Goal: Transaction & Acquisition: Book appointment/travel/reservation

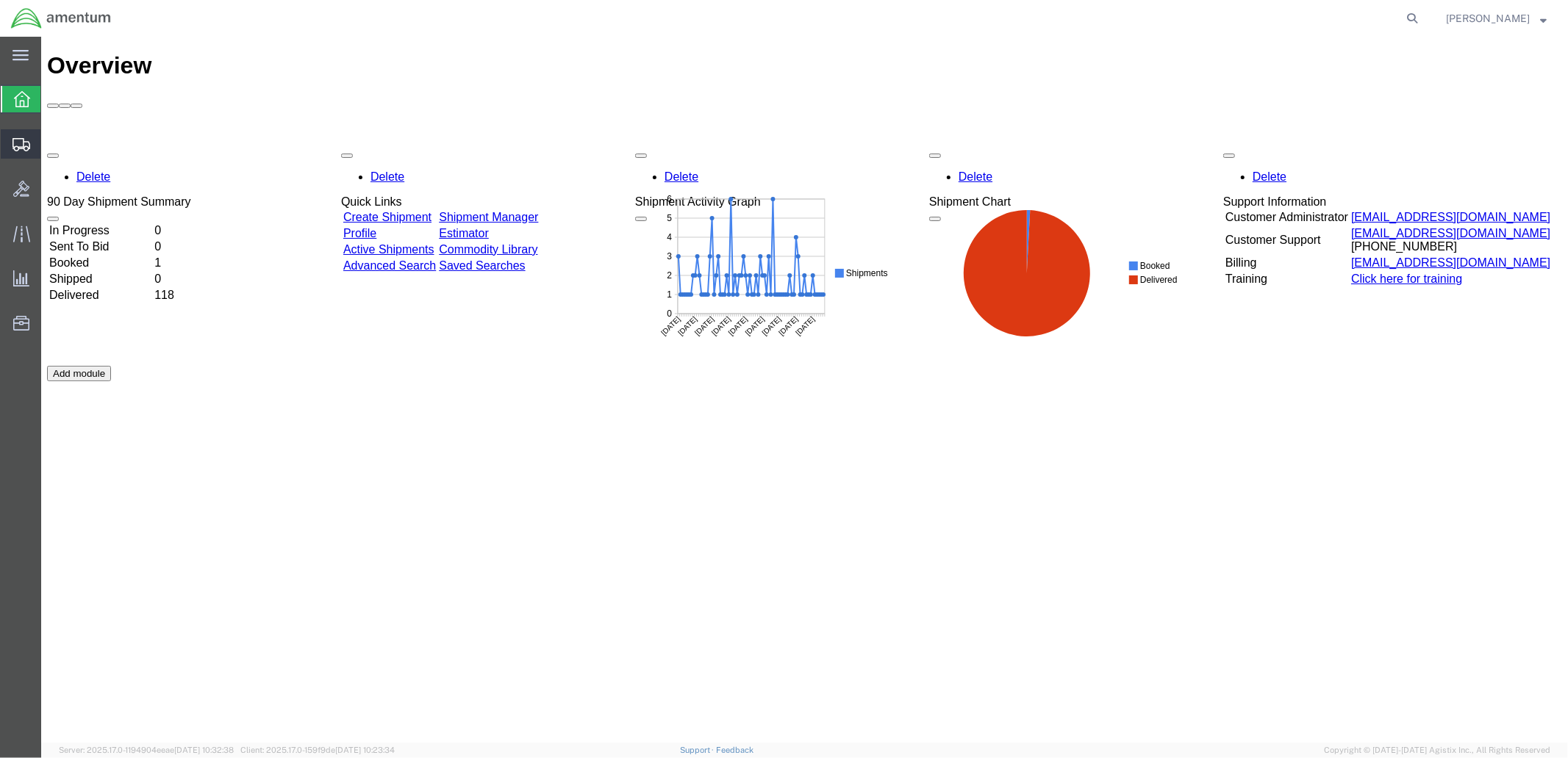
click at [0, 0] on span "Shipment Manager" at bounding box center [0, 0] width 0 height 0
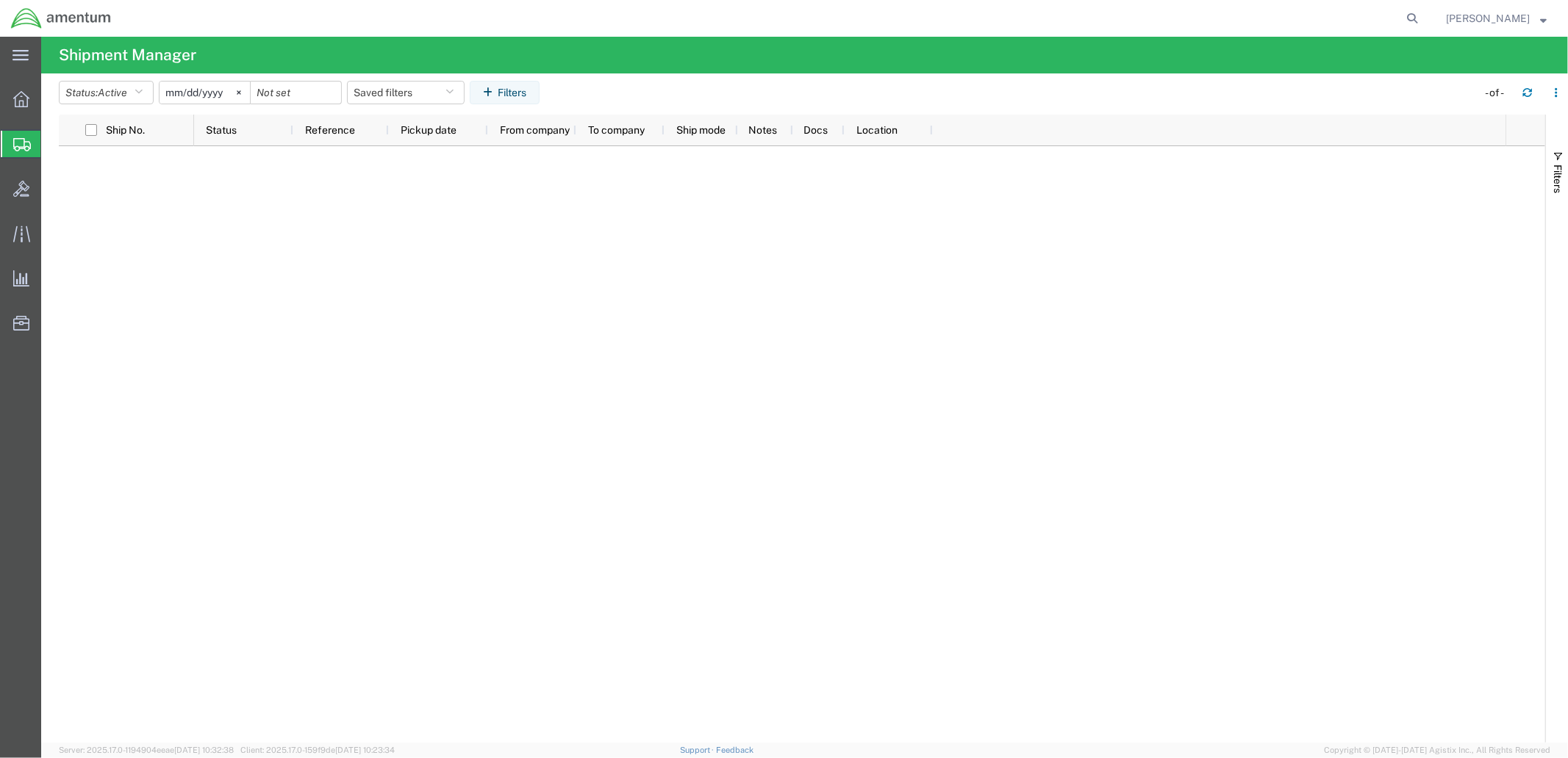
click at [0, 0] on span "Create Shipment" at bounding box center [0, 0] width 0 height 0
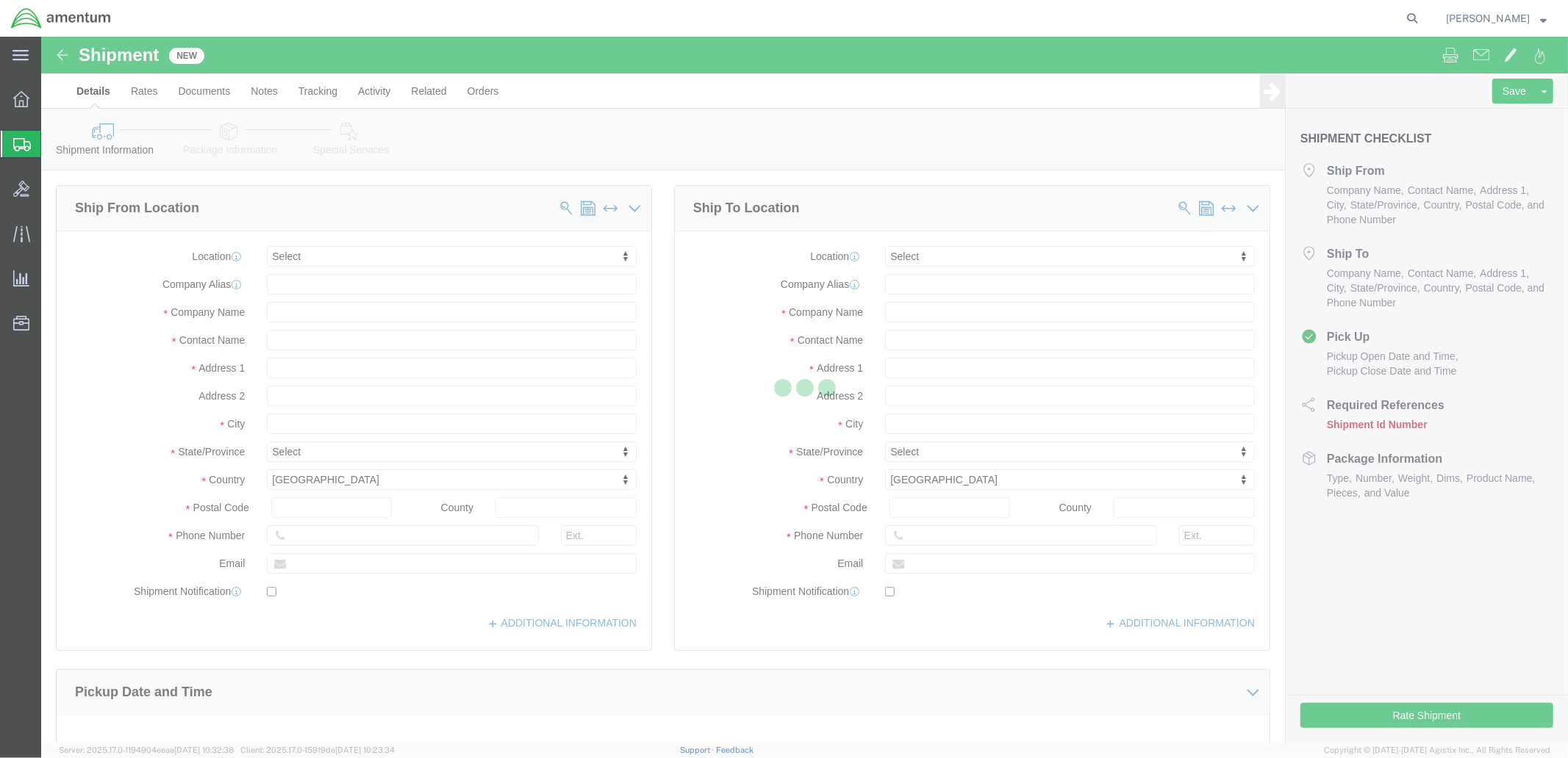
select select
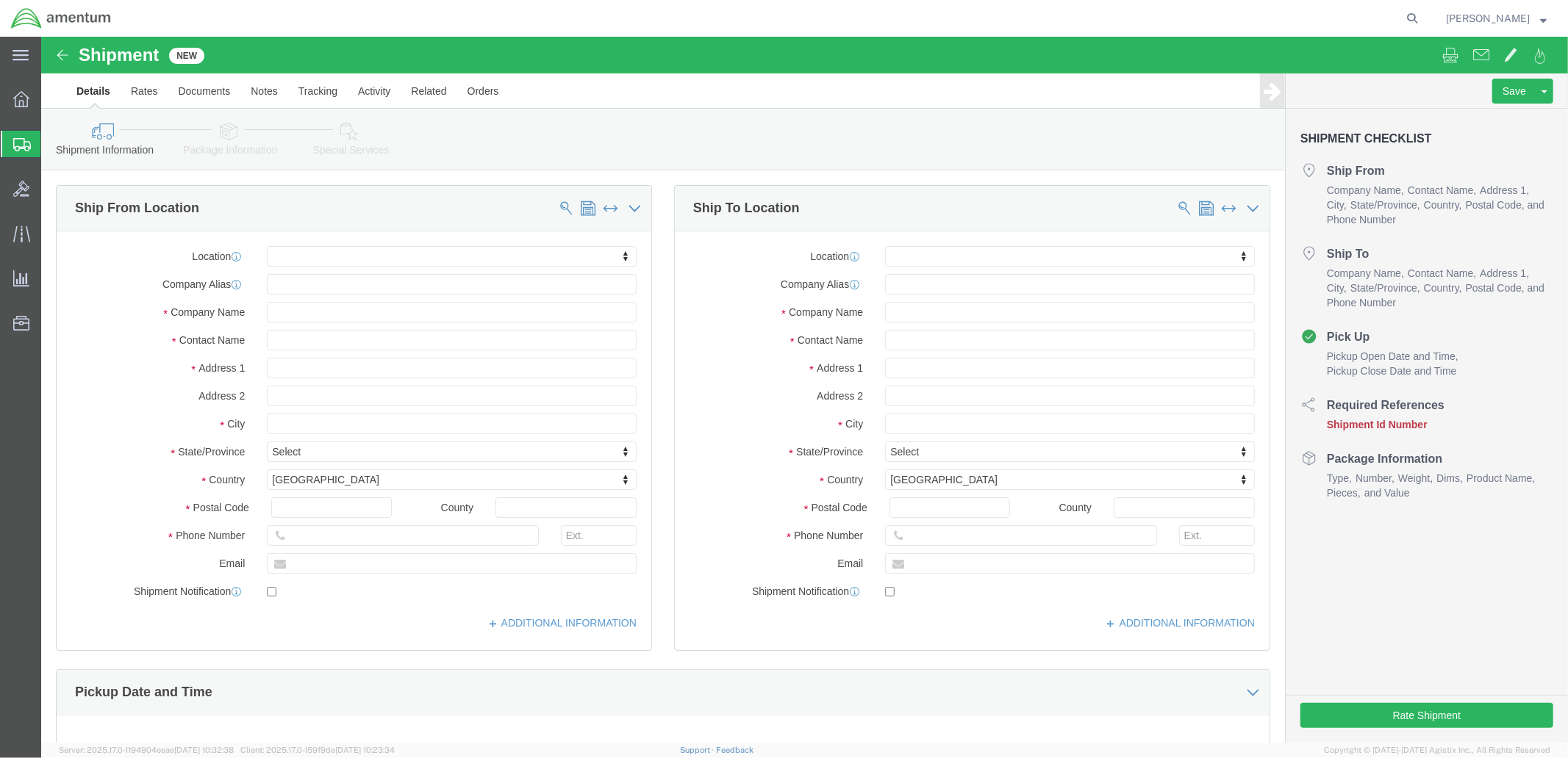
click at [0, 0] on span "Shipment Manager" at bounding box center [0, 0] width 0 height 0
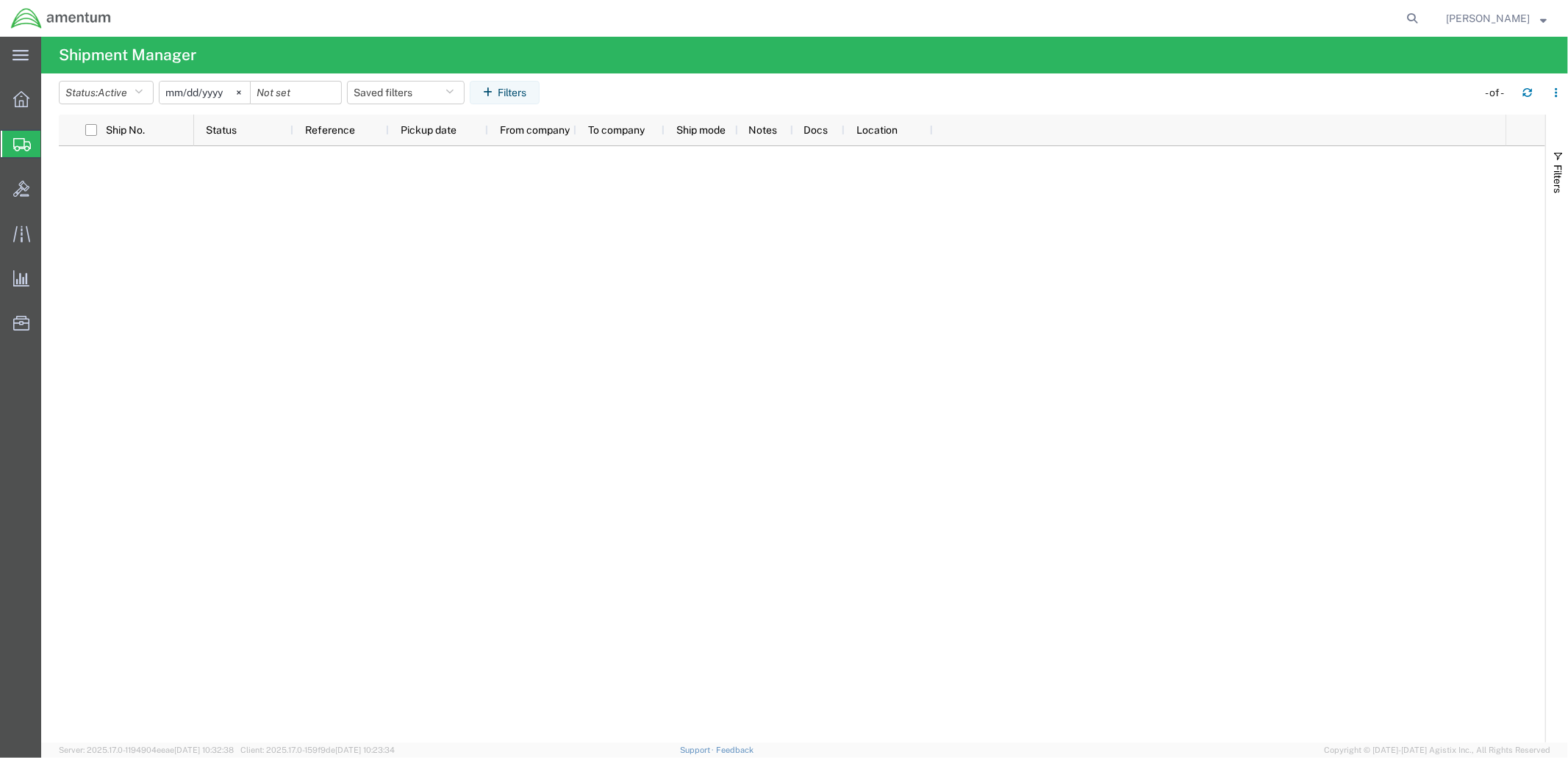
click at [0, 0] on span "Create Shipment" at bounding box center [0, 0] width 0 height 0
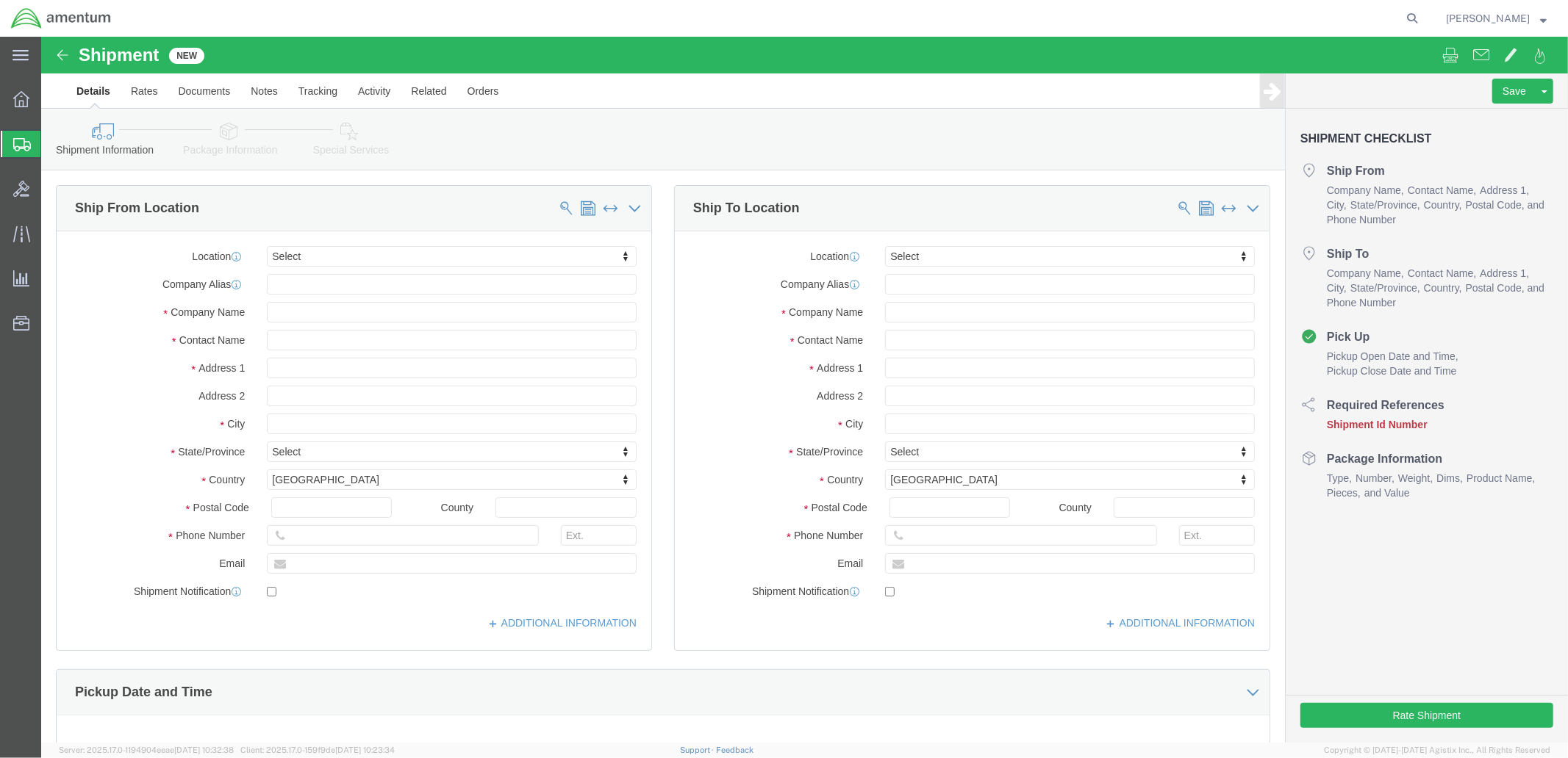
select select
click input "text"
click input "dynamic"
click input "text"
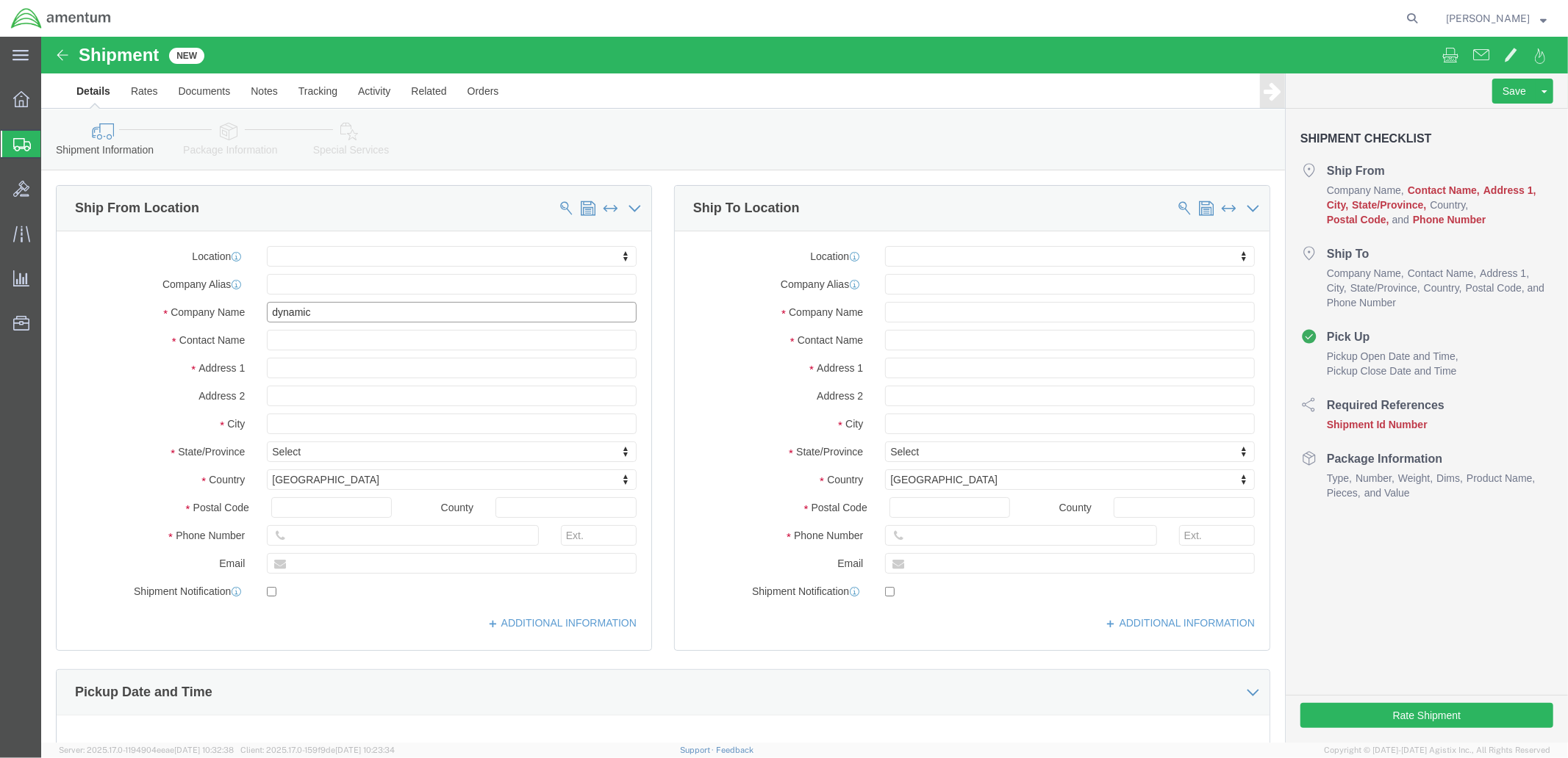
click input "dynamic"
type input "dyncorp"
click div
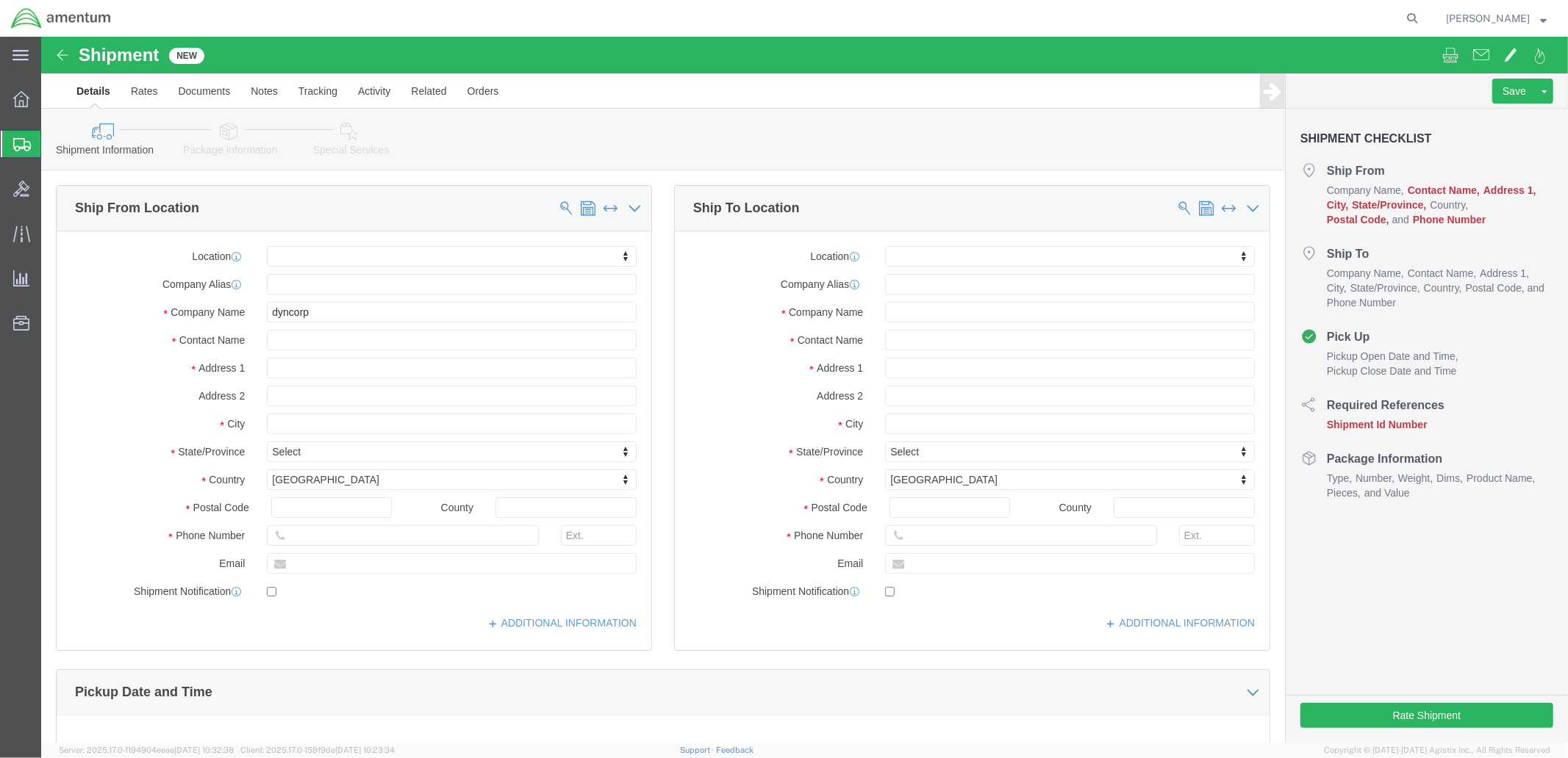
click div
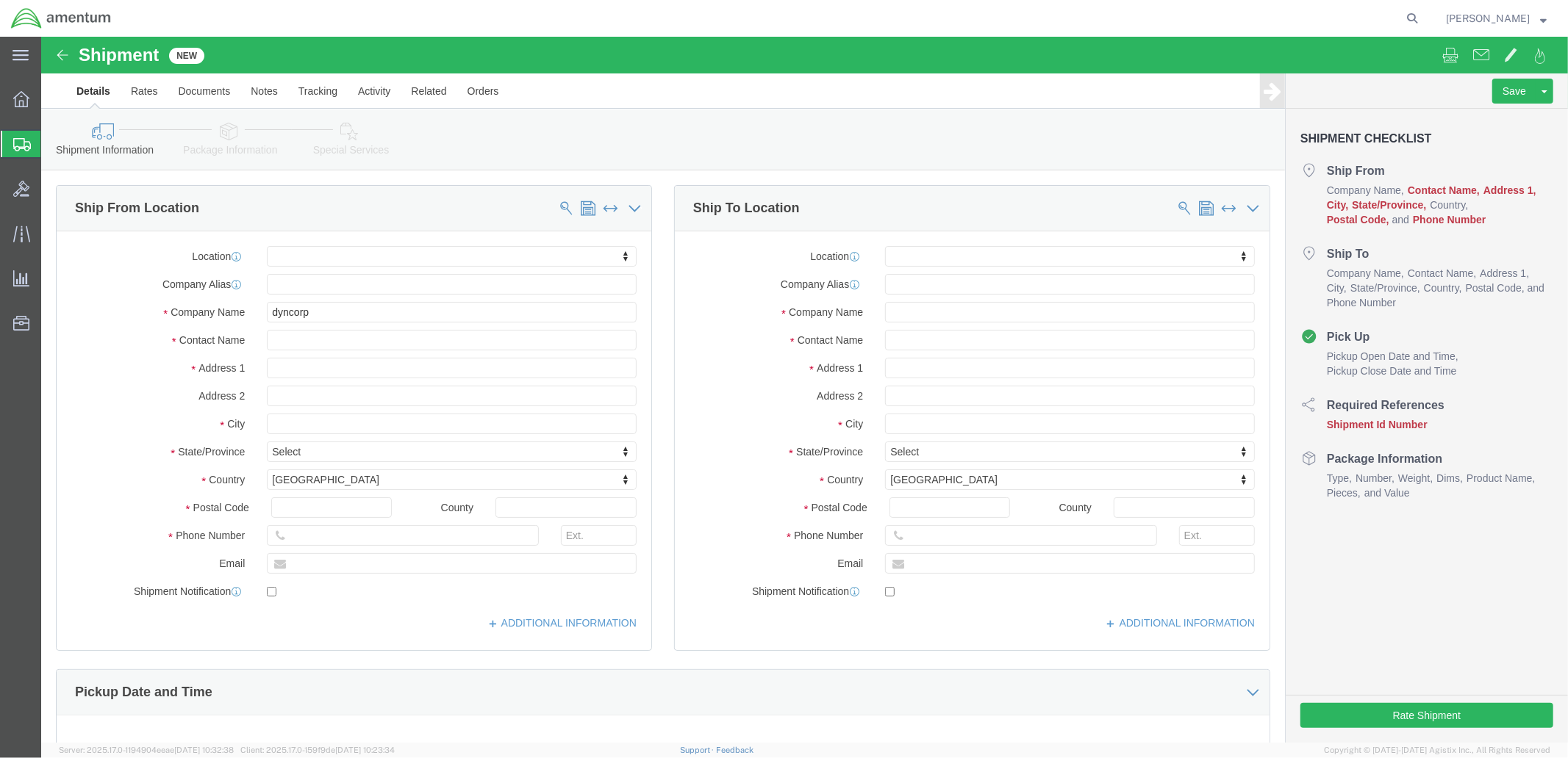
click div
click at [0, 0] on span "Create Shipment" at bounding box center [0, 0] width 0 height 0
click input "text"
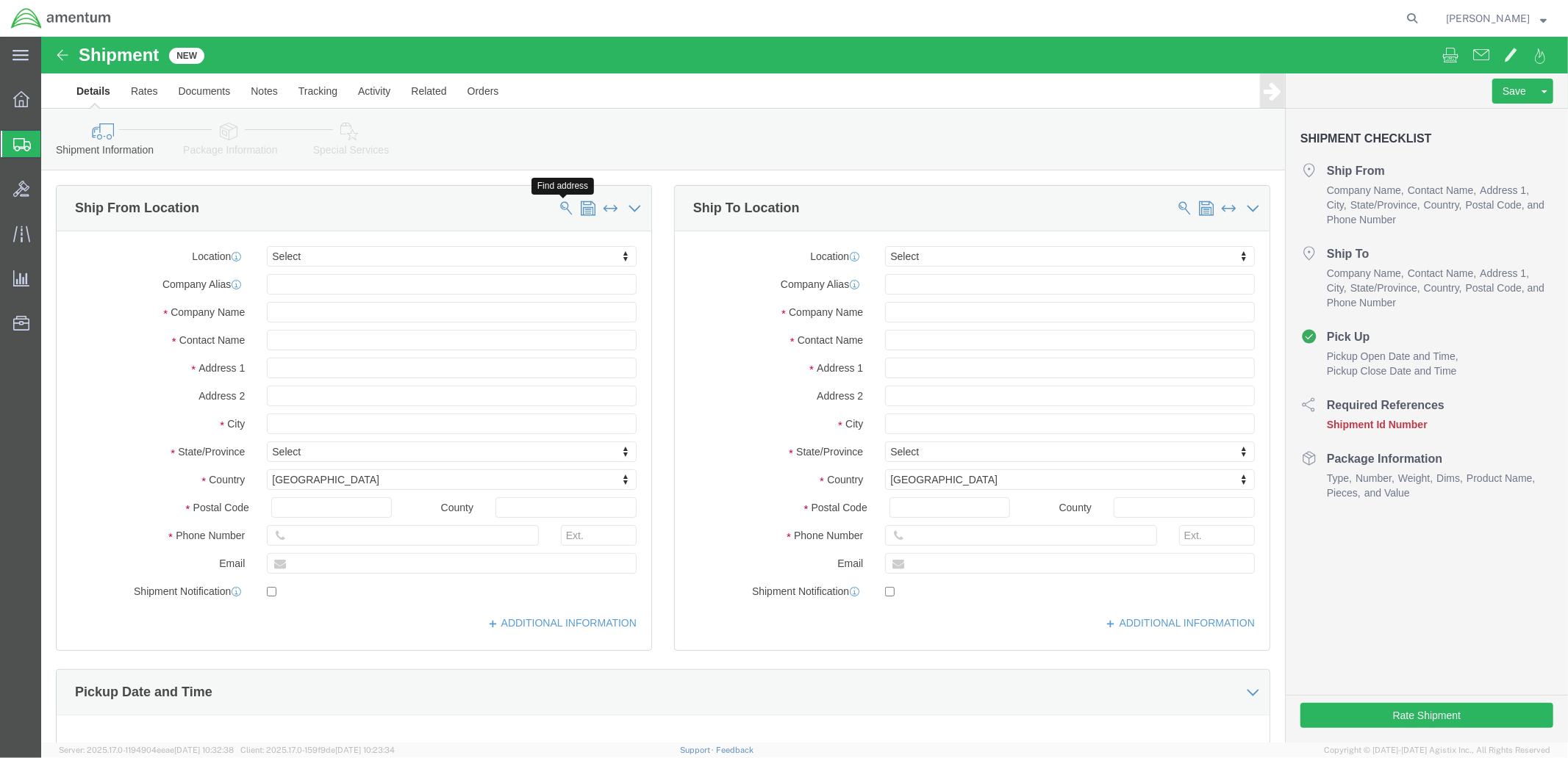
click span
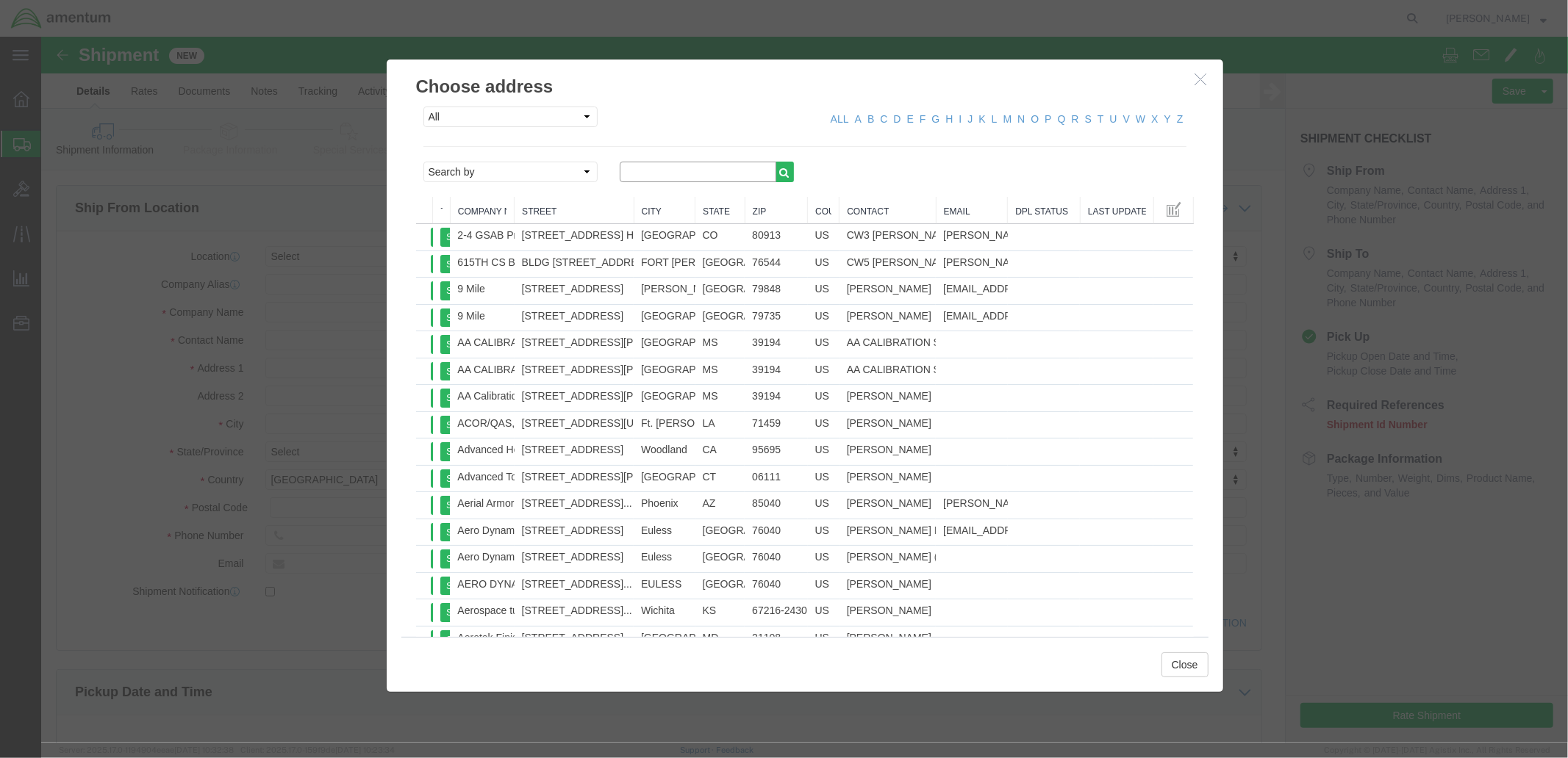
click input "text"
type input "dyncorp"
click icon "button"
click link "C"
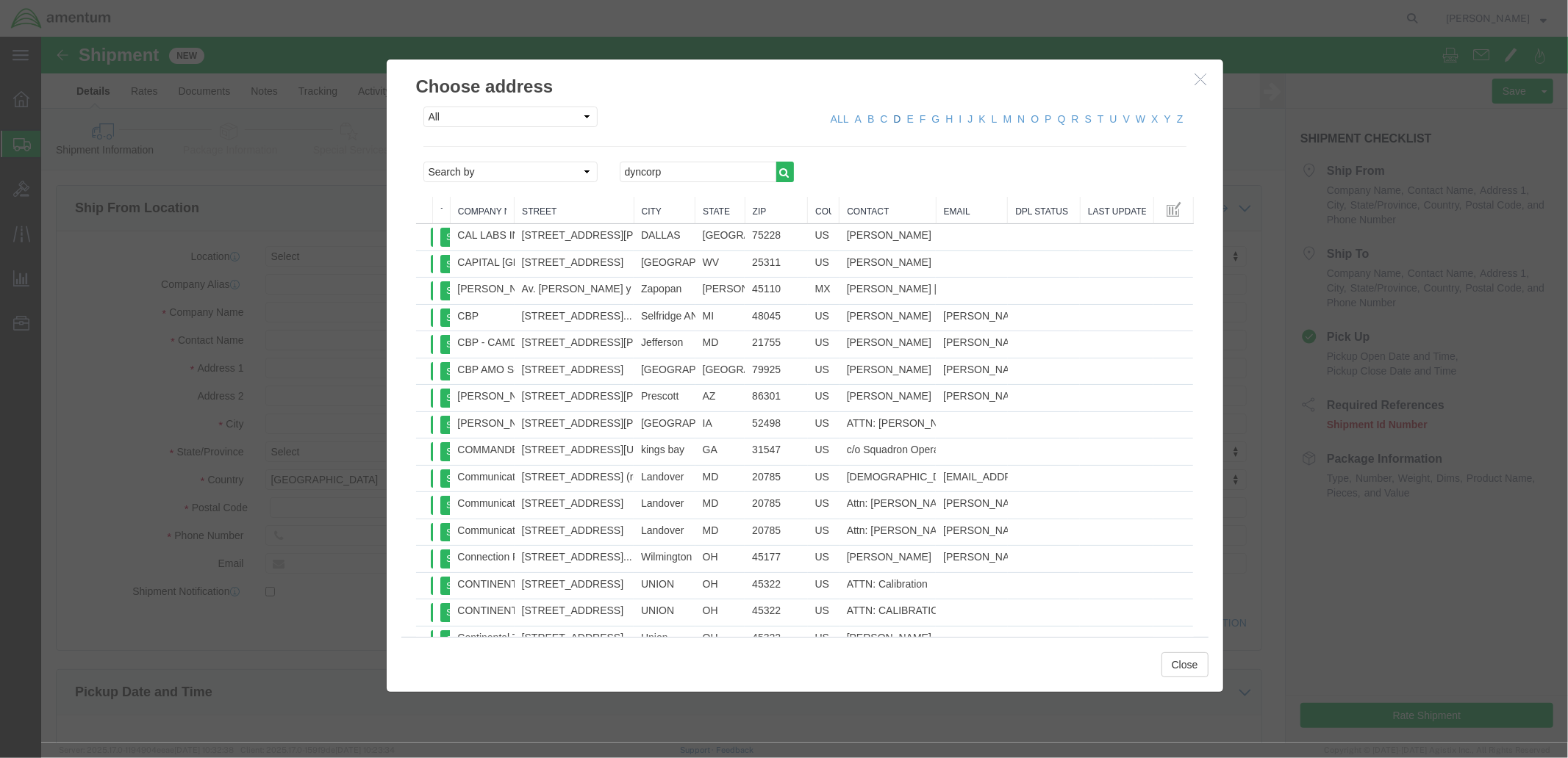
click link "D"
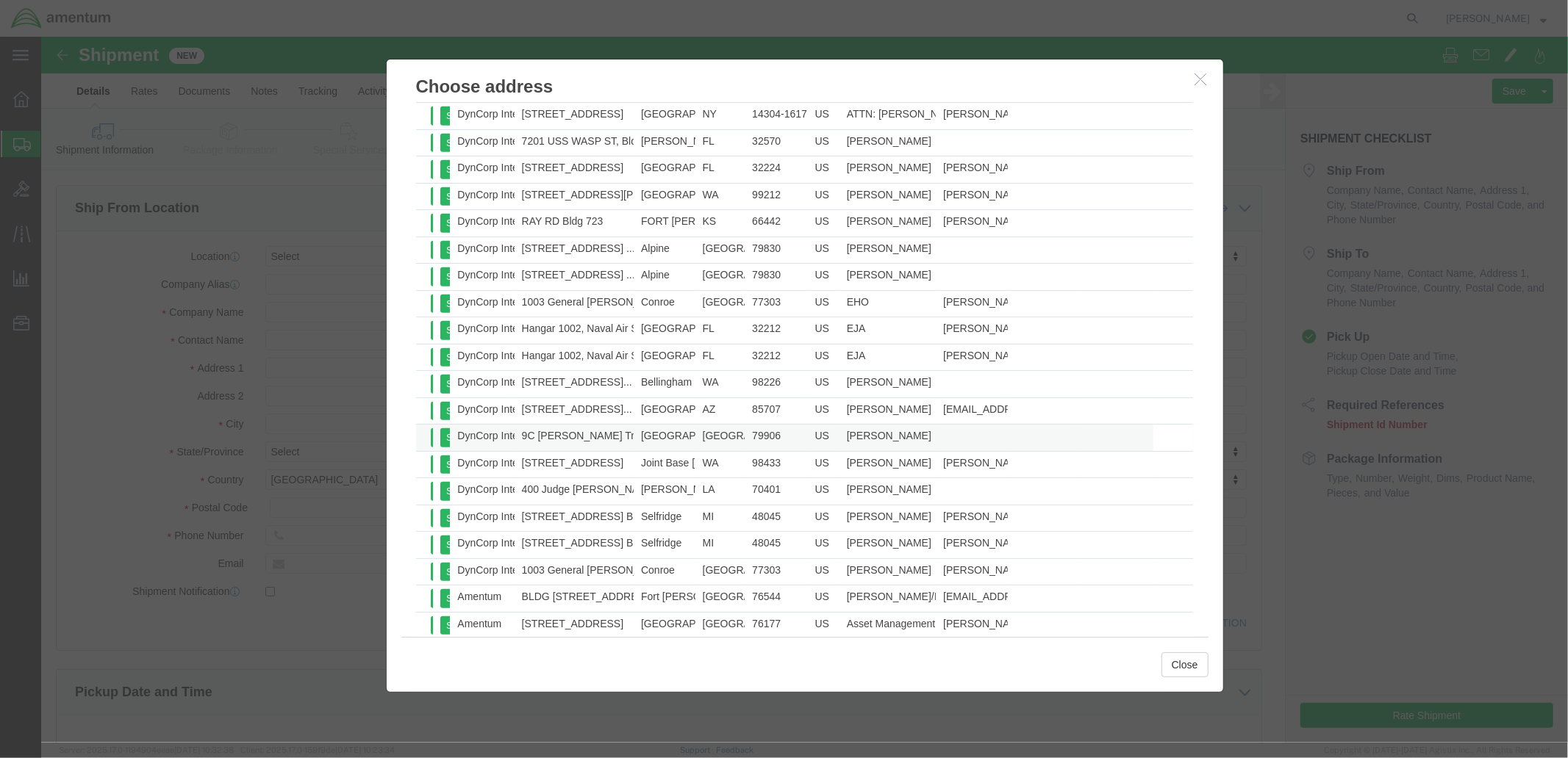
scroll to position [898, 0]
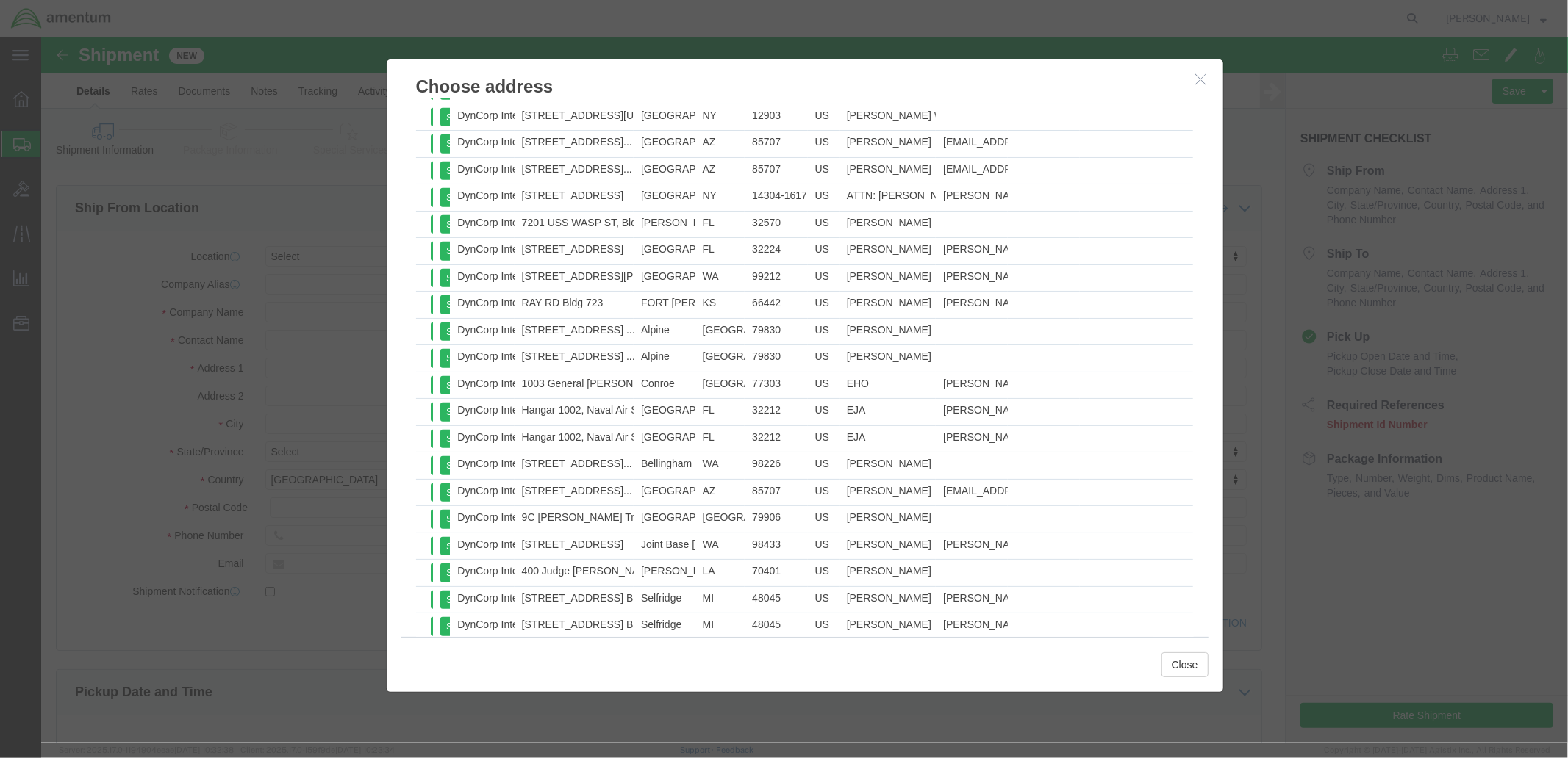
click icon "button"
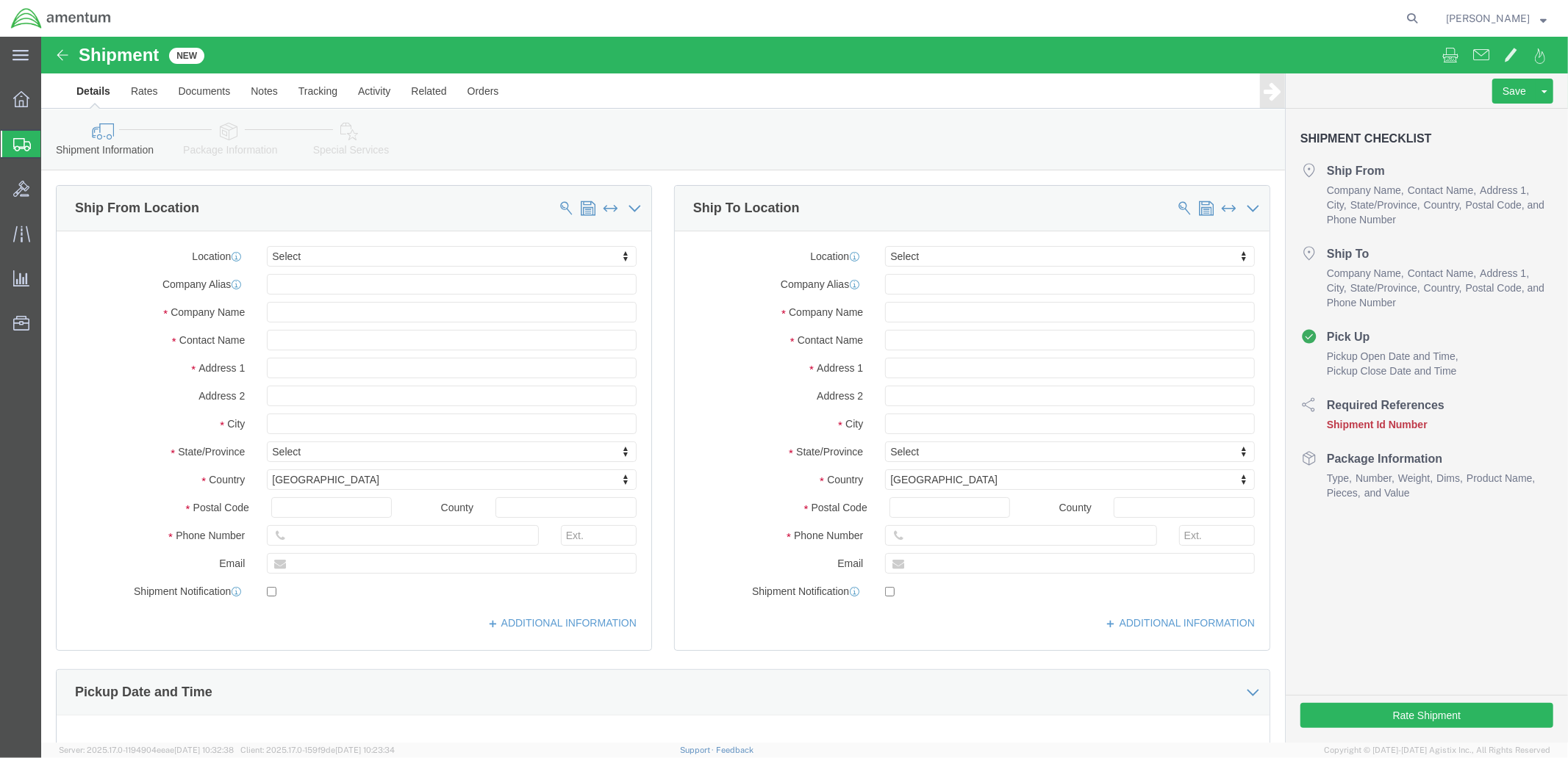
click div "Shipment Information Package Information Special Services"
click input "text"
click div
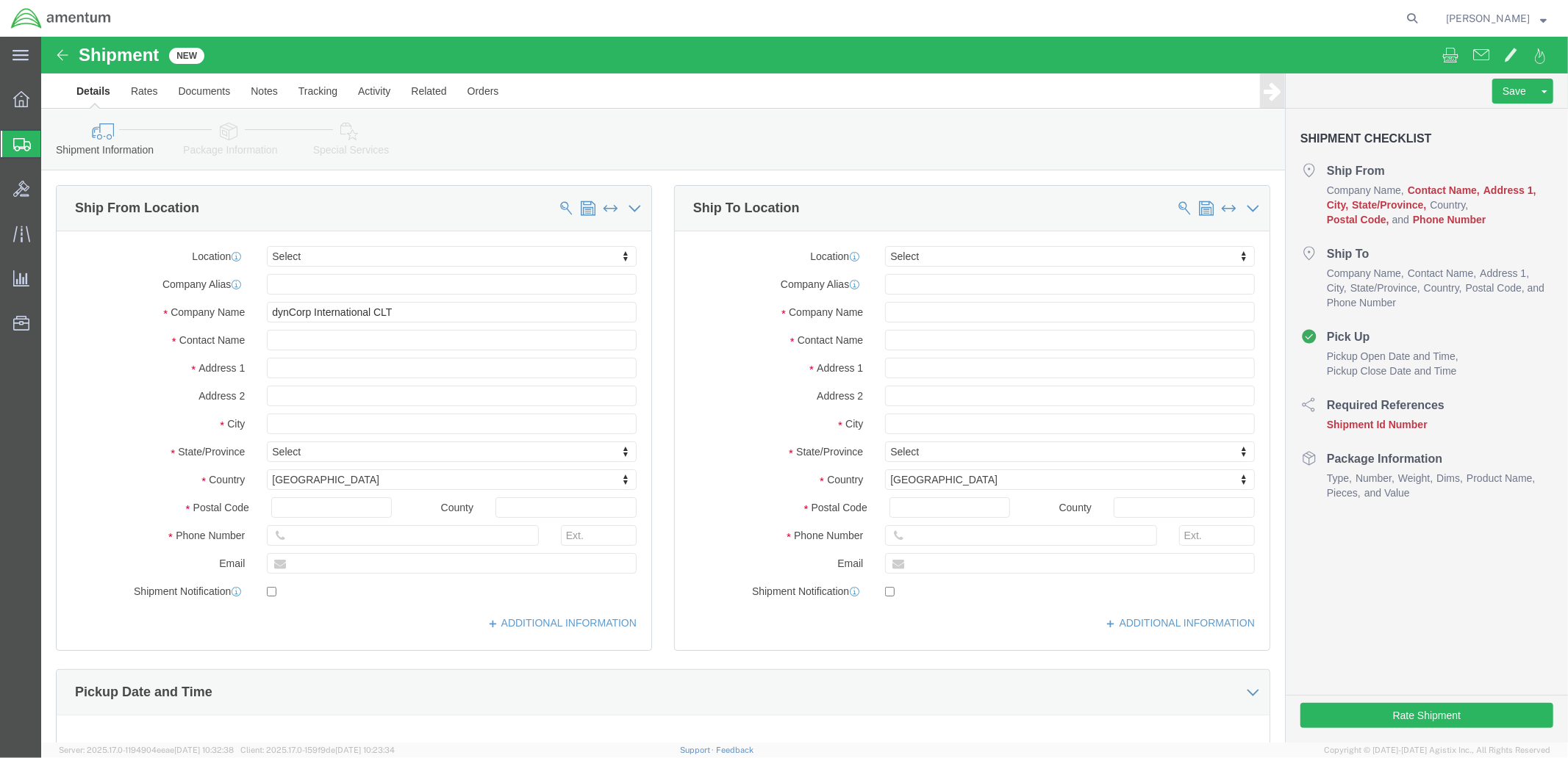
click div
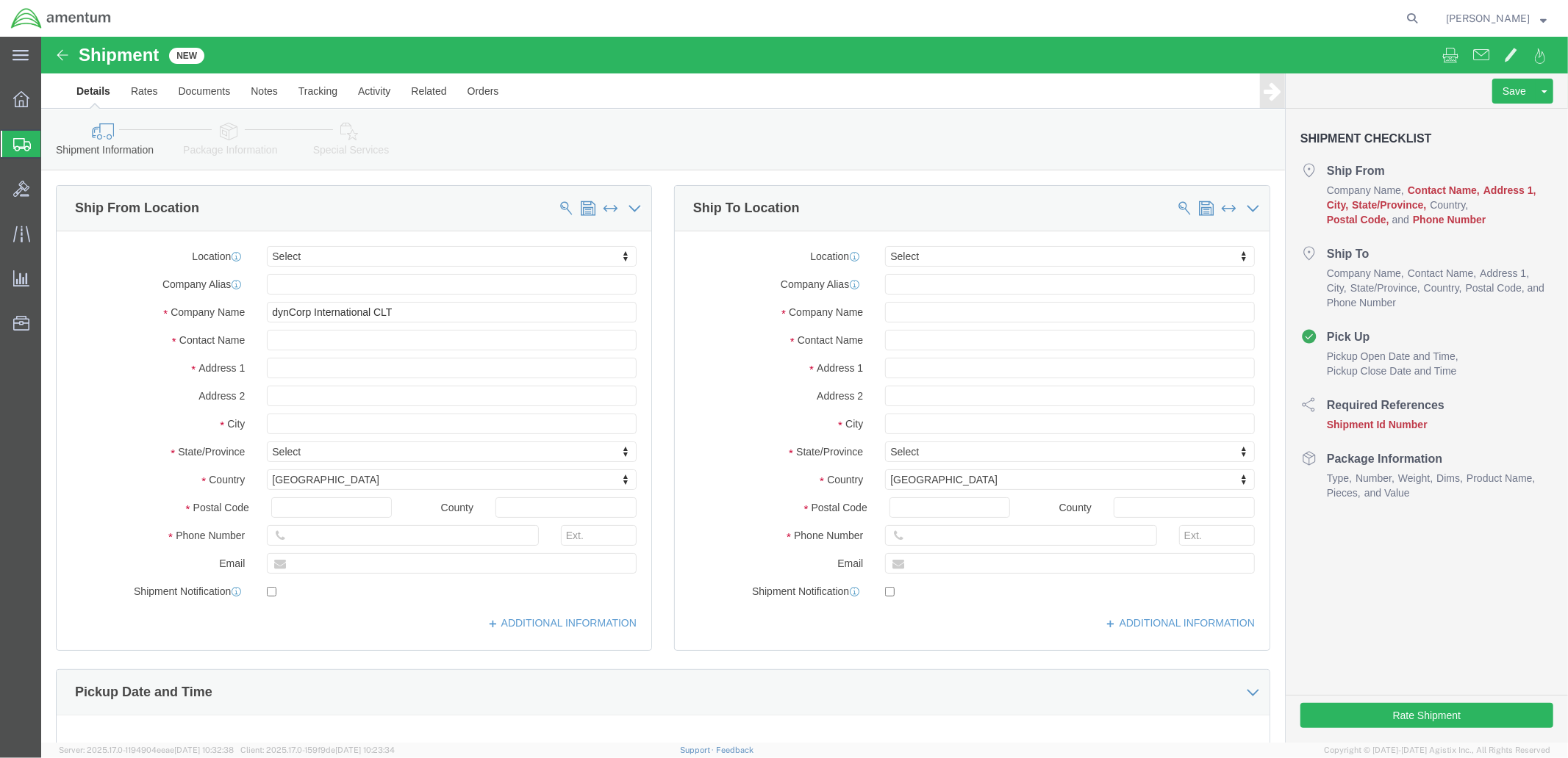
click div
click input "dynCorp International CLT"
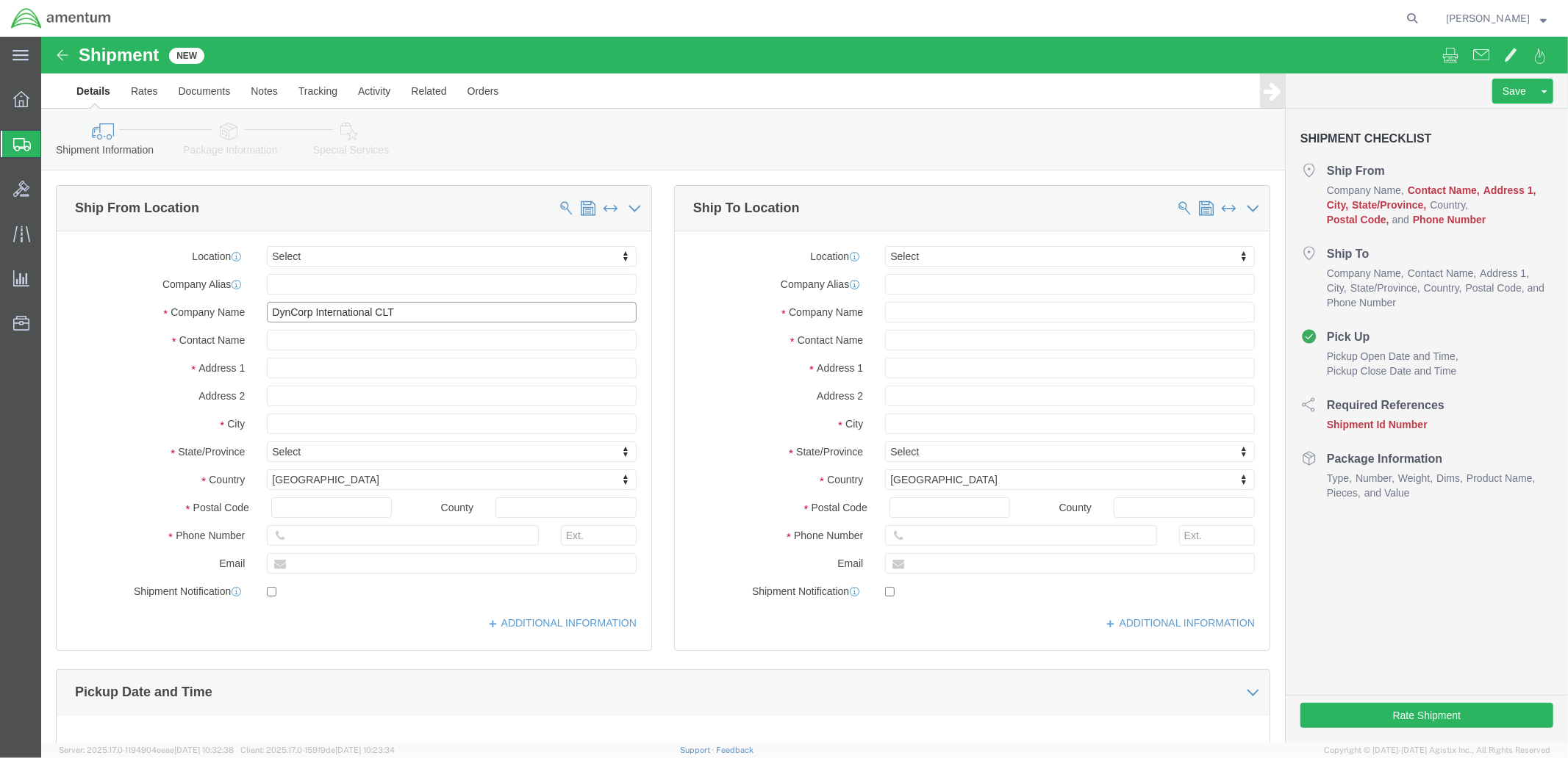
click input "DynCorp International CLT"
click span
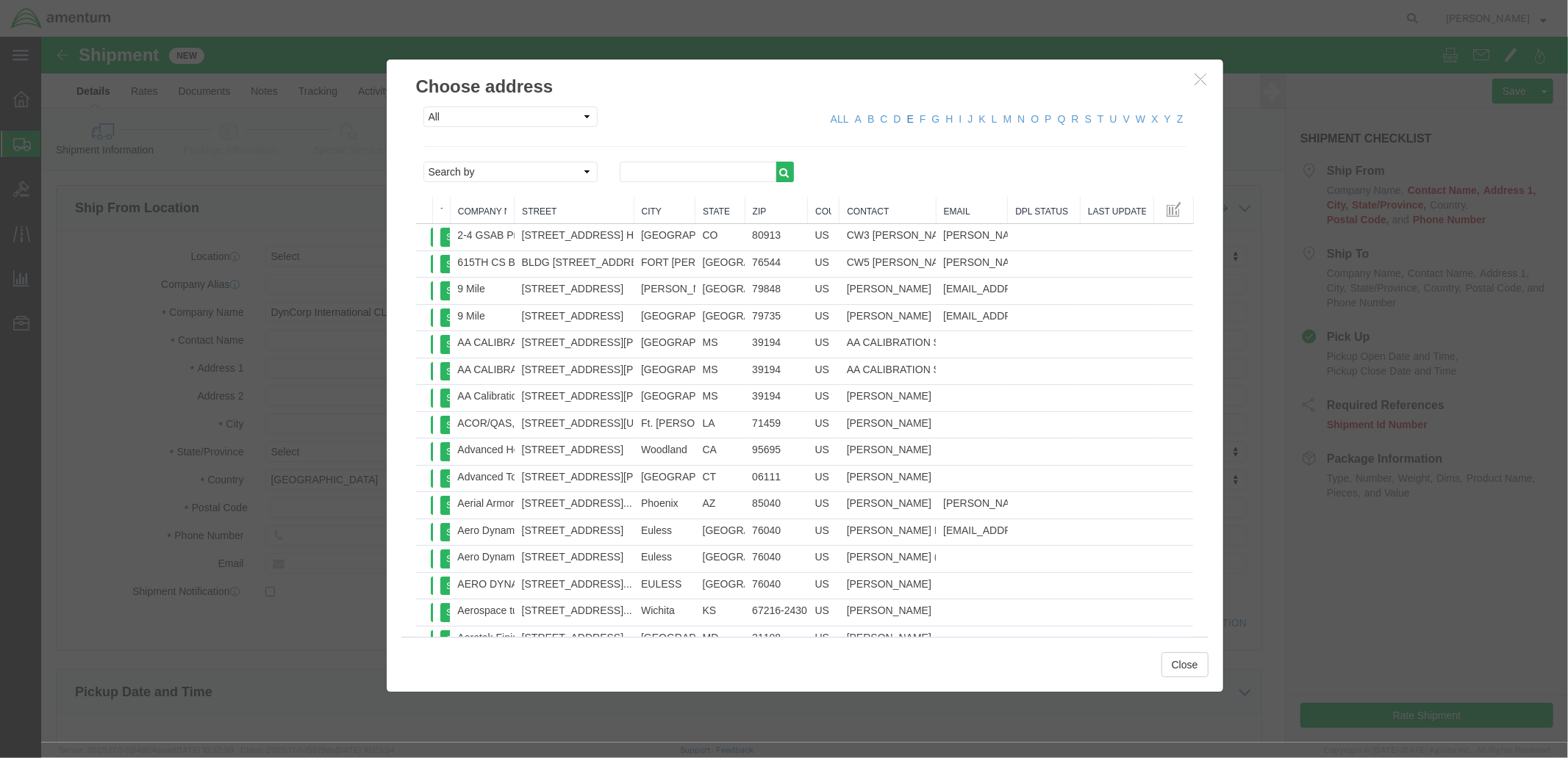
click link "E"
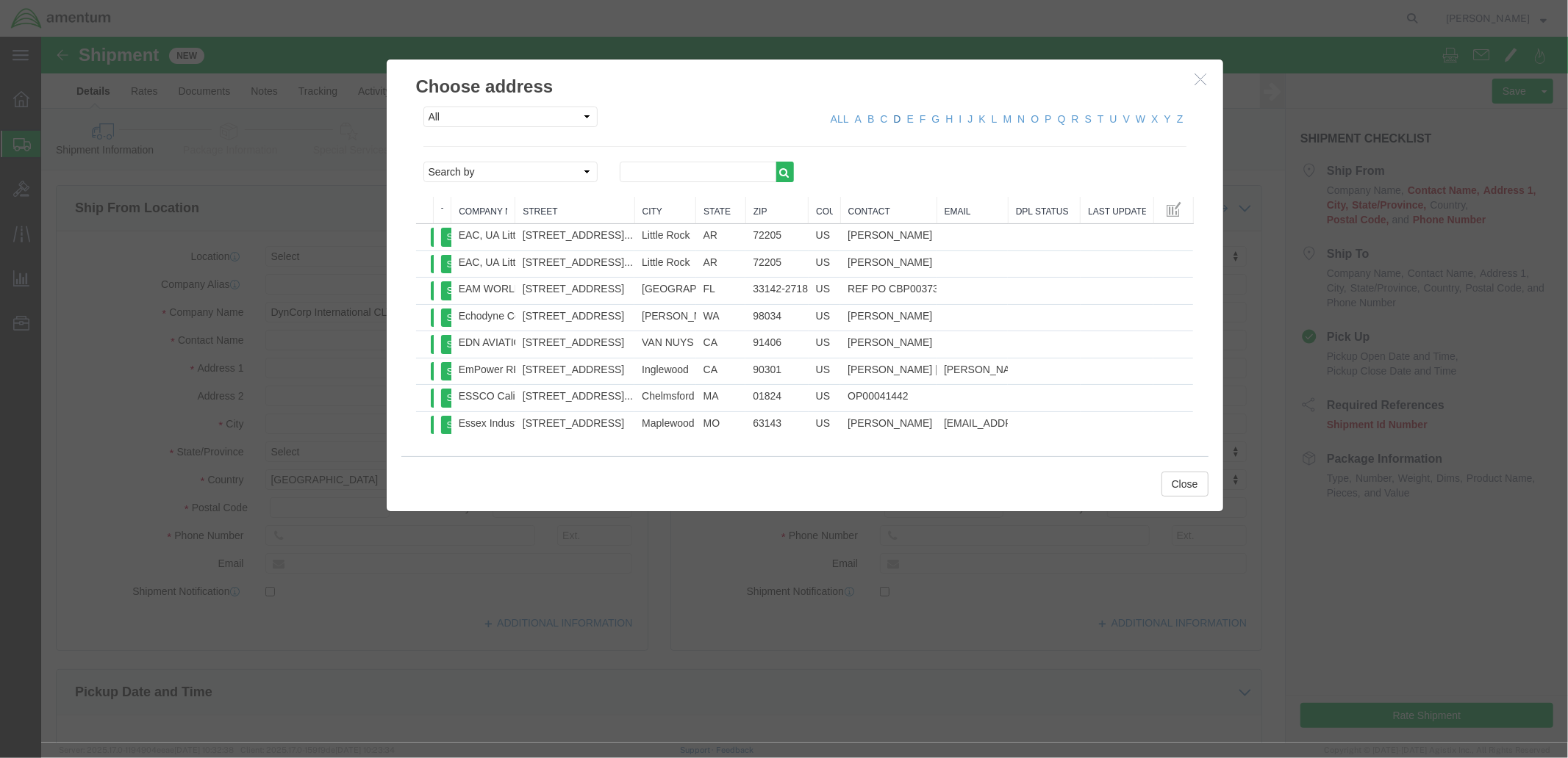
click link "D"
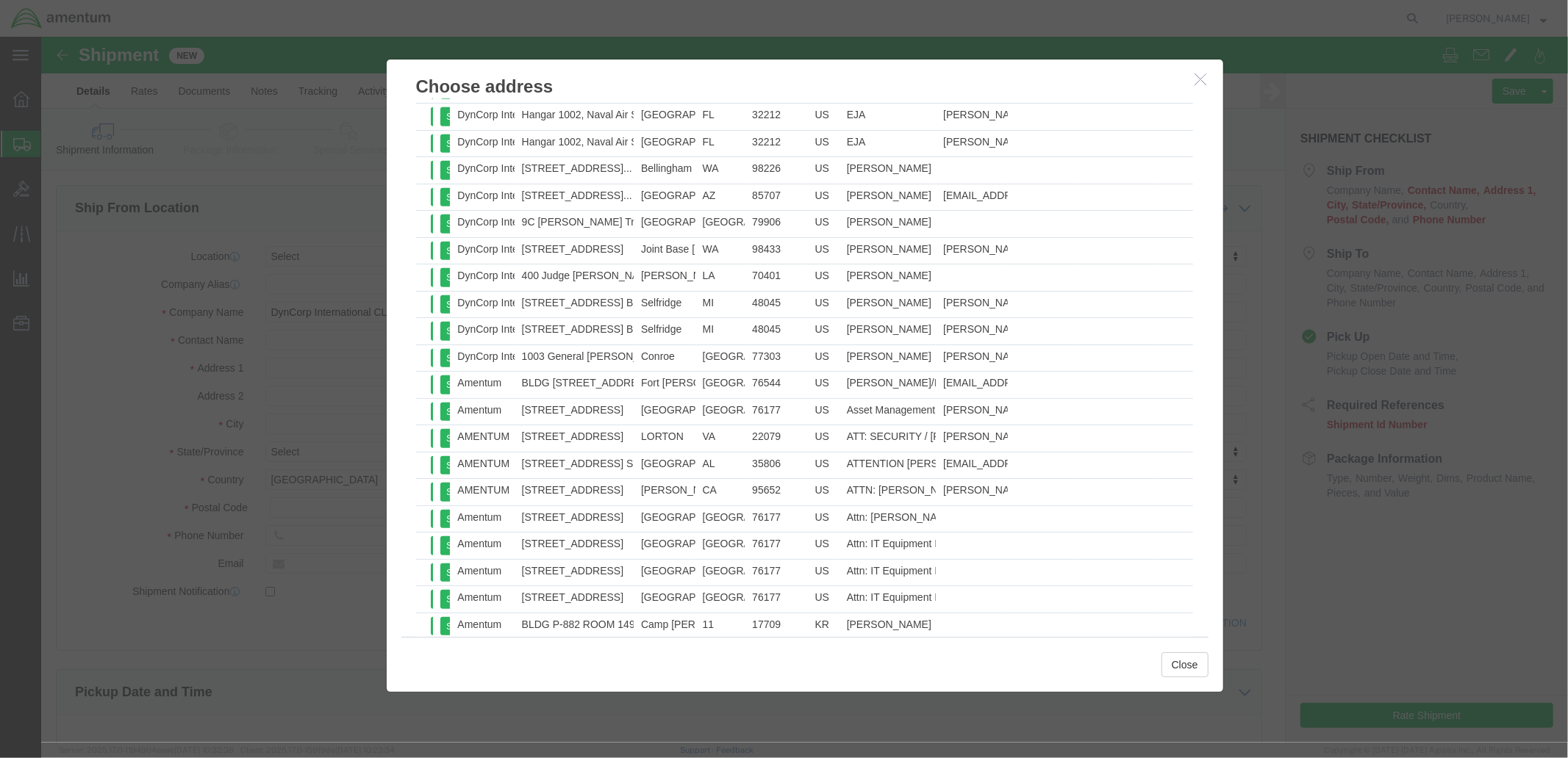
scroll to position [1111, 0]
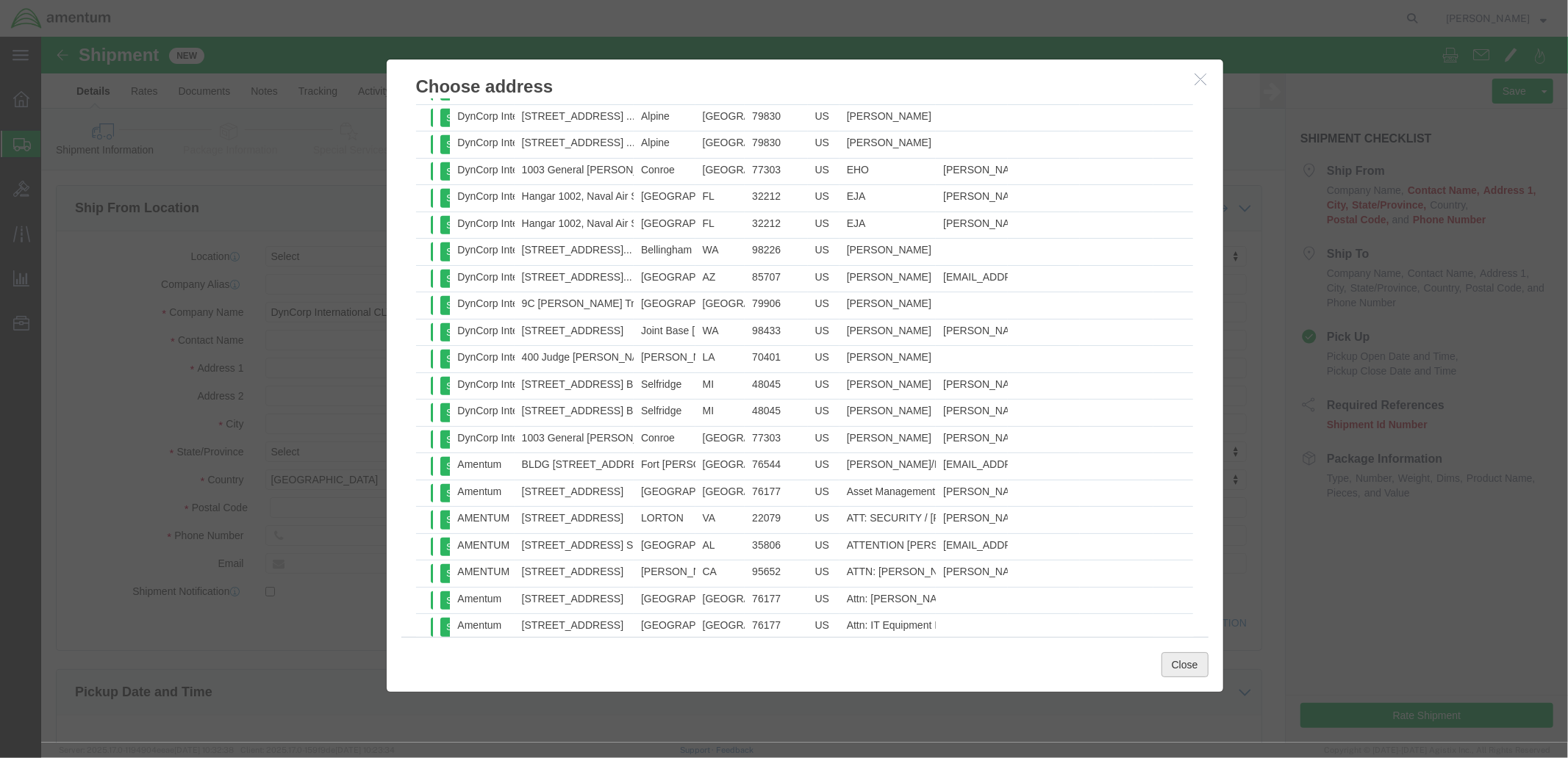
click button "Close"
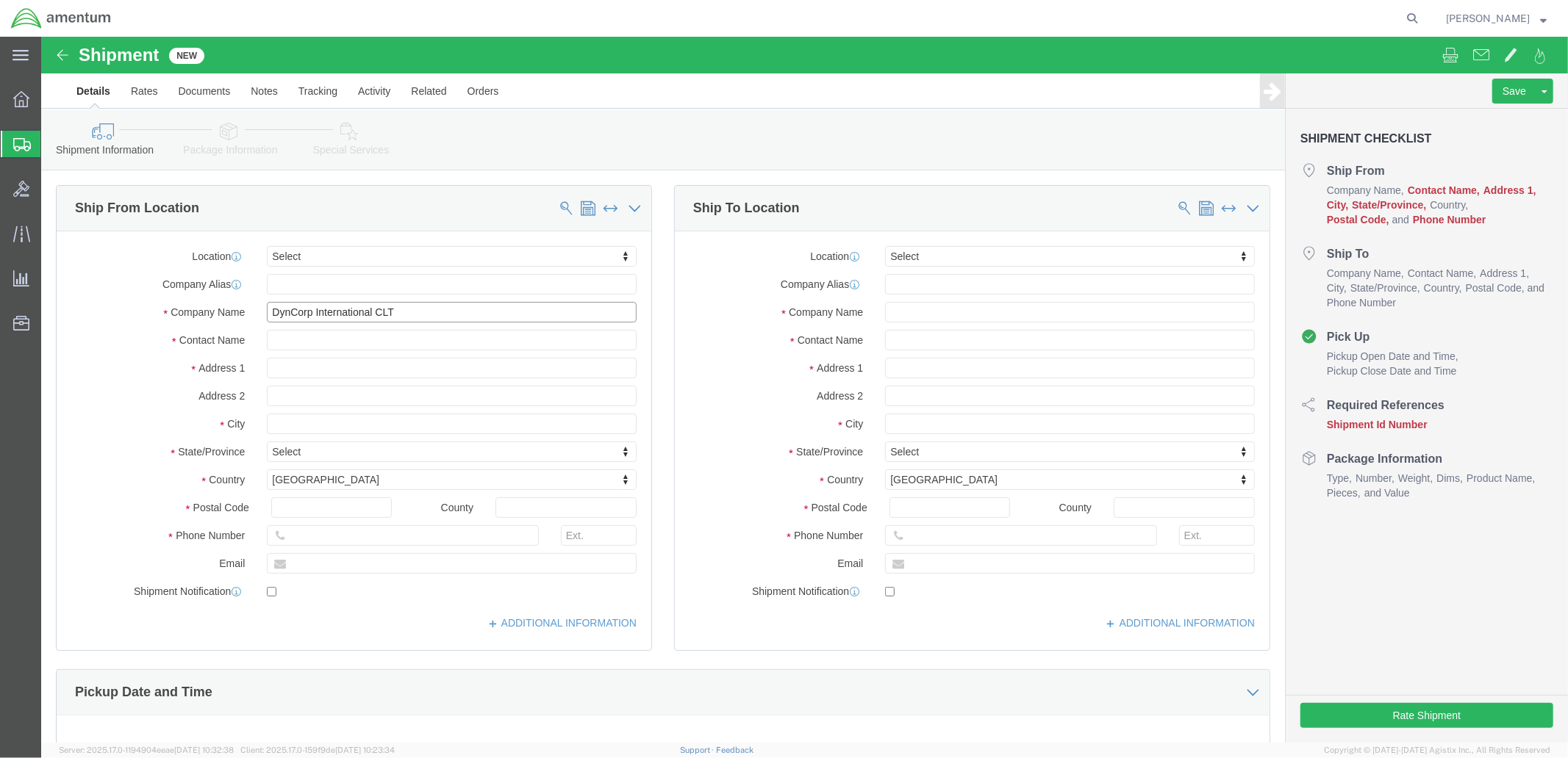
click input "DynCorp International CLT"
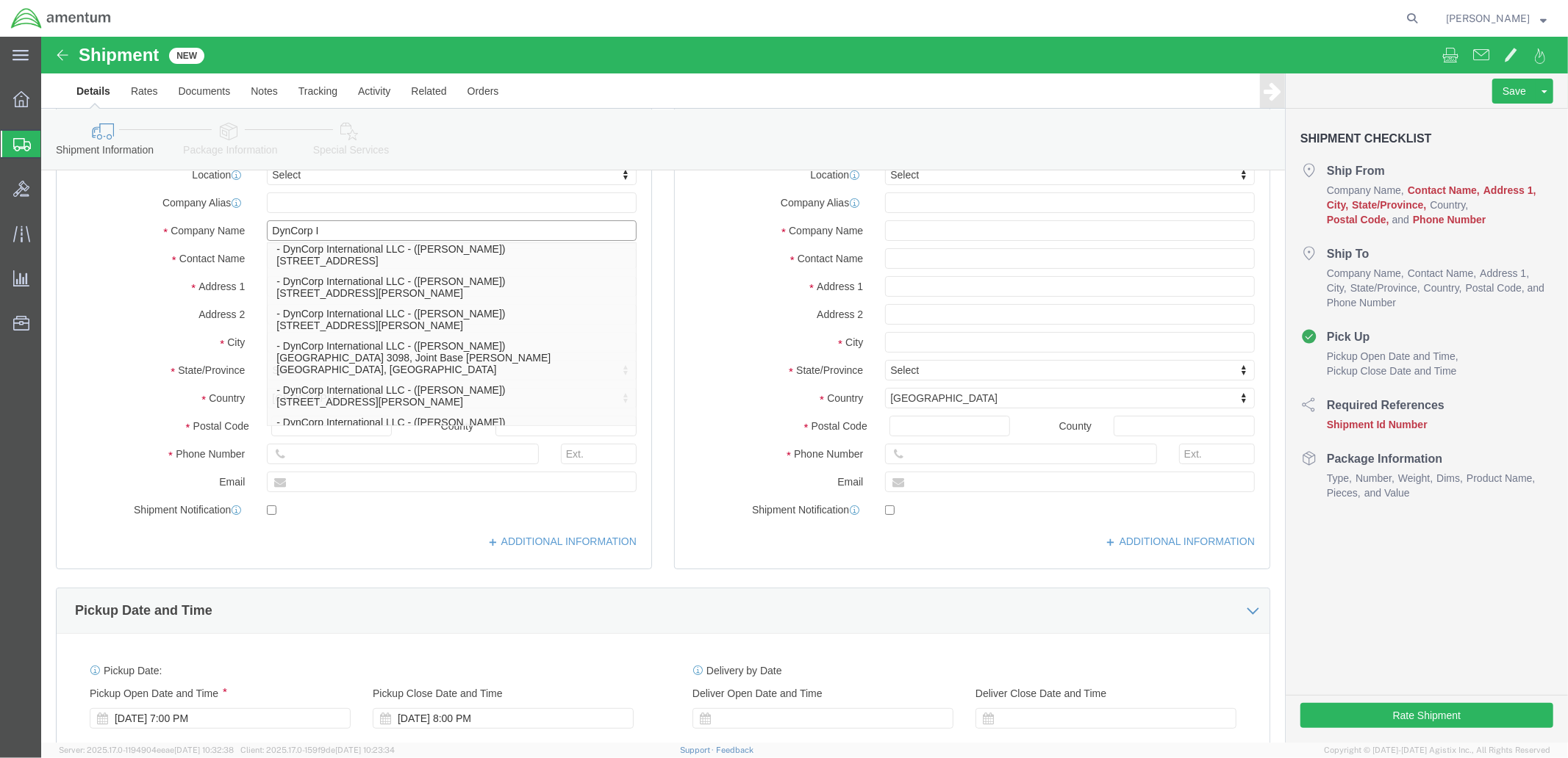
scroll to position [511, 0]
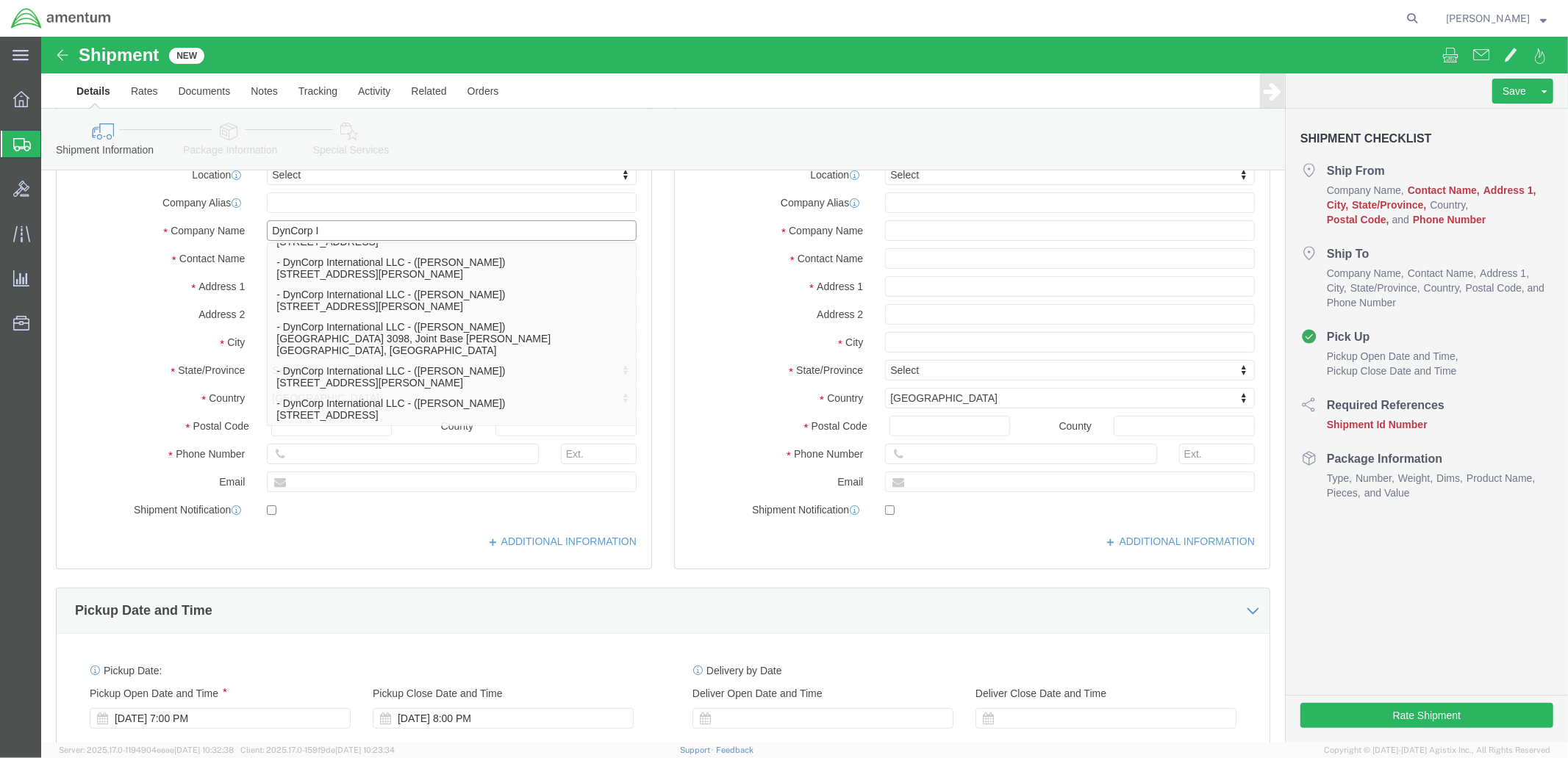
type input "DynCorp I"
click label
click input "checkbox"
checkbox input "true"
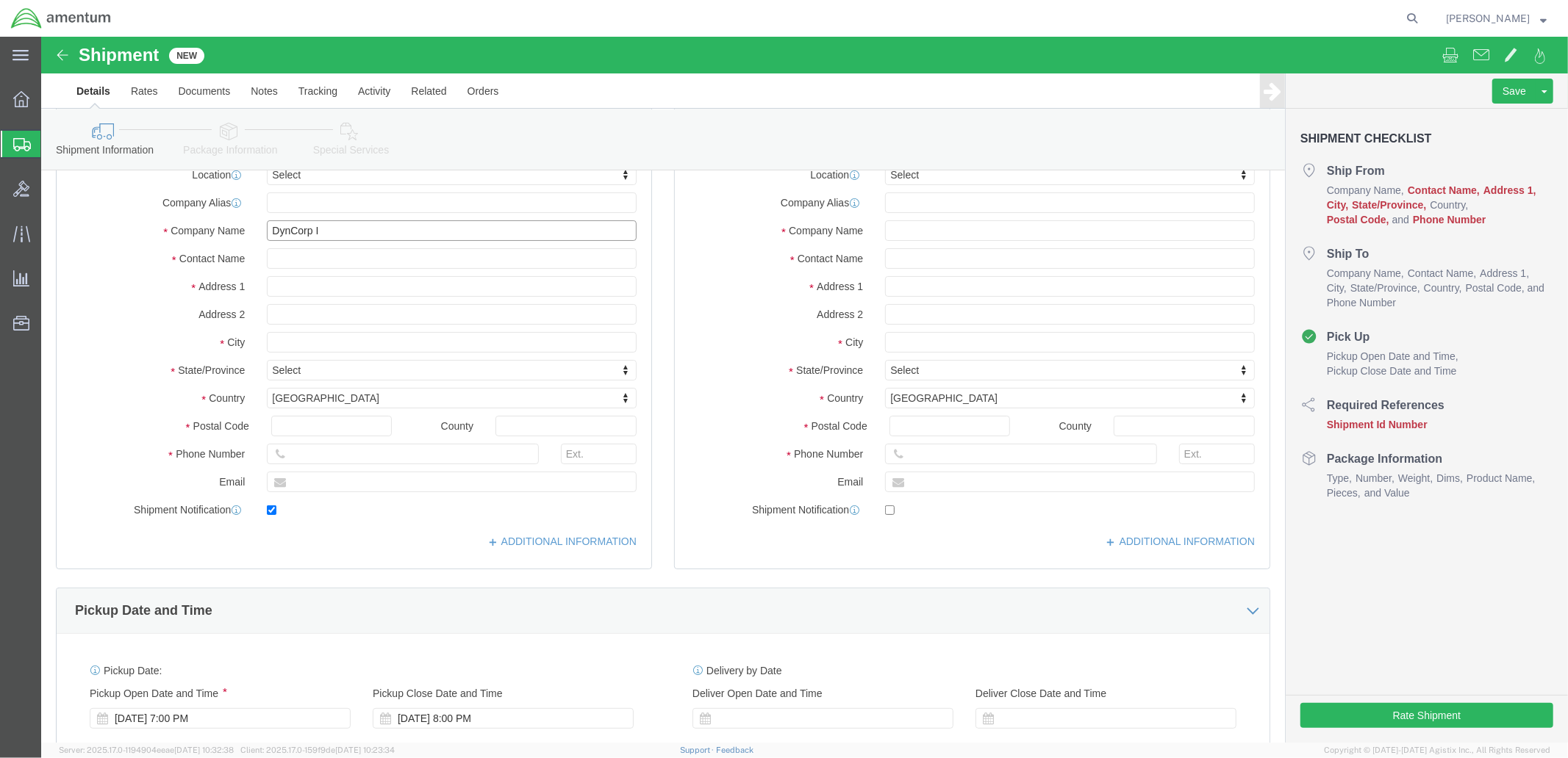
click input "DynCorp I"
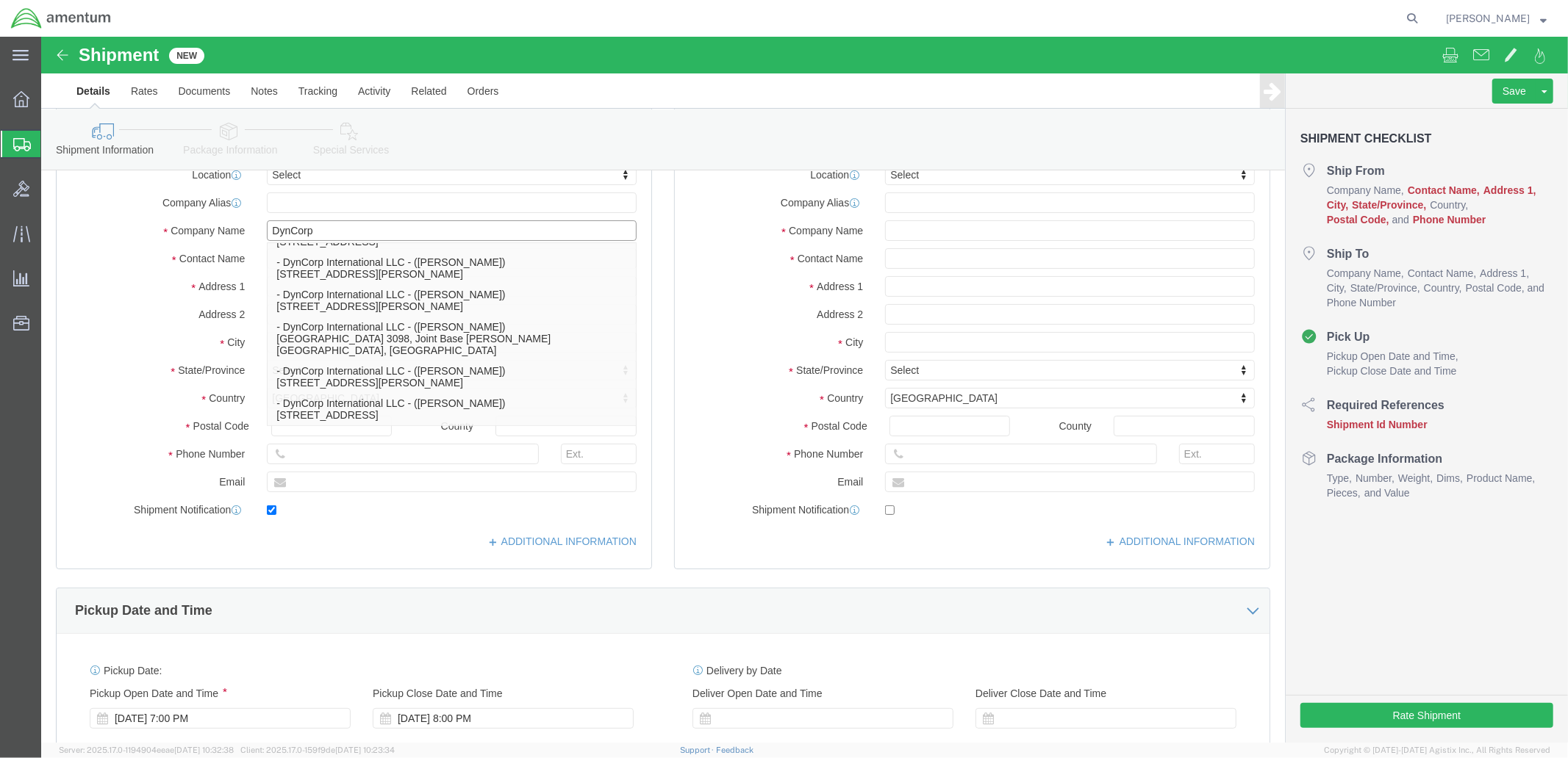
type input "DynCorp"
click label
click input "checkbox"
checkbox input "false"
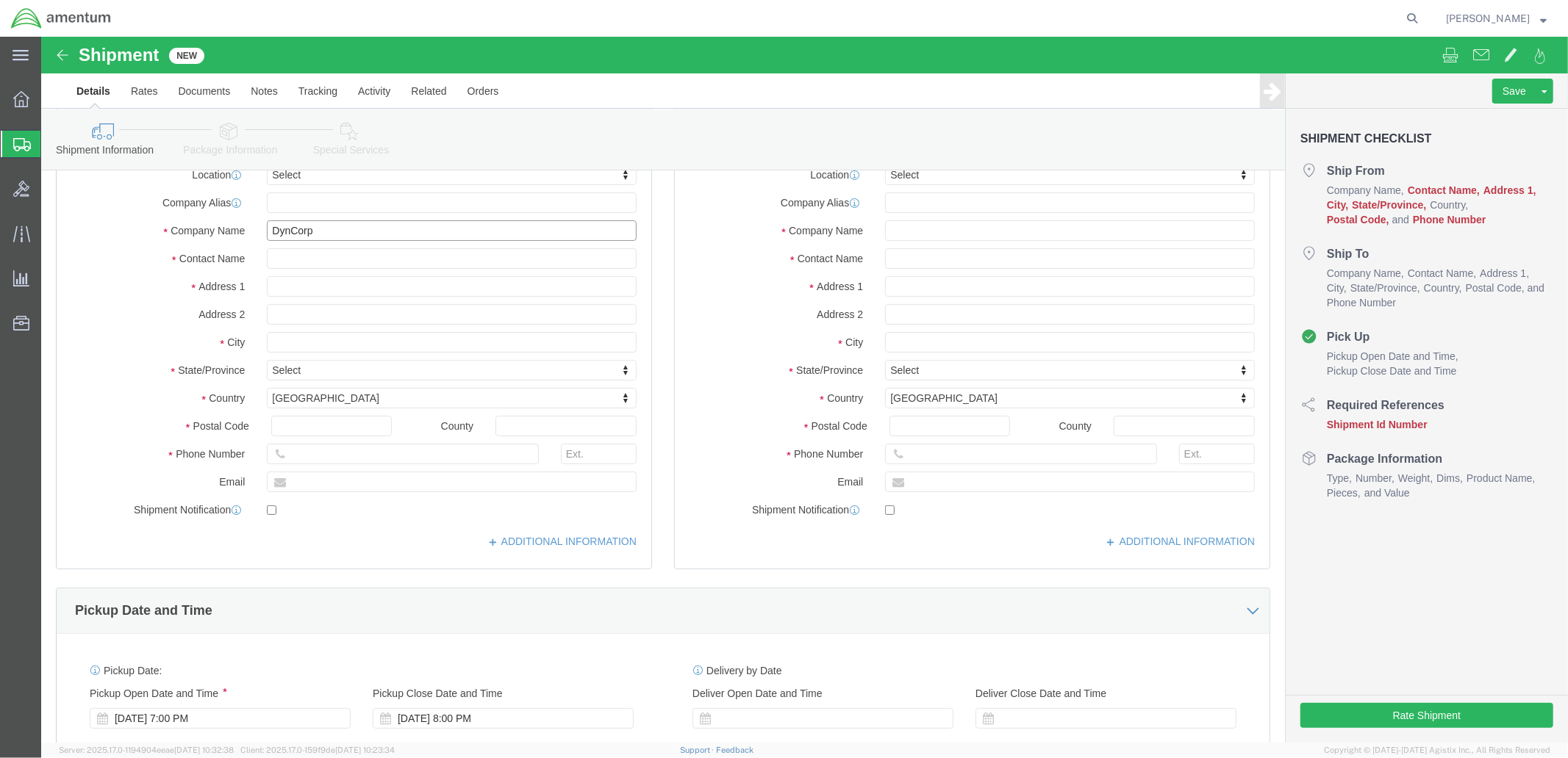
click input "DynCorp"
type input "DynCorp International CLT"
click input "text"
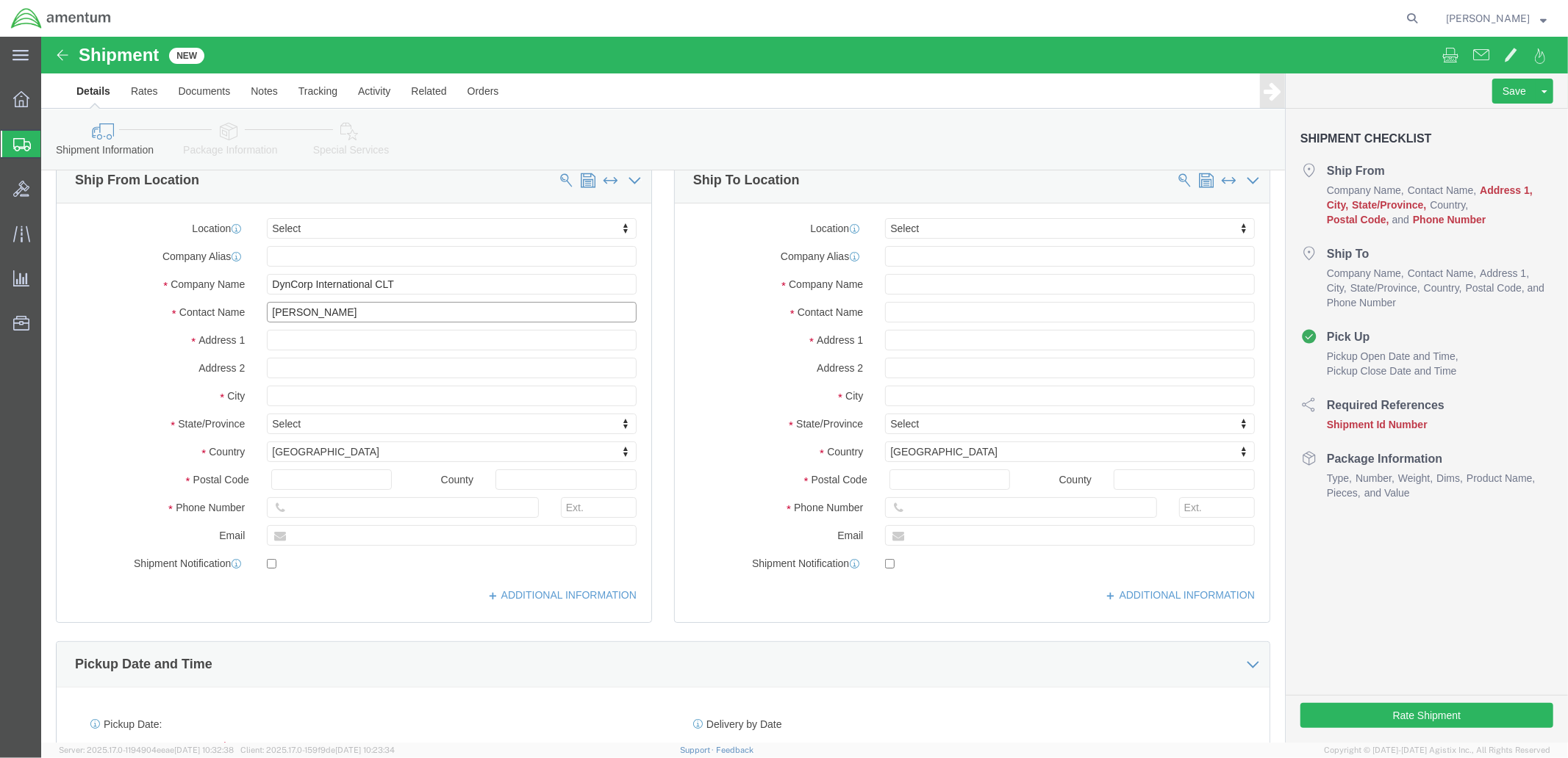
scroll to position [0, 0]
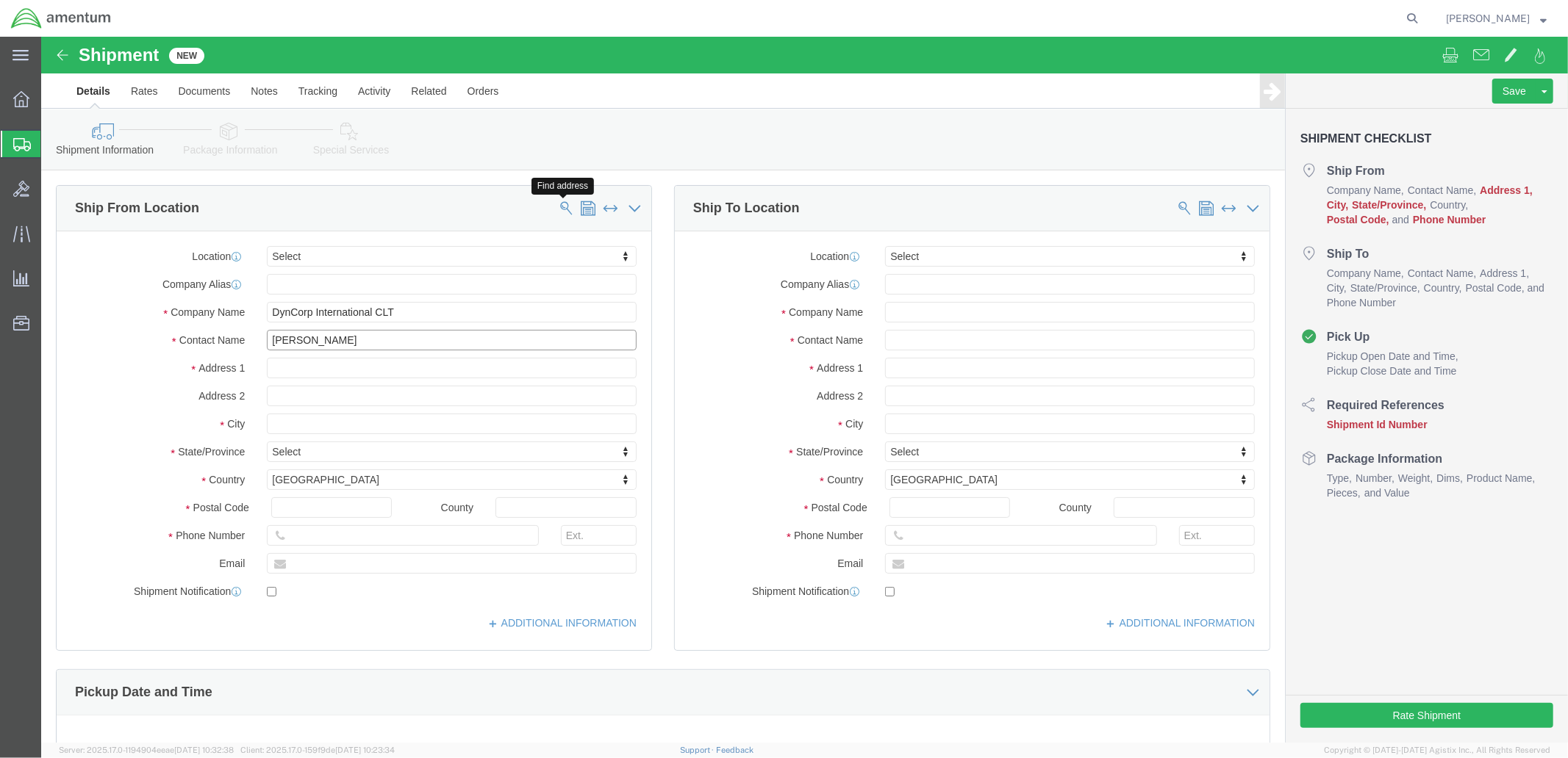
type input "Dennis Shall"
click span
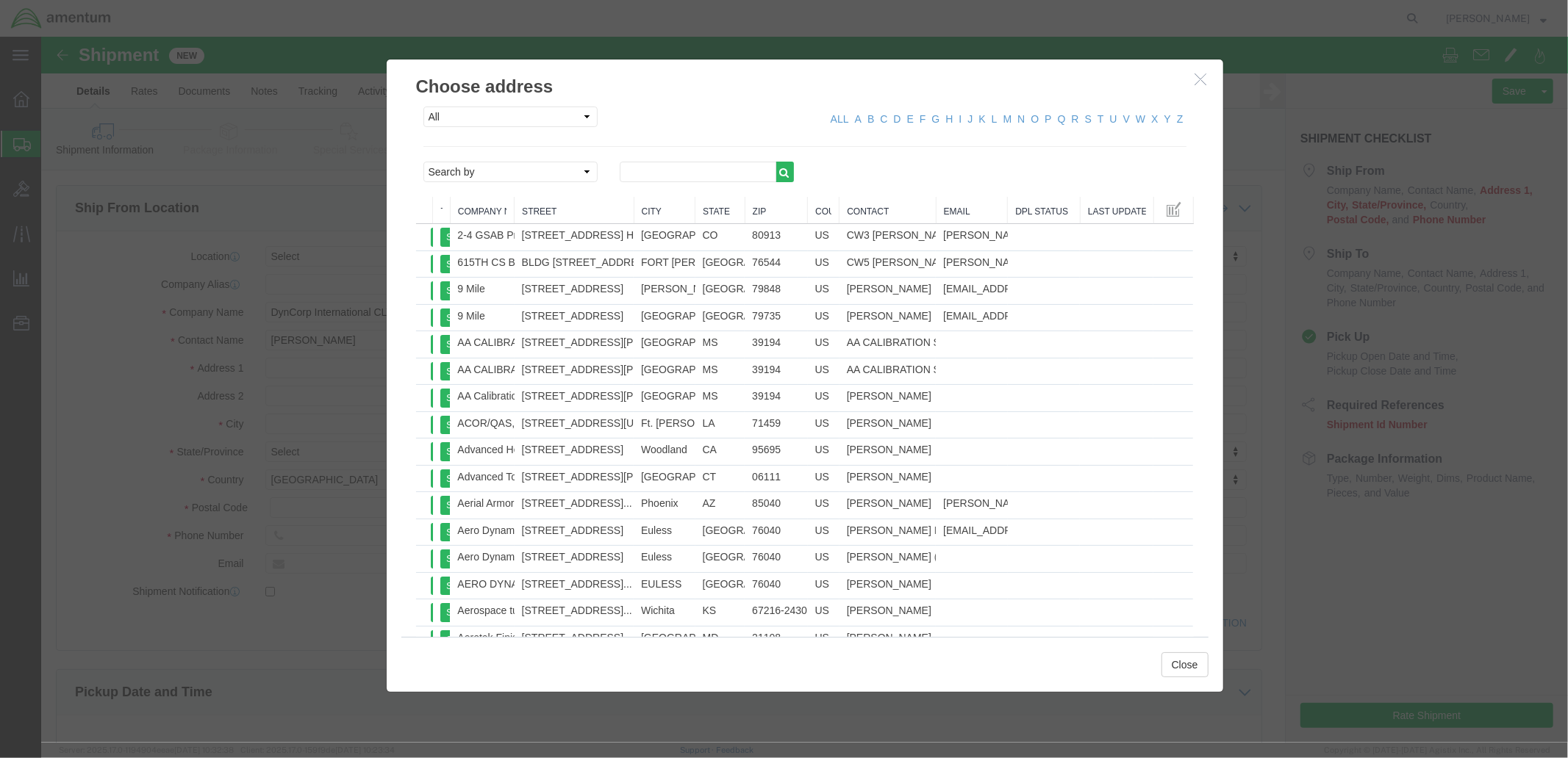
drag, startPoint x: 1177, startPoint y: 223, endPoint x: 1174, endPoint y: 281, distance: 58.1
click div "All Company Location Other Personal Shared ALL A B C D E F G H I J K L M N O P …"
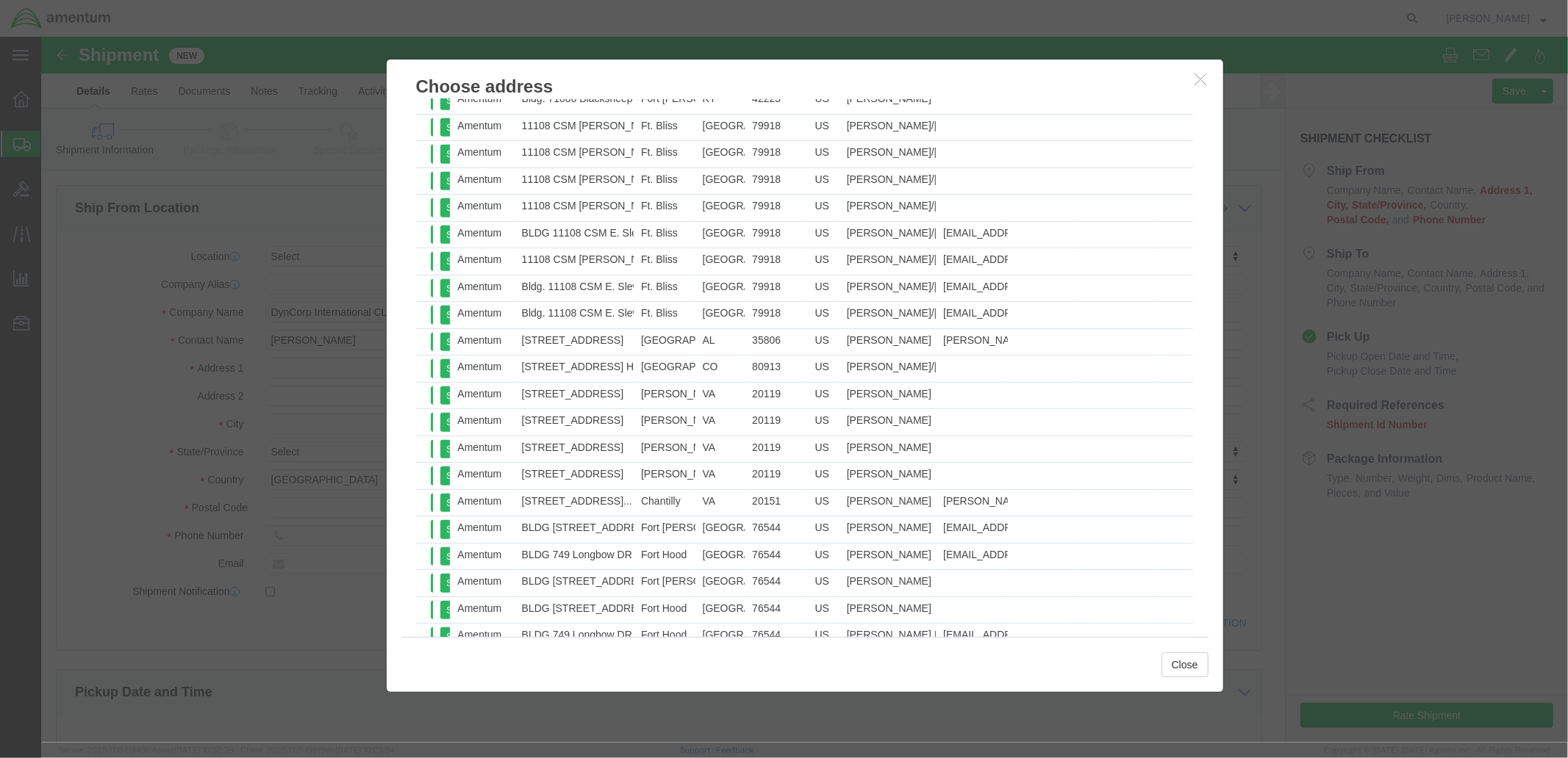
scroll to position [949, 0]
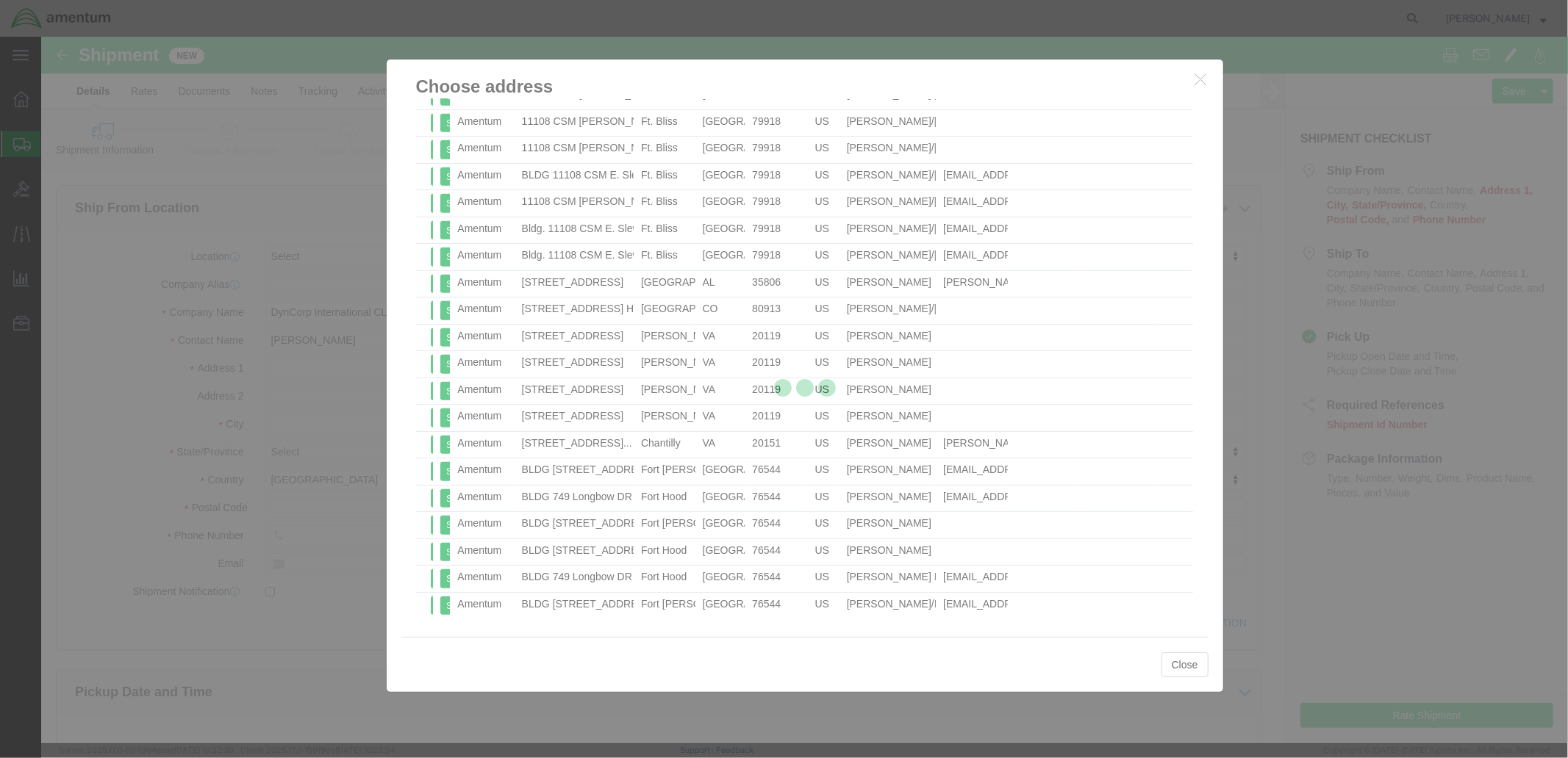
drag, startPoint x: 1172, startPoint y: 206, endPoint x: 1178, endPoint y: 669, distance: 463.0
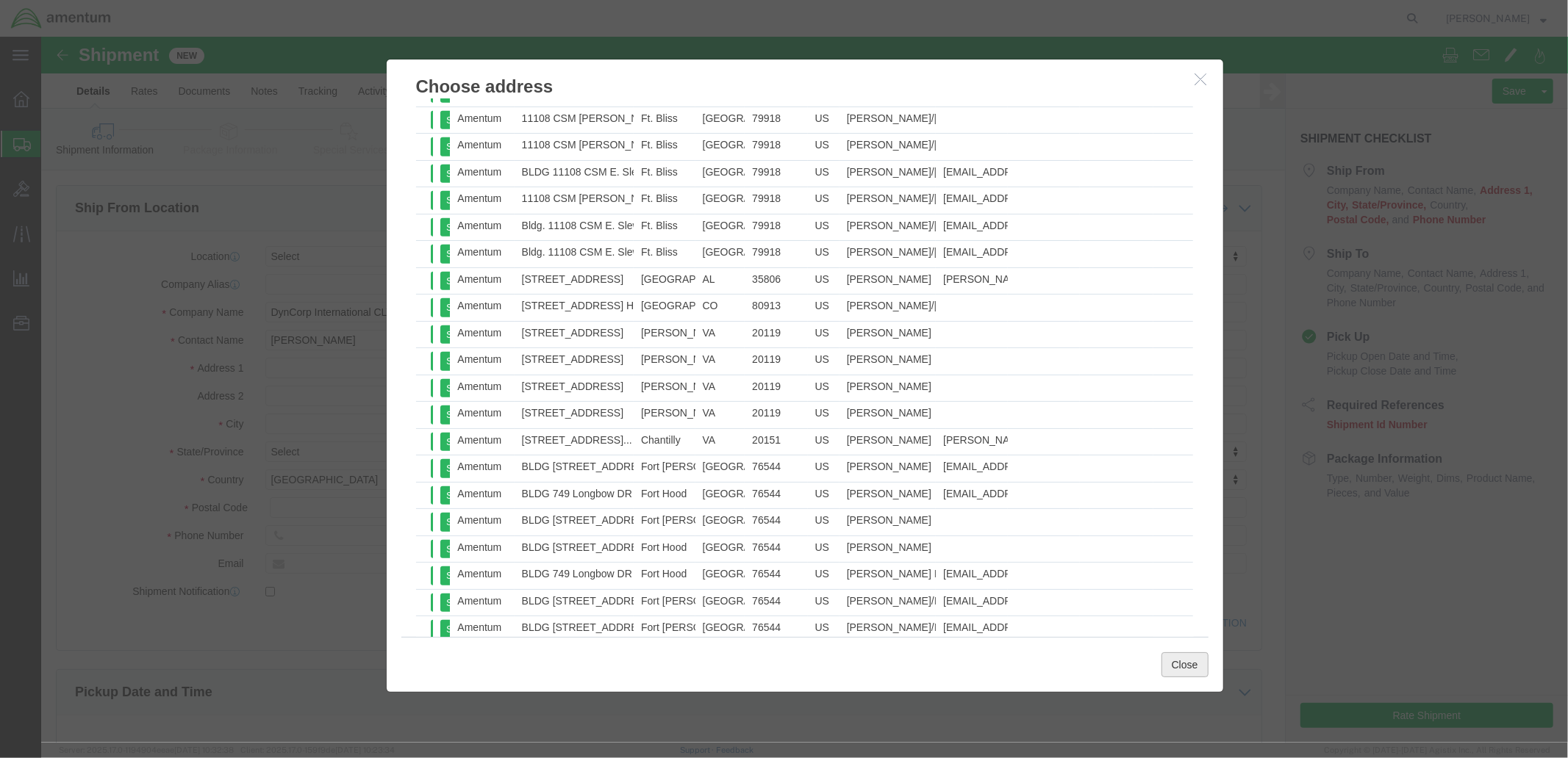
click button "Close"
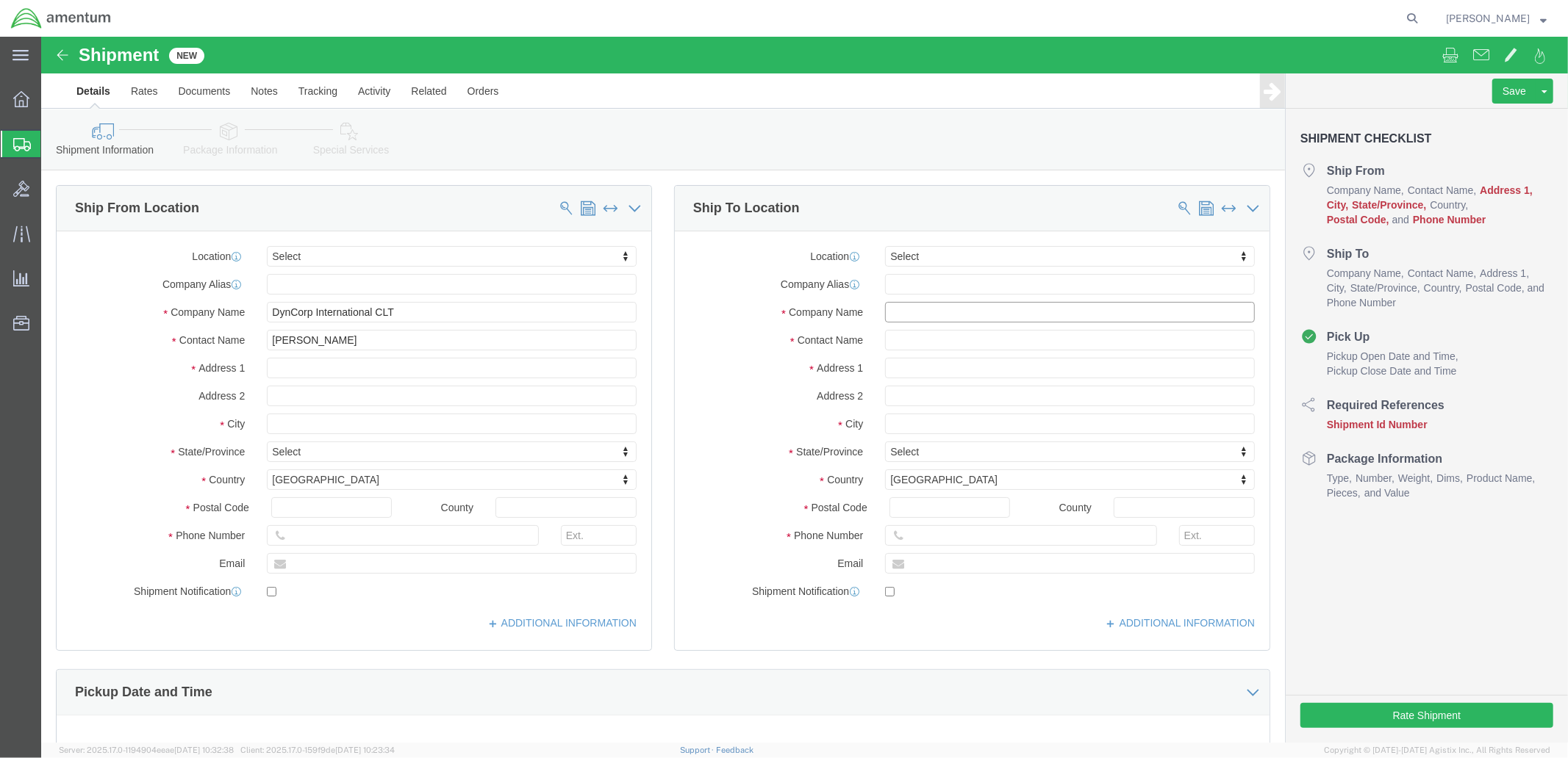
click input "text"
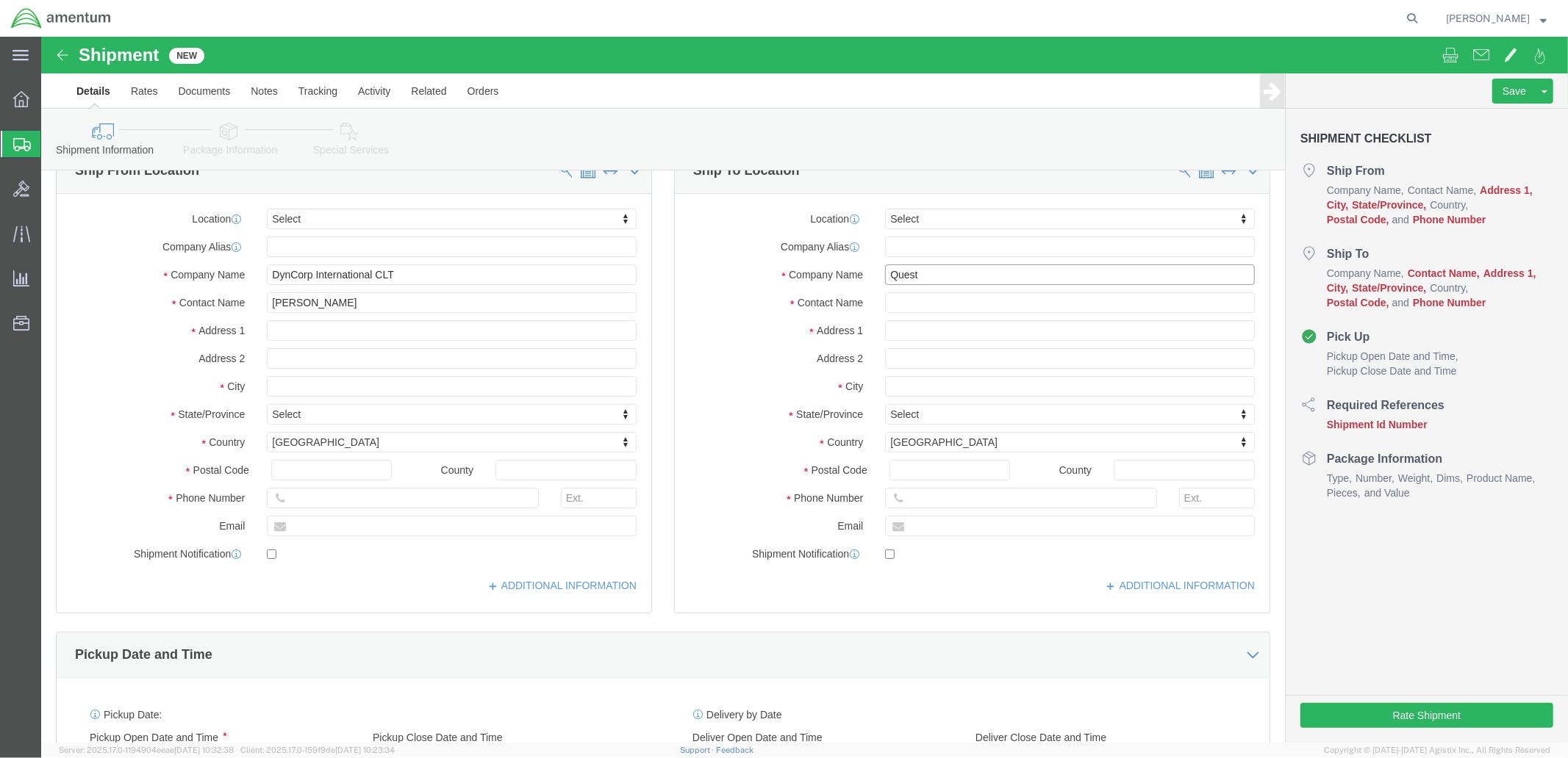
scroll to position [41, 0]
type input "Quest"
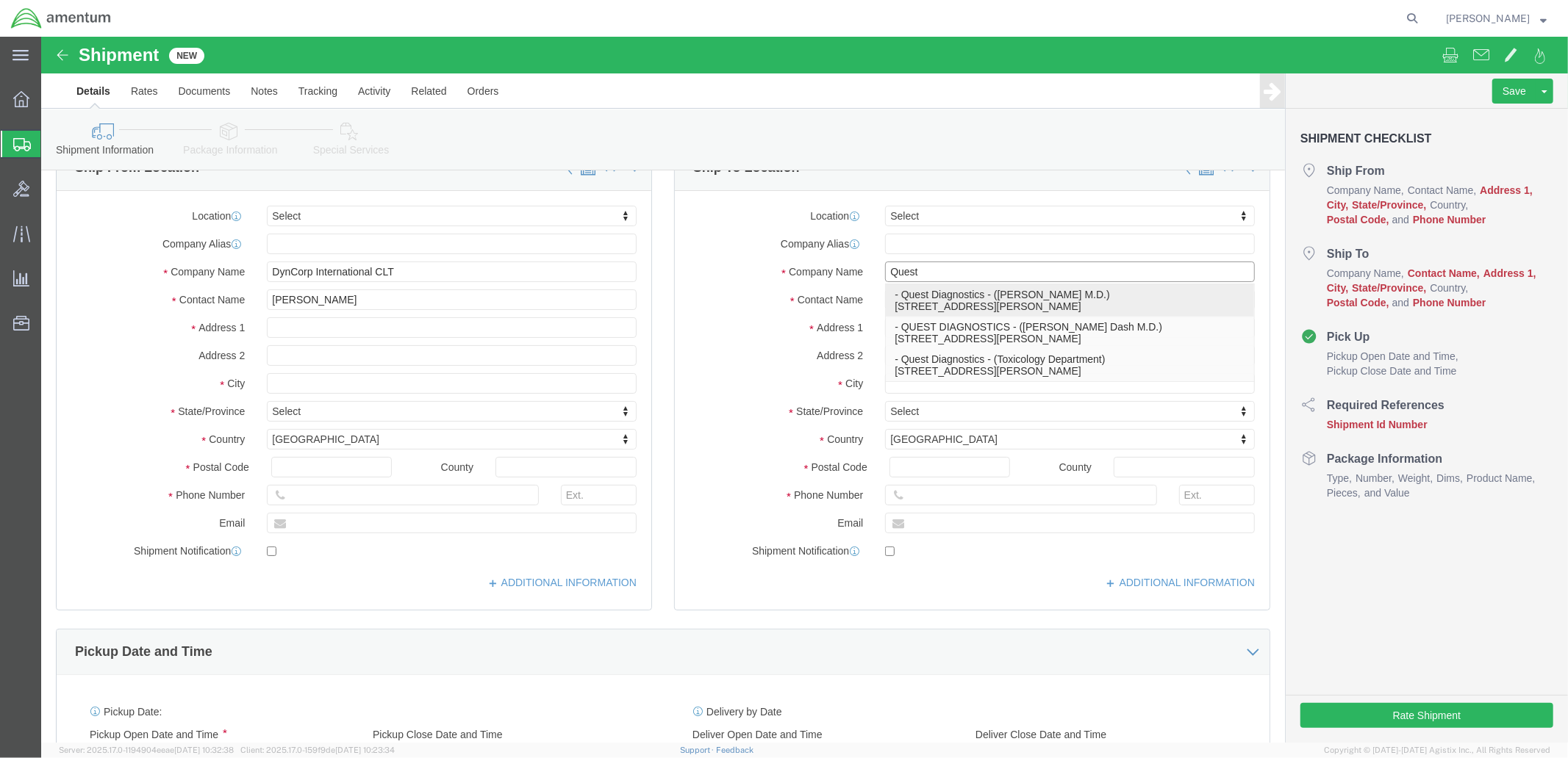
click p "- Quest Diagnostics - (Neil J Dash M.D.) 10101 Renner Blvd., Lenexa, KS, 66700,…"
select select "KS"
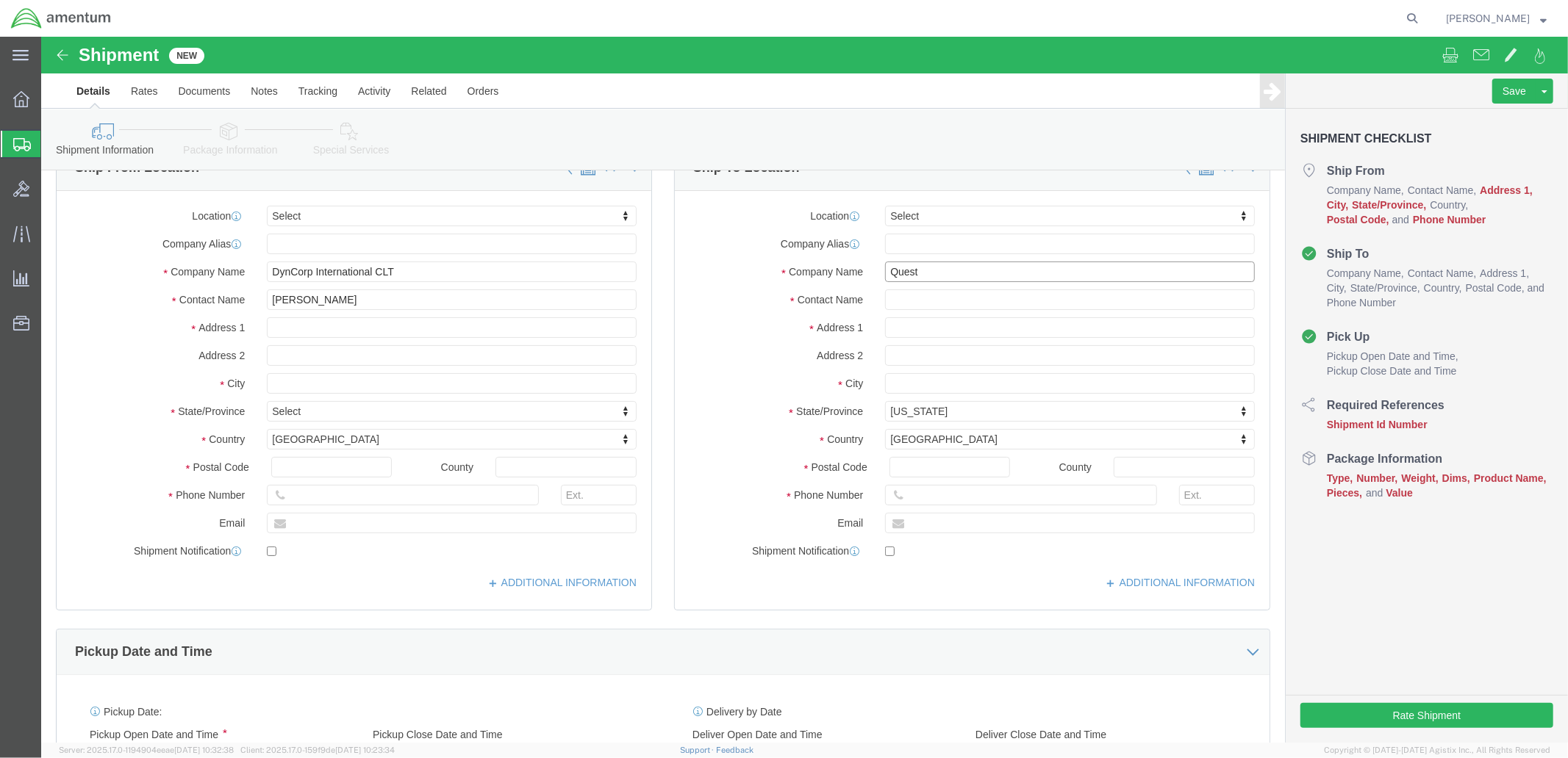
type input "Quest Diagnostics"
click input "text"
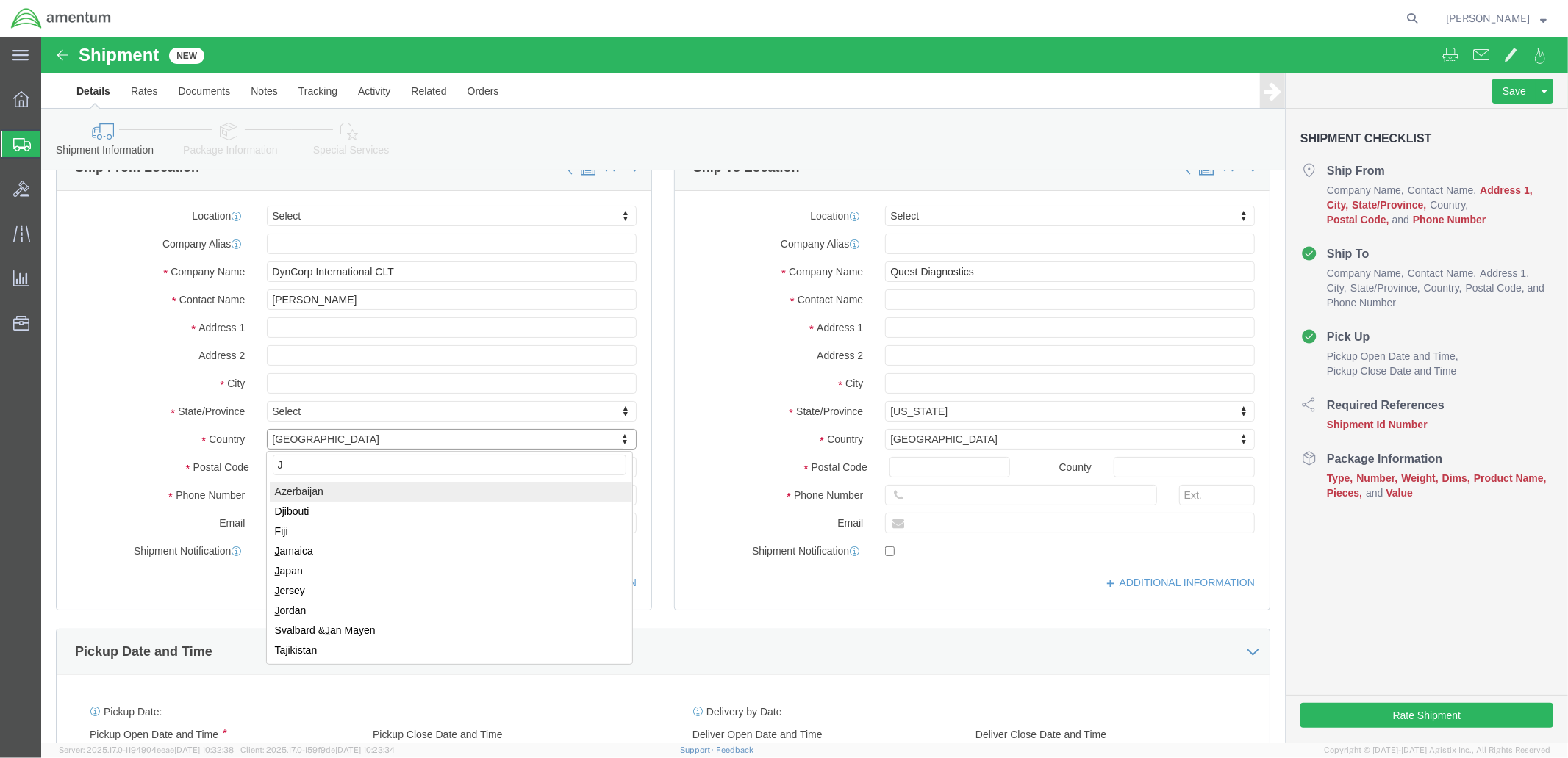
scroll to position [0, 0]
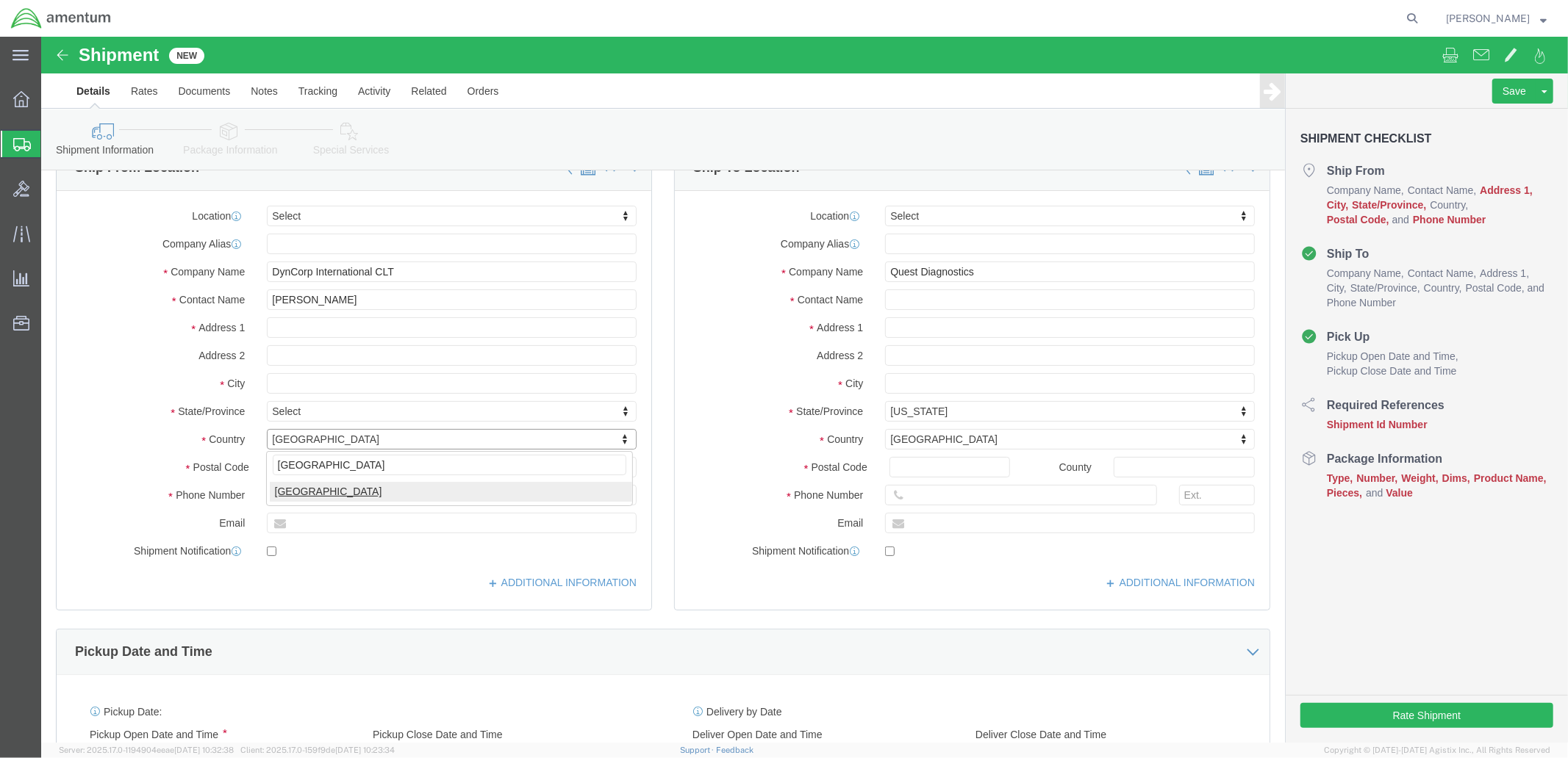
type input "Japan"
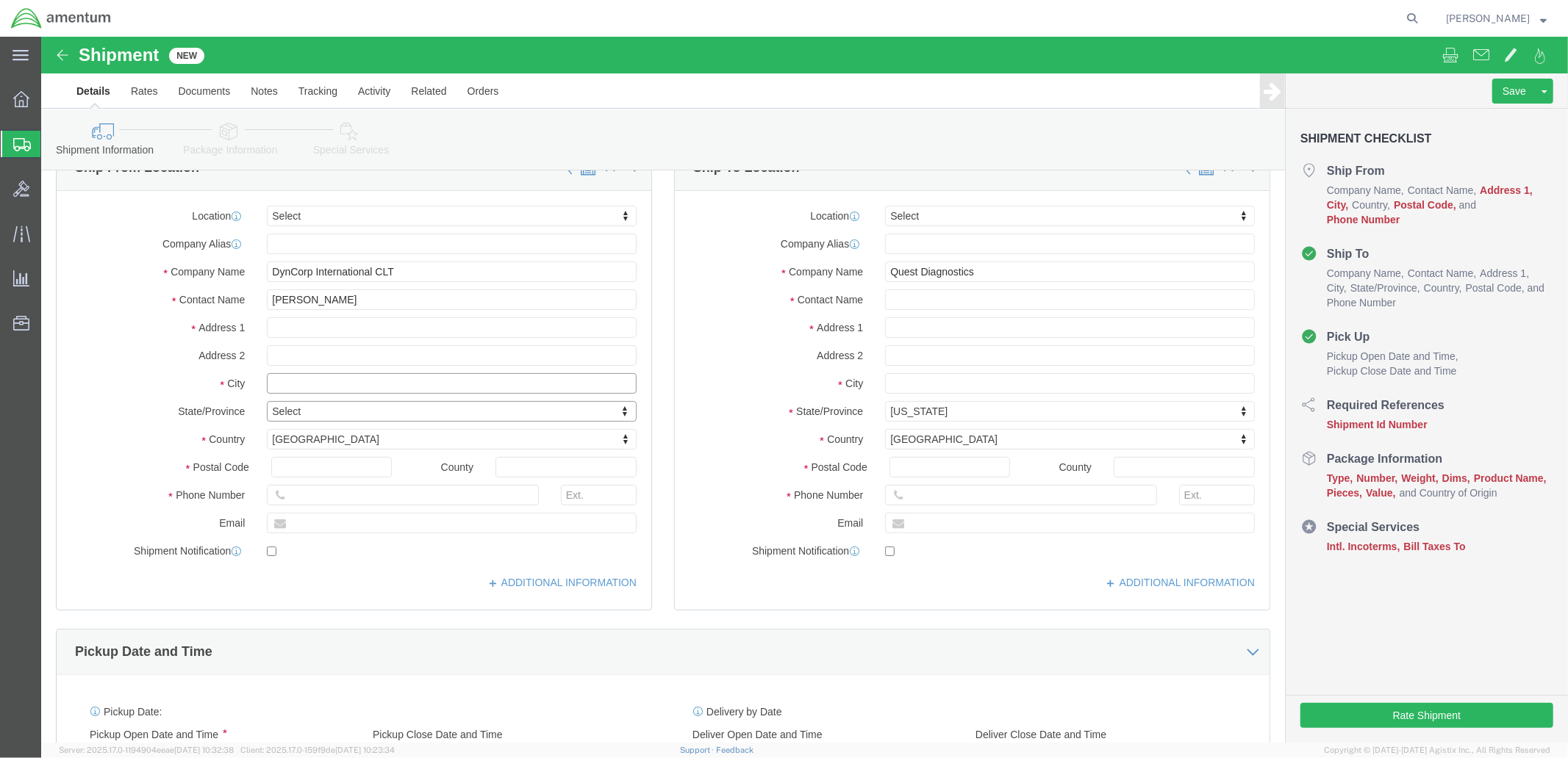
click input "text"
type input "Ayasa-Shi"
click input "text"
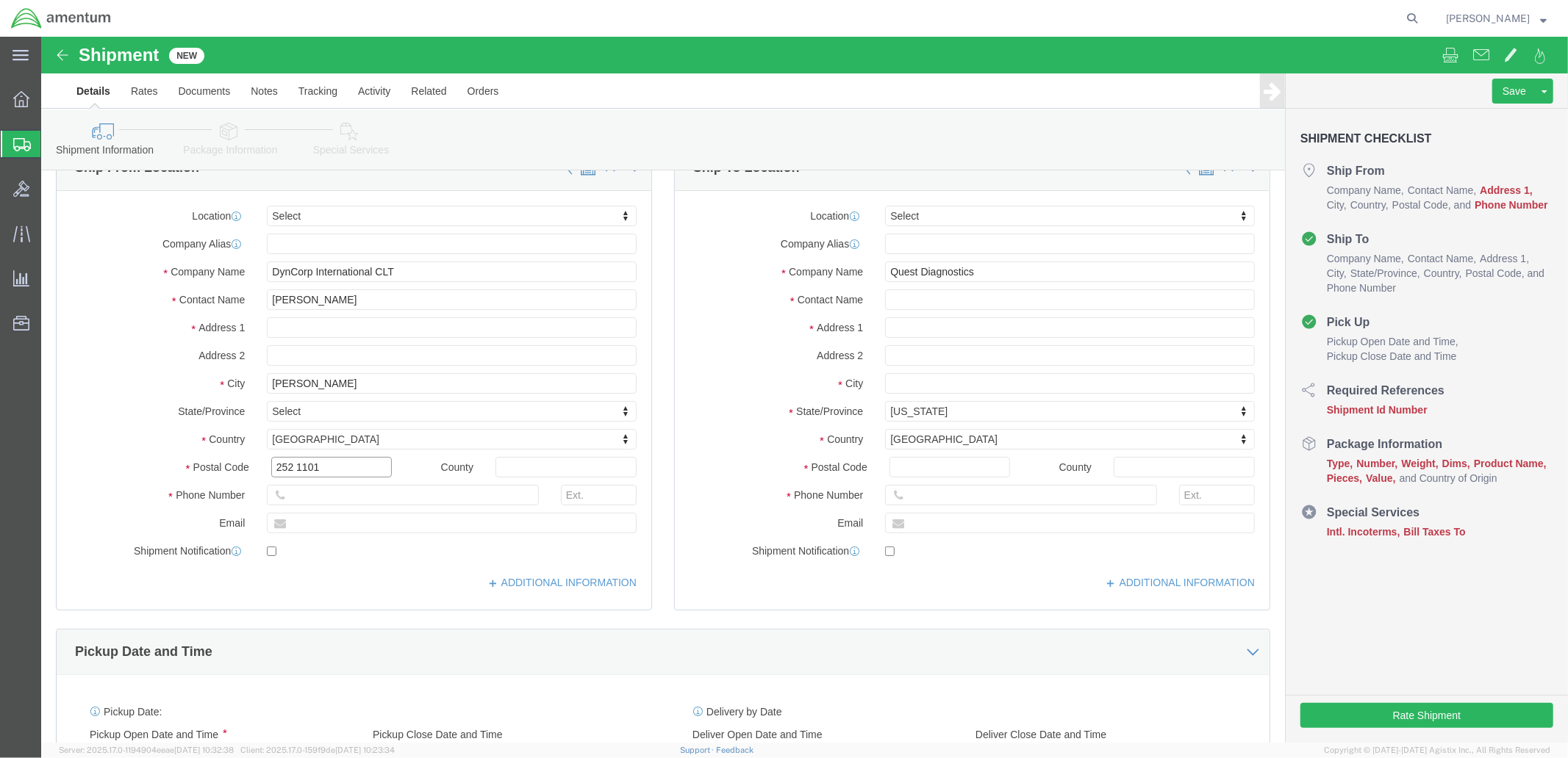
type input "252 1101"
click input "text"
type input "Site 175, Bkdg. 187, NAF Atsugi, Oogami, c/o Amentum Services,"
click input "text"
type input "GOV. Programs"
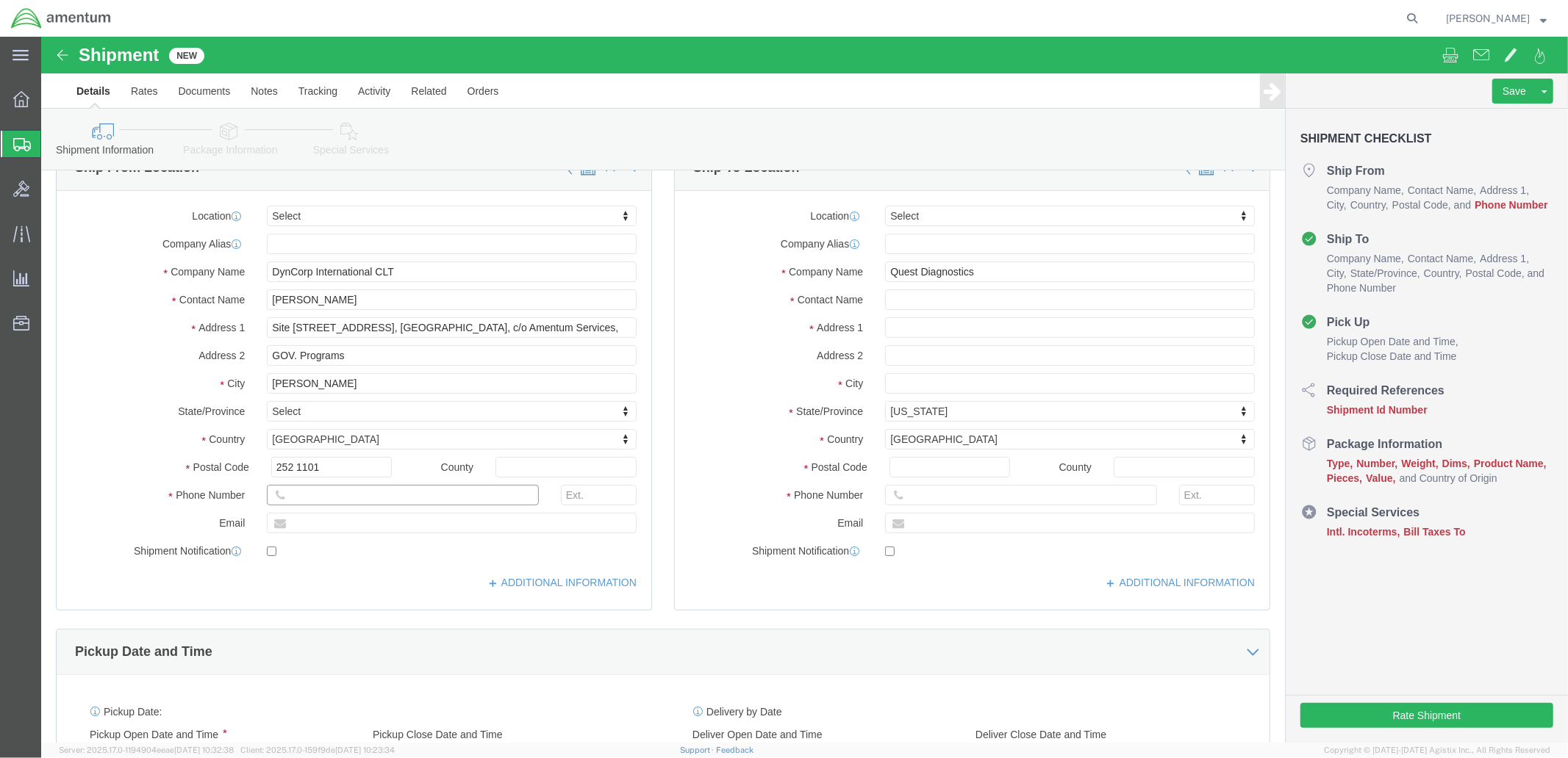
click input "text"
type input "01181467636454"
click label
click input "checkbox"
checkbox input "true"
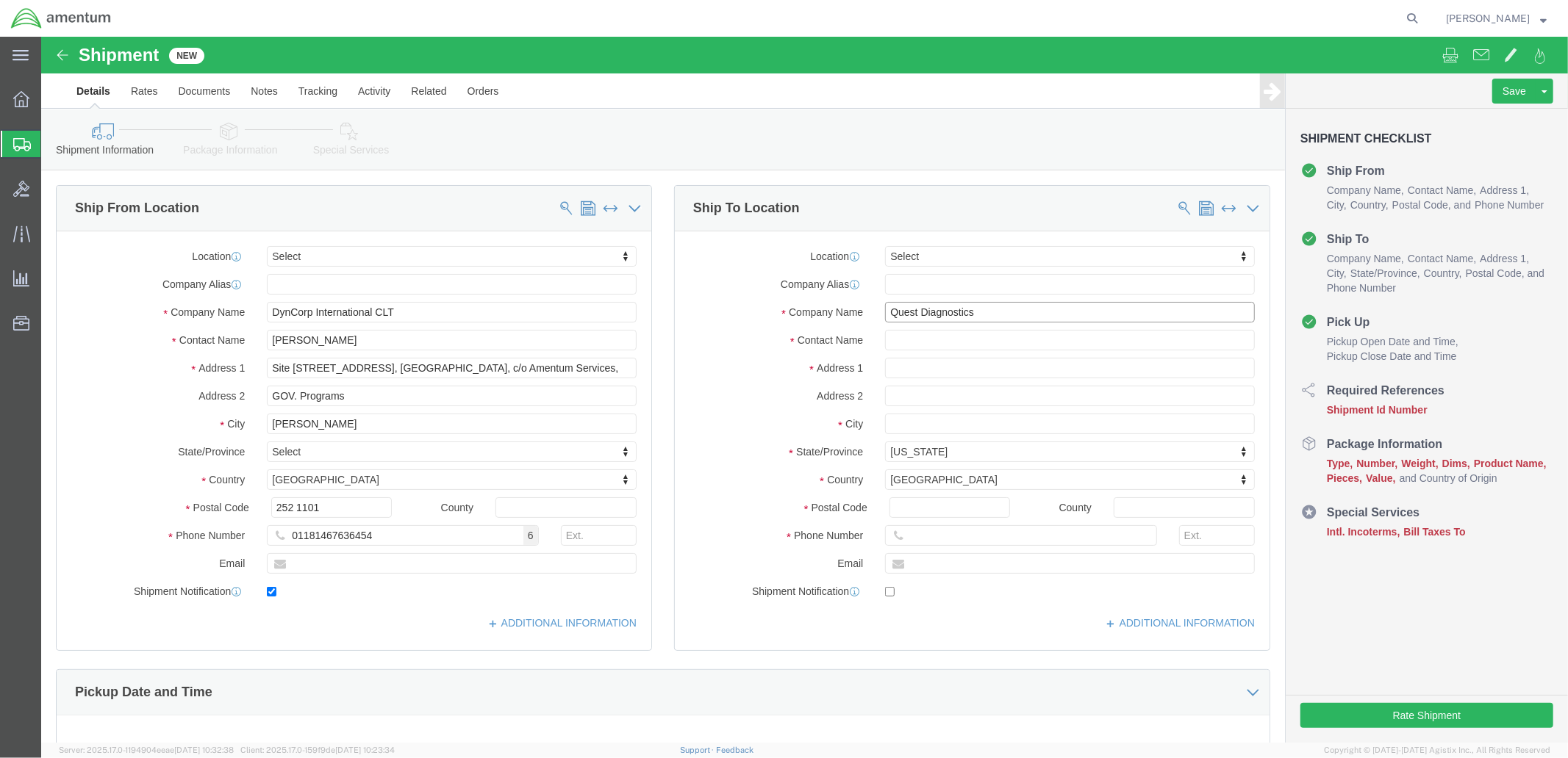
click input "Quest Diagnostics"
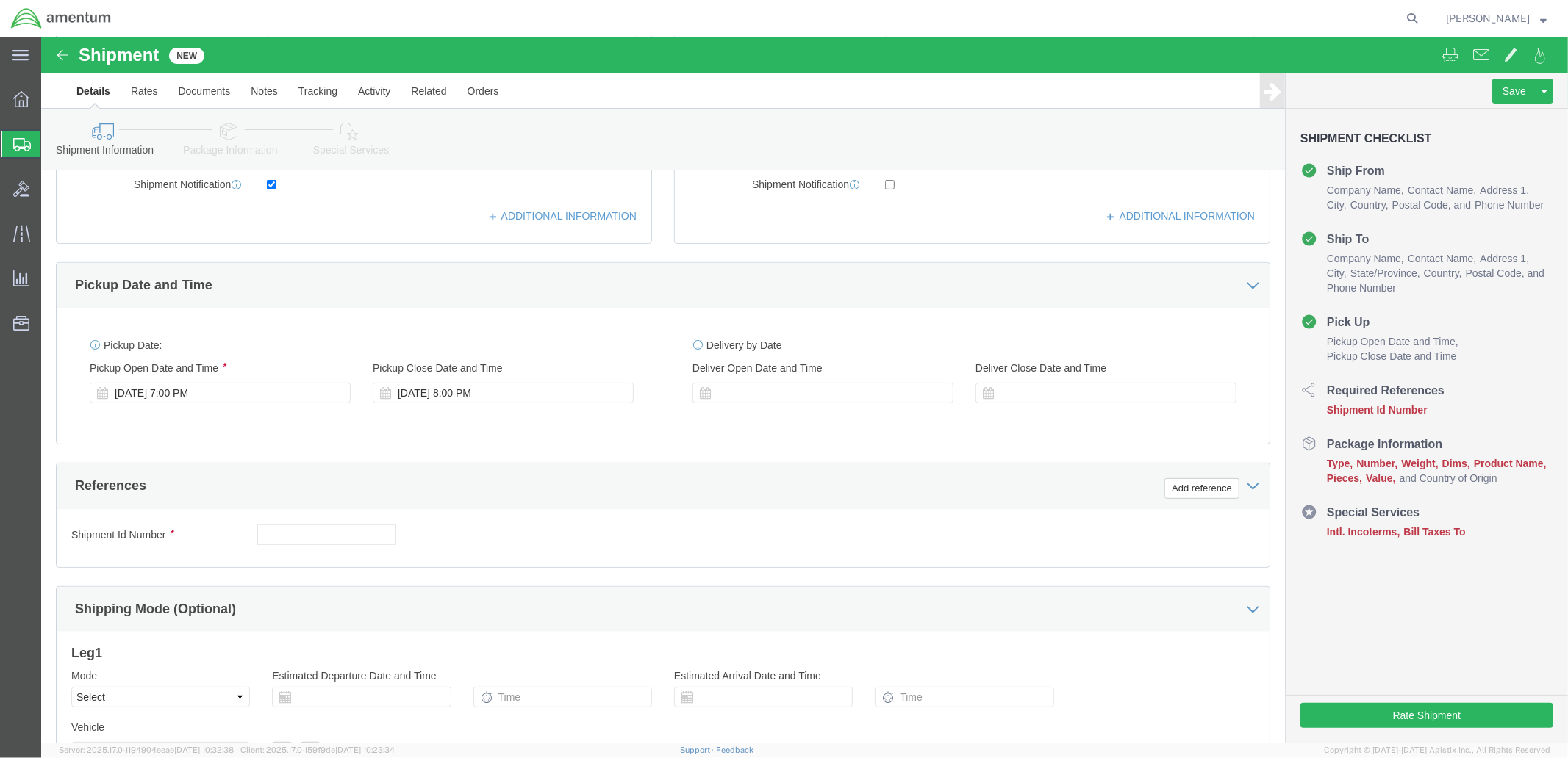
scroll to position [408, 0]
type input "Toxicology Quest Diagnostics"
click input "text"
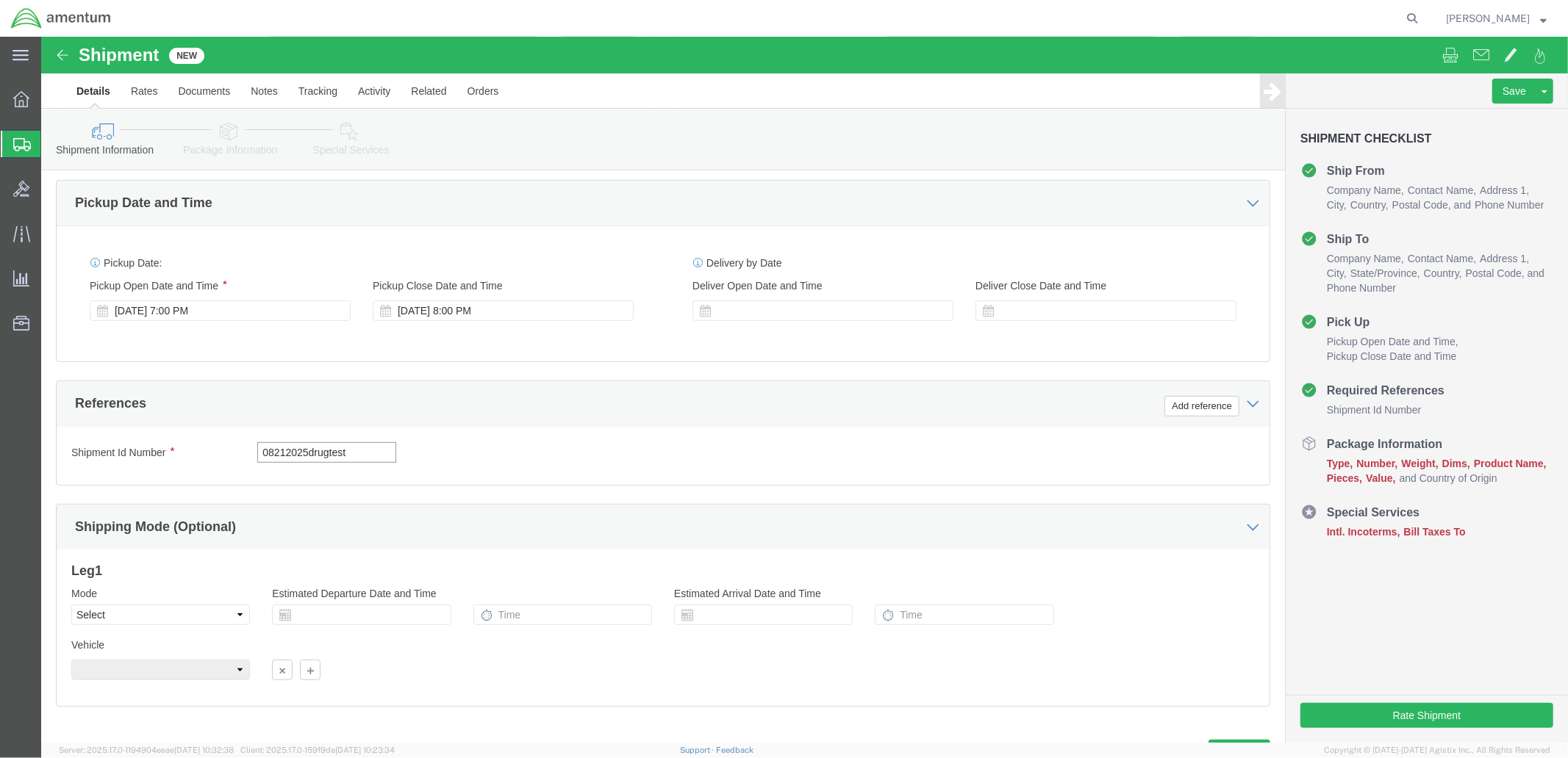
scroll to position [561, 0]
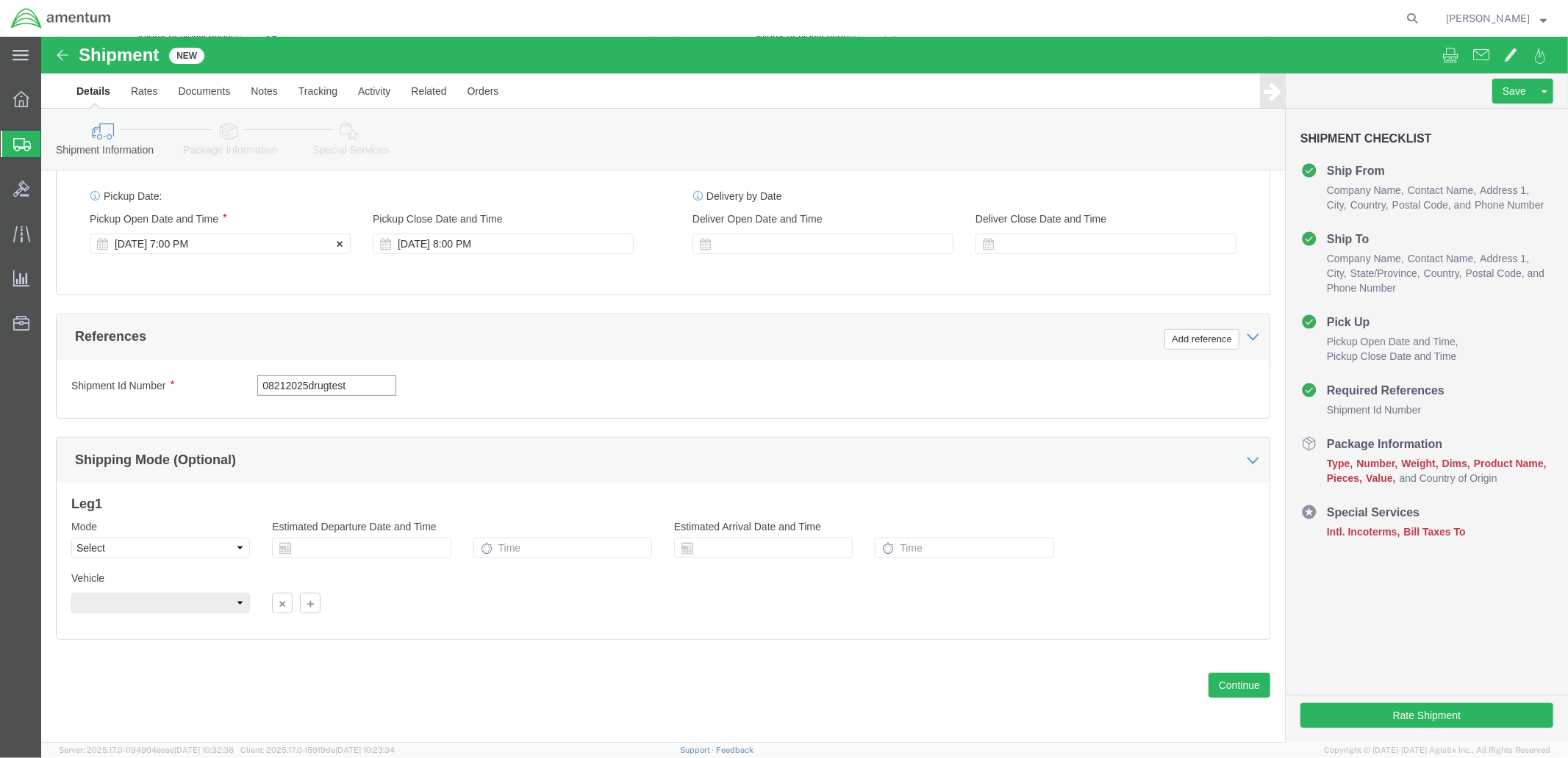
type input "08212025drugtest"
click icon
click div "Aug 20 2025 7:00 PM"
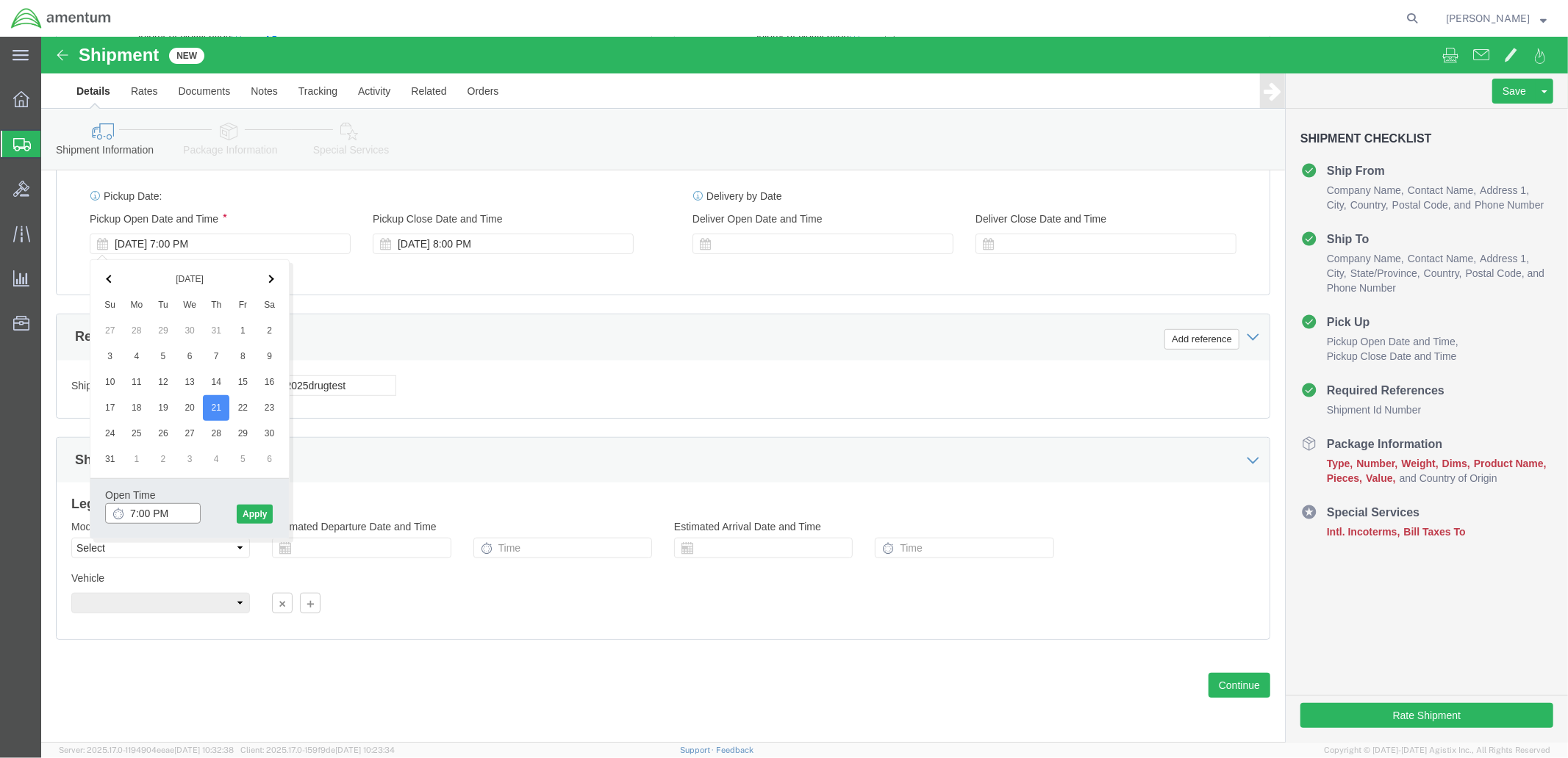
click input "7:00 PM"
click input "9:00 PM"
type input "9:00 am"
click button "Apply"
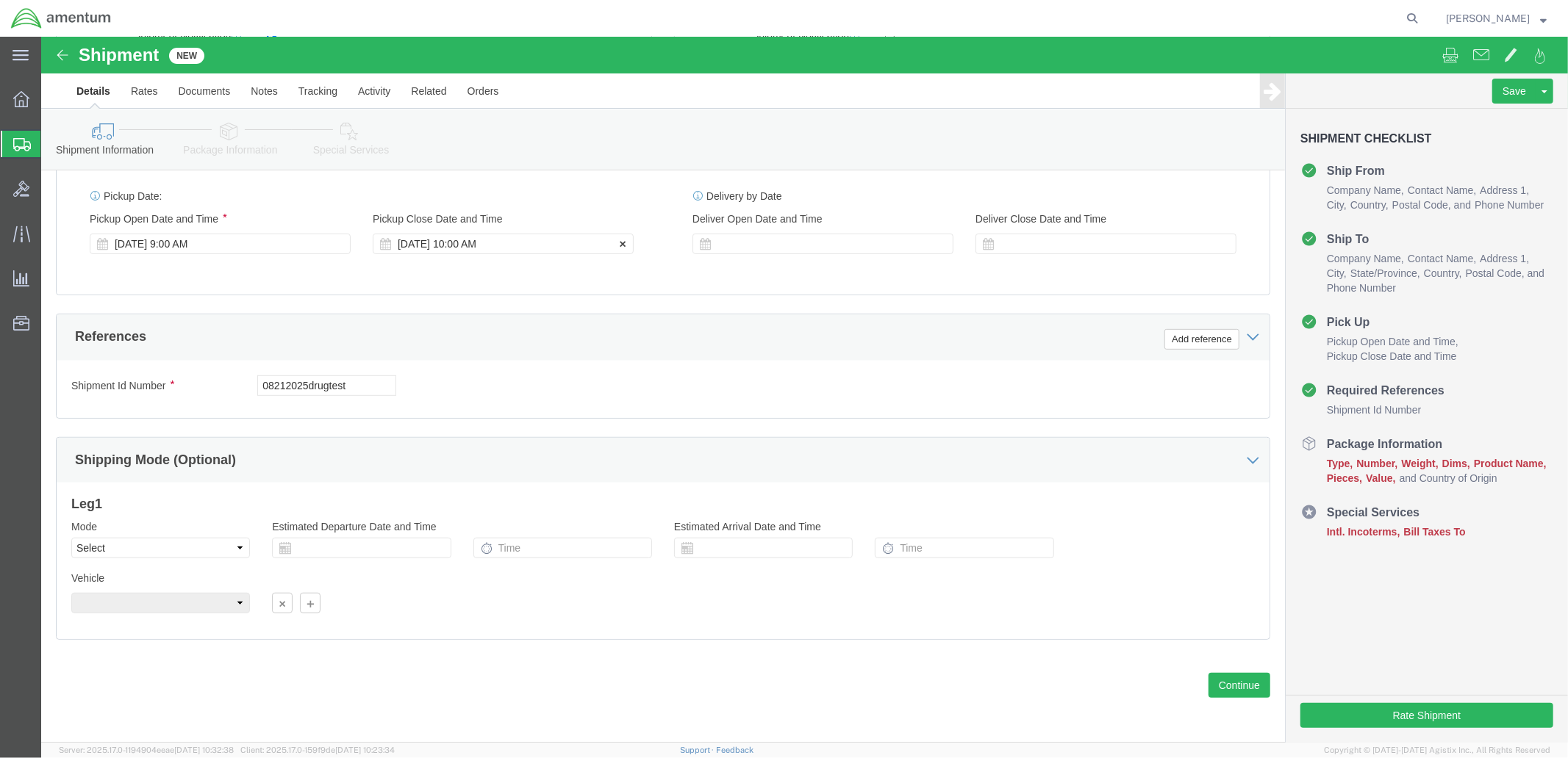
click div "Aug 21 2025 10:00 AM"
click input "10:00 AM"
click input "17:00 AM"
type input "17:00 pm"
click button "Apply"
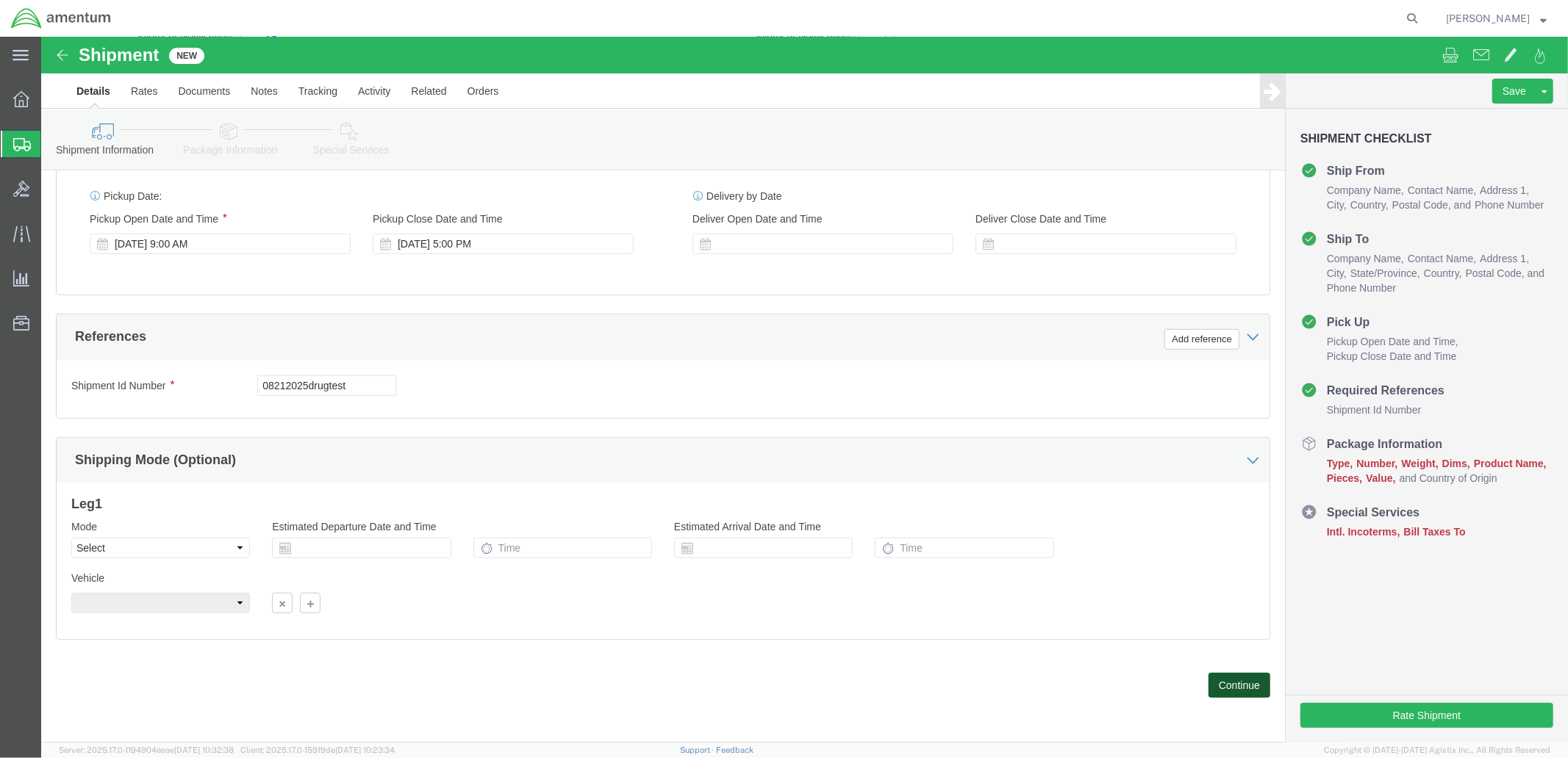
click button "Continue"
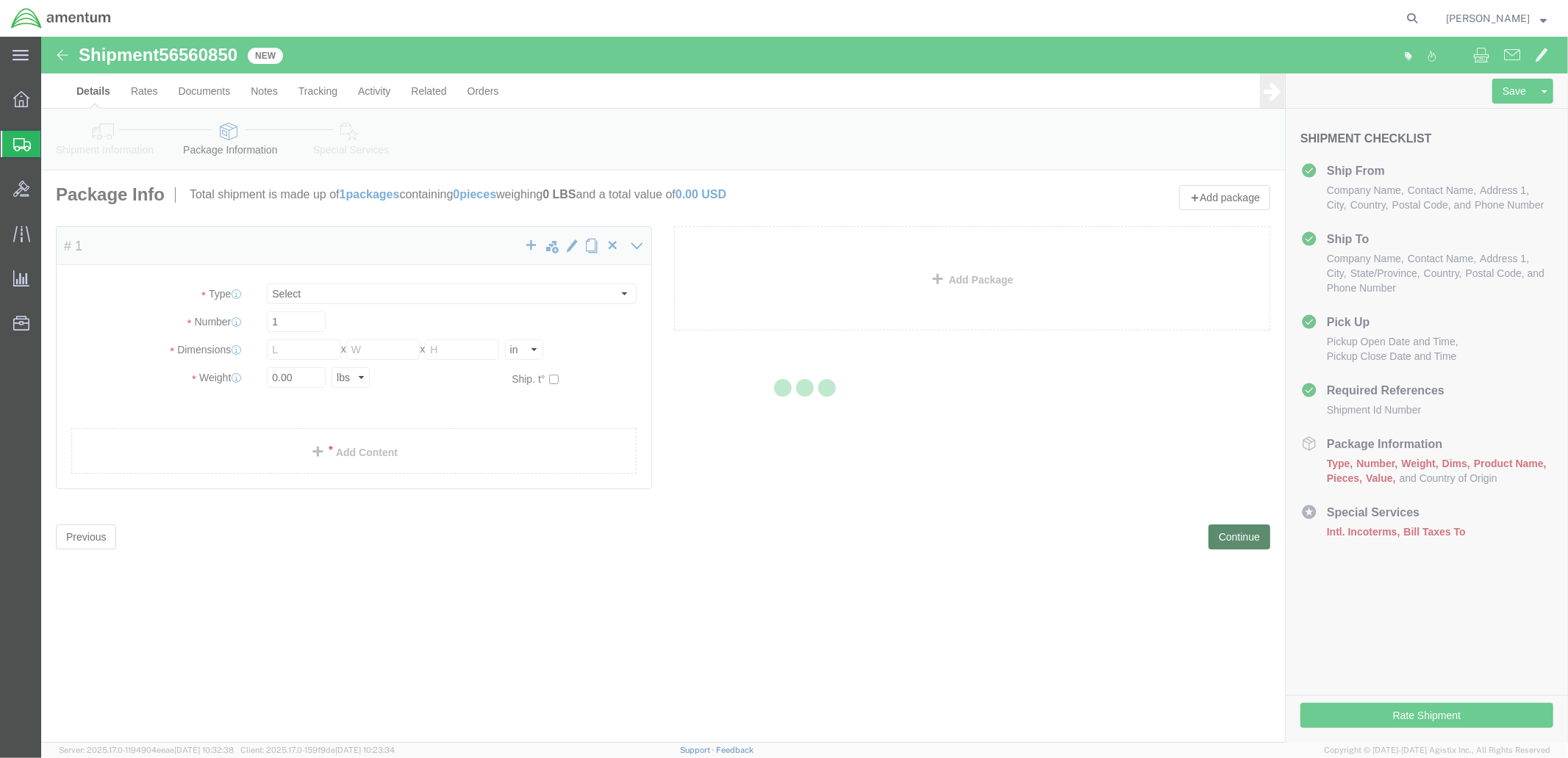
select select "CBOX"
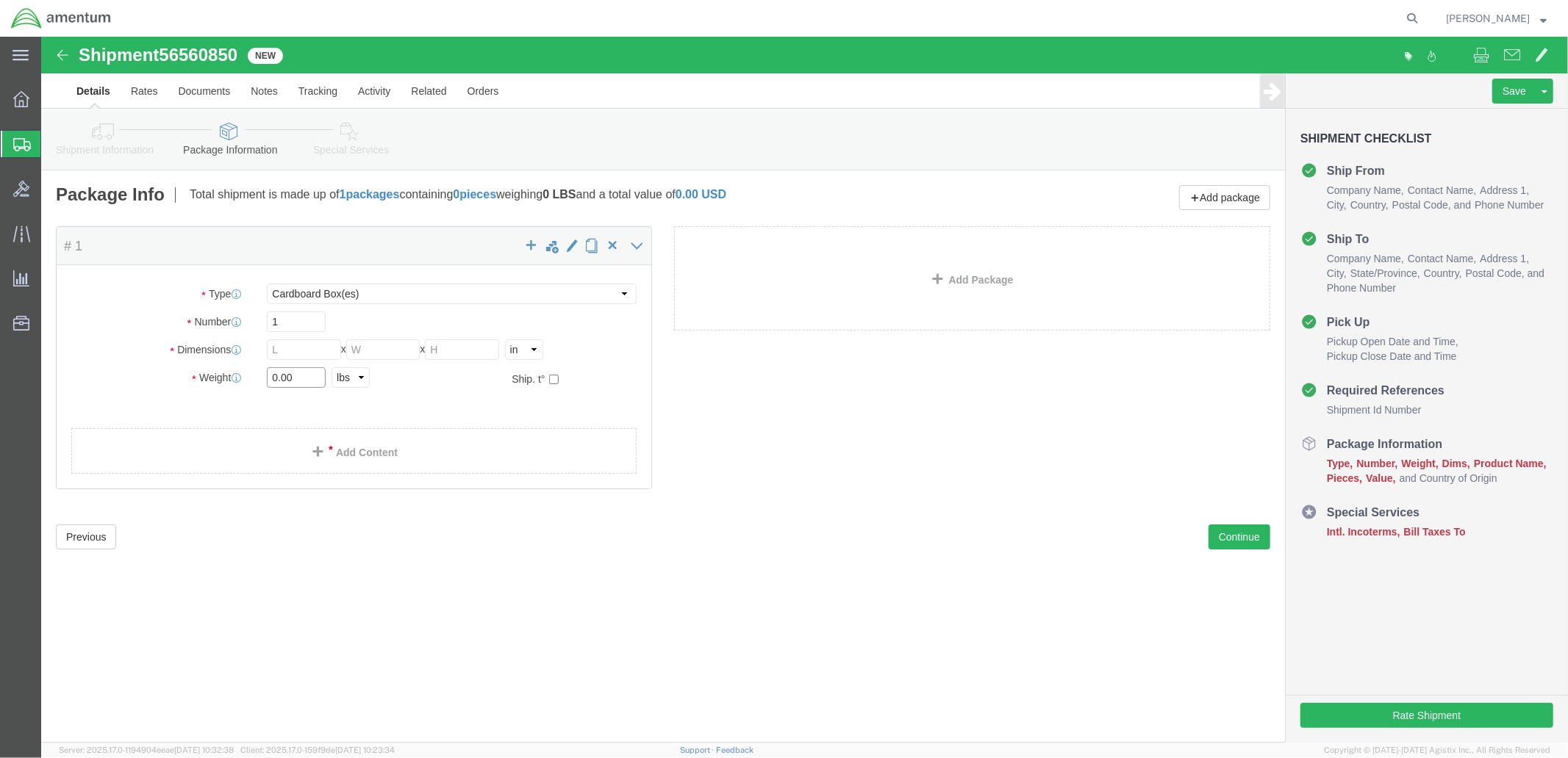
click input "0.00"
type input "1.00"
click input "text"
type input "12"
click input "text"
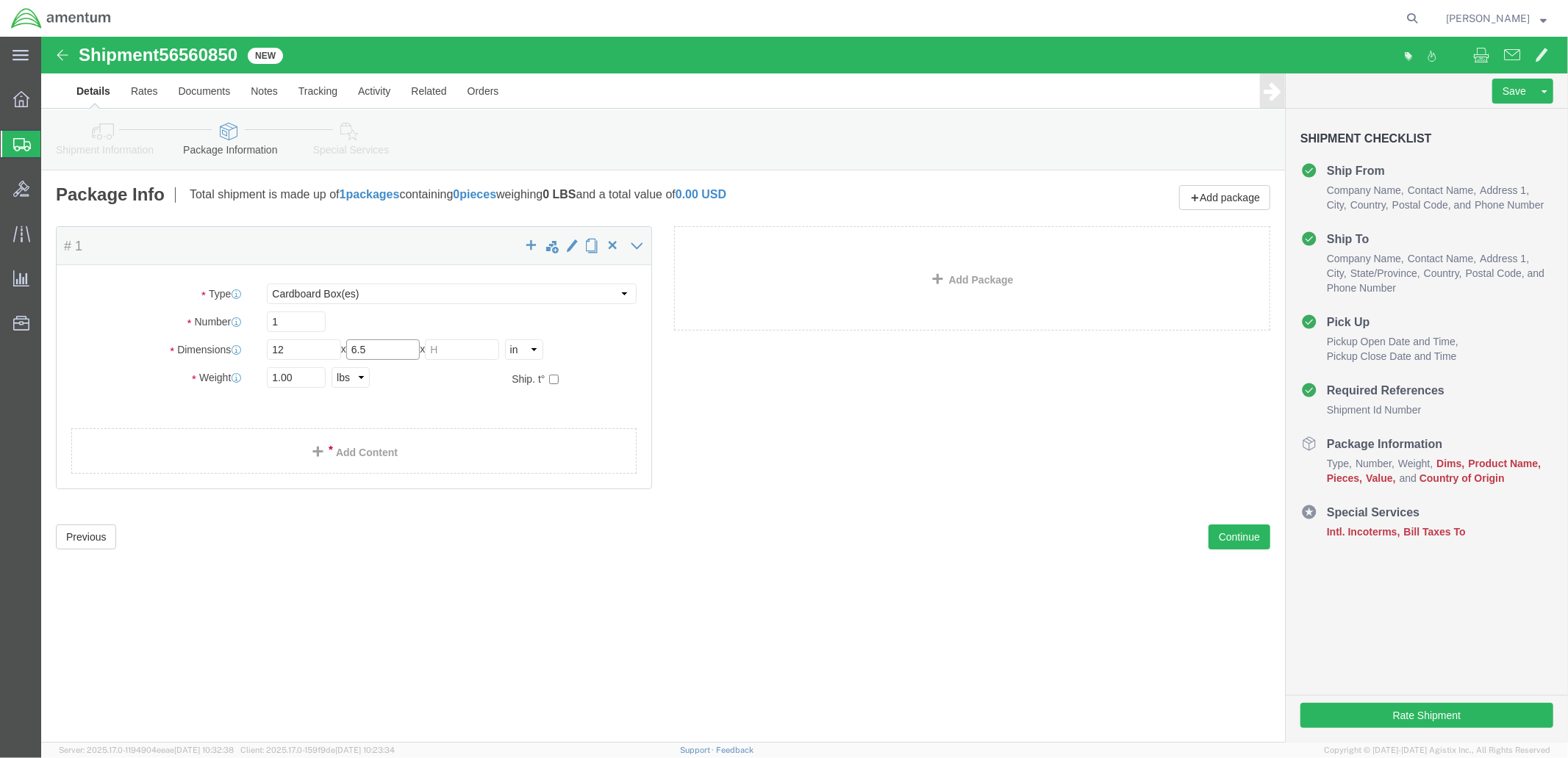
type input "6.5"
click input "text"
type input "6.5"
click link "Add Content"
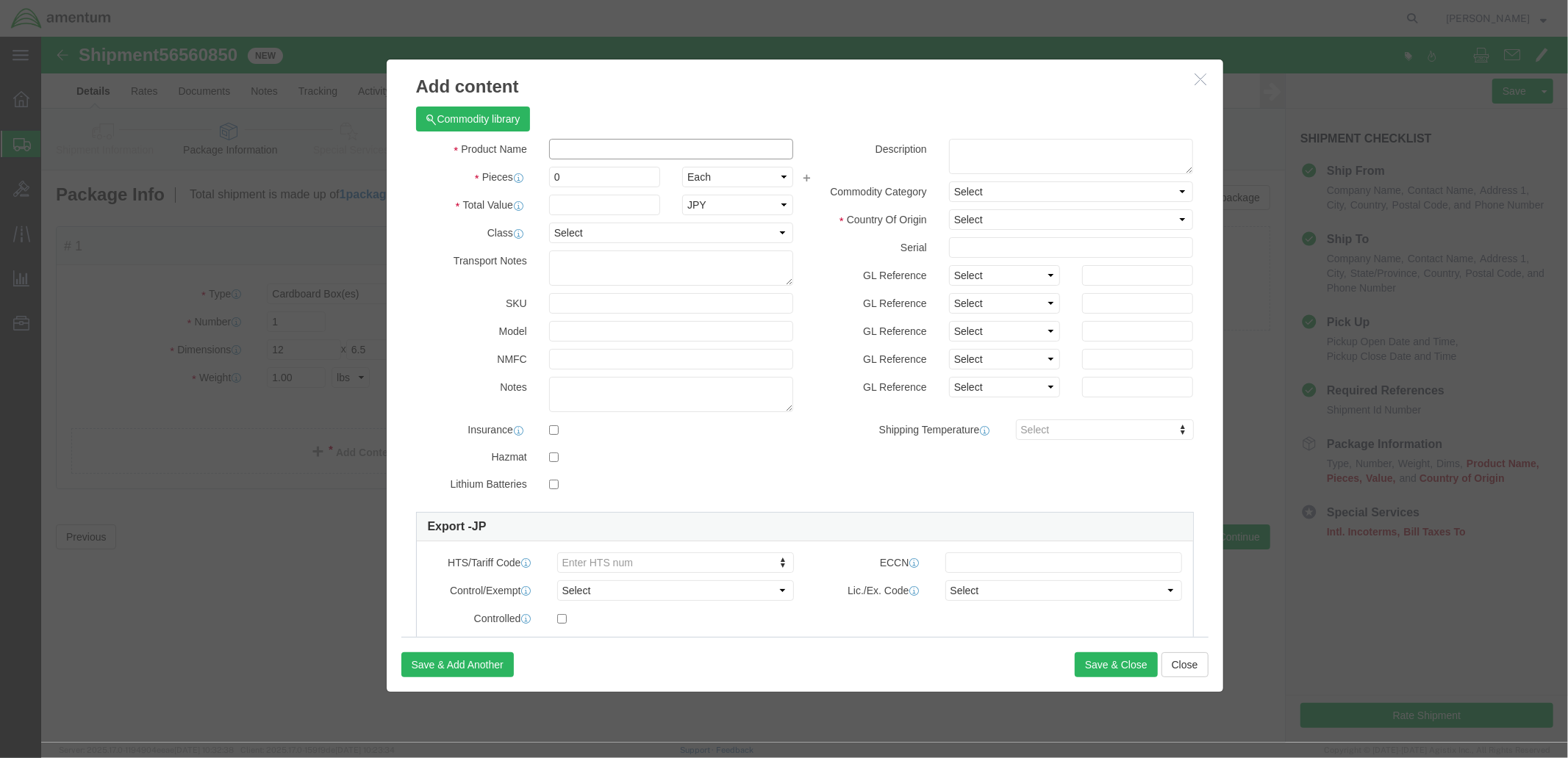
click input "text"
type input "Drug Twest"
click input "0"
type input "0"
type input "1"
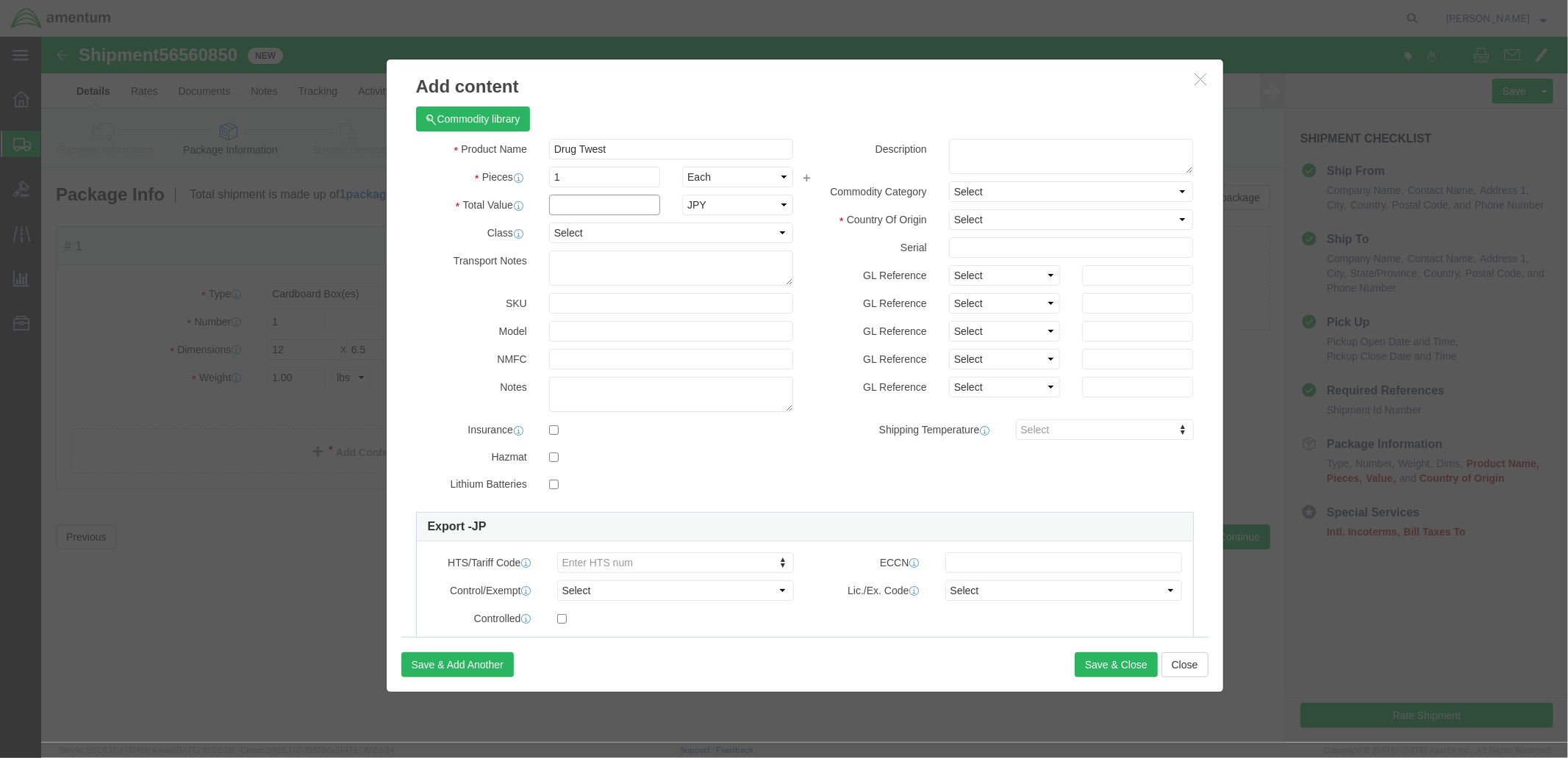
click input "text"
type input "15"
click select "Select 50 55 60 65 70 85 92.5 100 125 175 250 300 400"
click label "Class"
click select "Select 50 55 60 65 70 85 92.5 100 125 175 250 300 400"
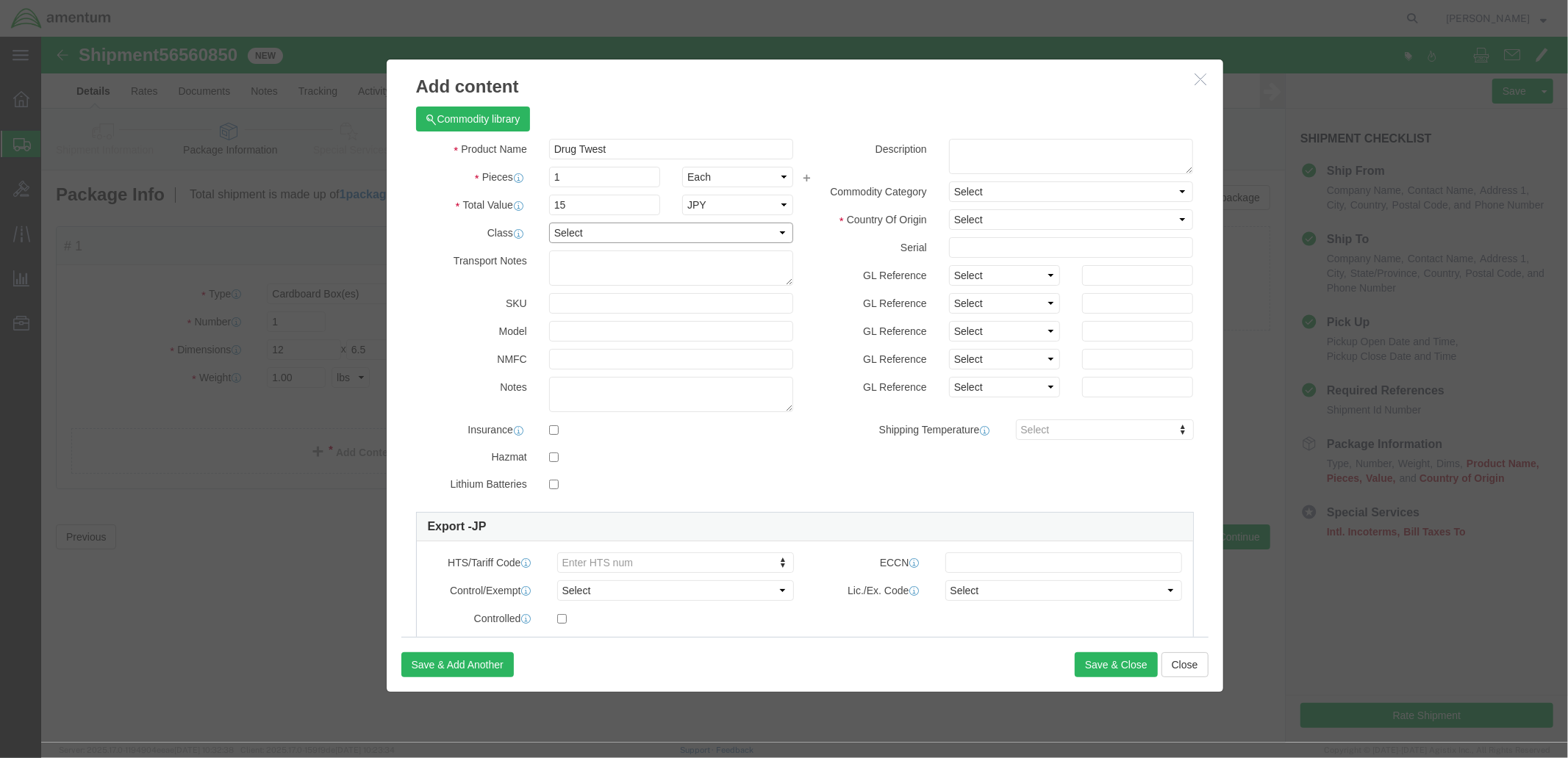
select select "250"
click select "Select 50 55 60 65 70 85 92.5 100 125 175 250 300 400"
click select "Select Afghanistan Åland Islands Albania Algeria American Samoa Andorra Angola …"
select select "US"
click select "Select Afghanistan Åland Islands Albania Algeria American Samoa Andorra Angola …"
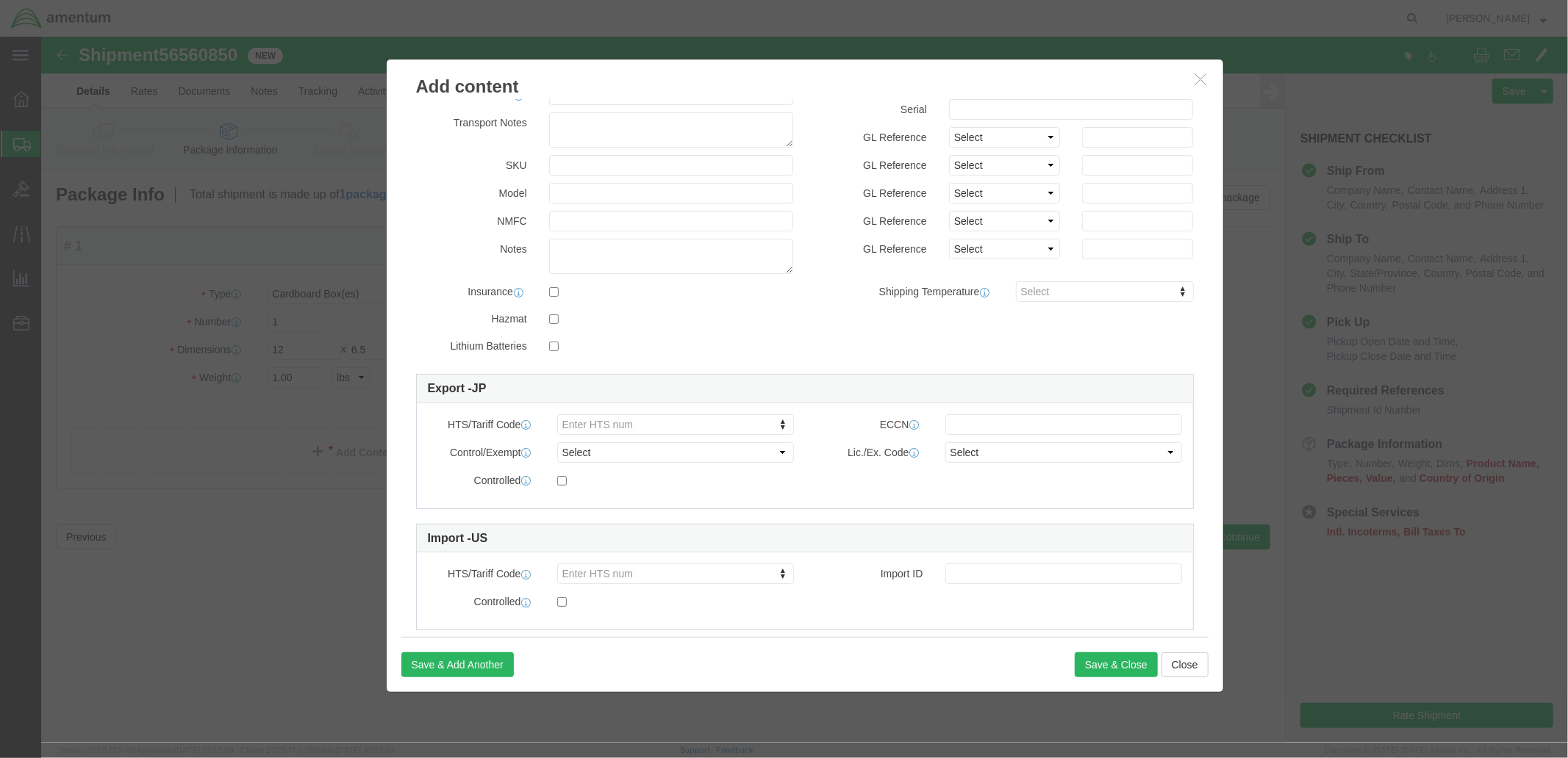
scroll to position [167, 0]
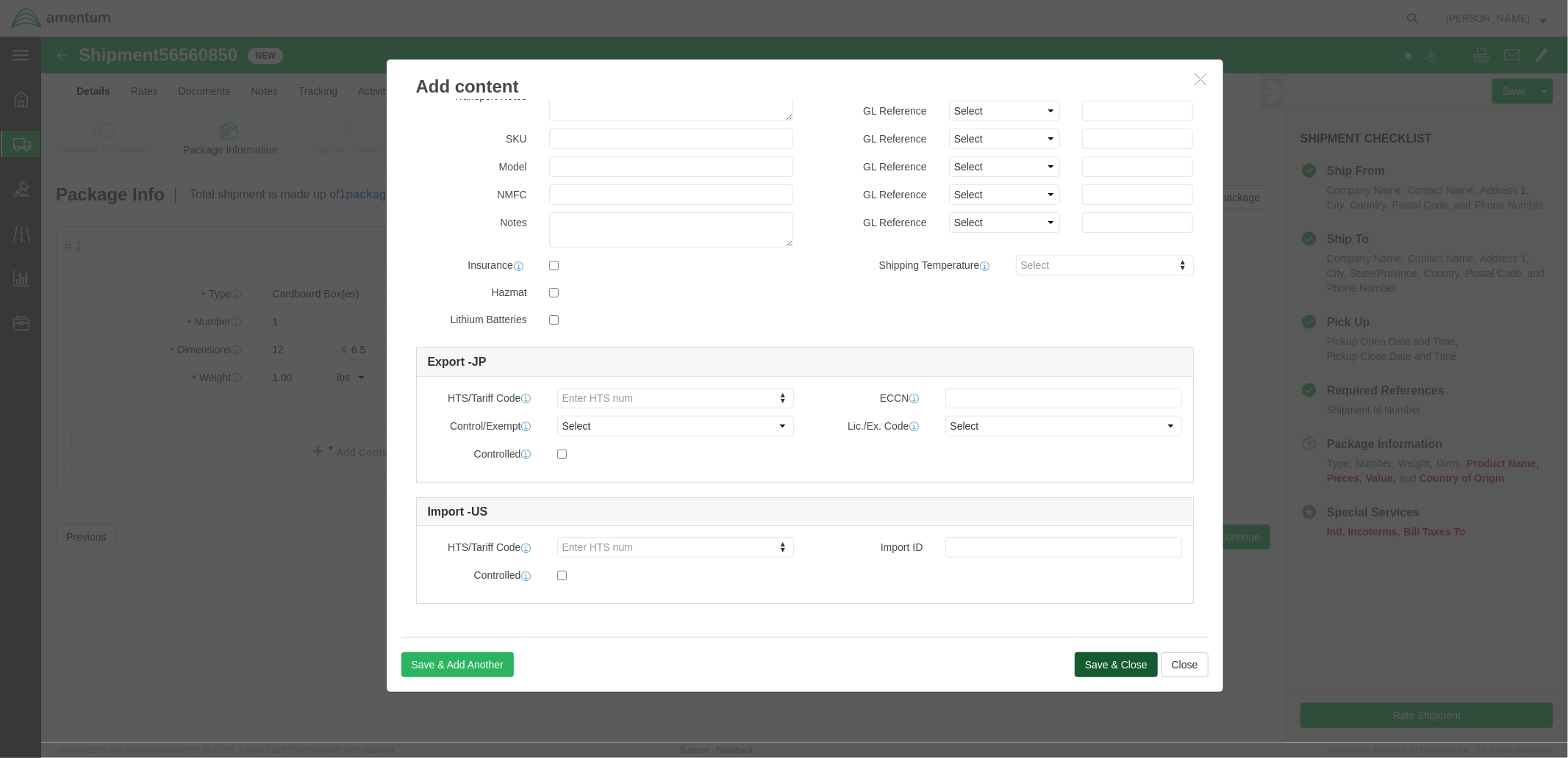
click button "Save & Close"
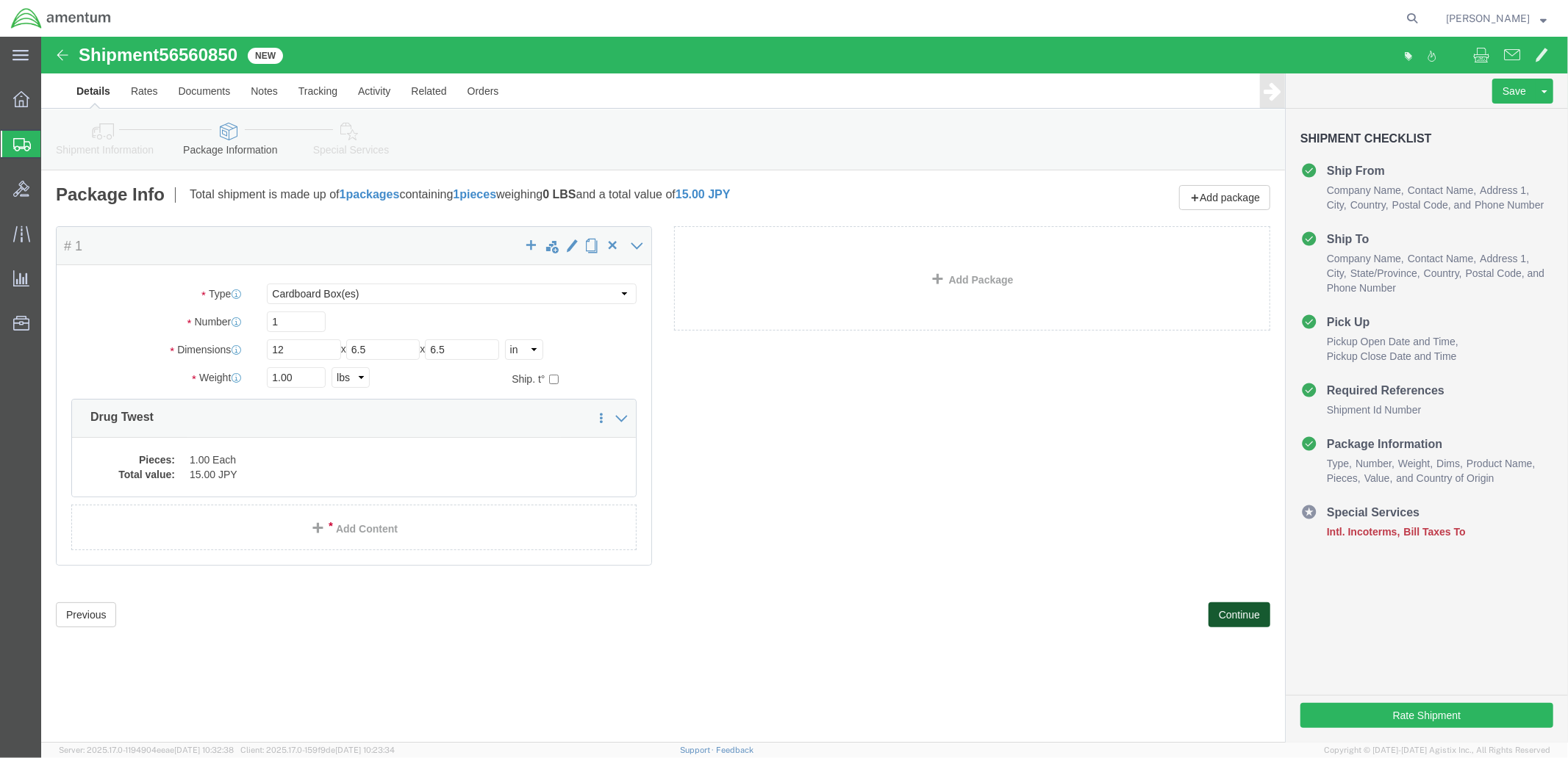
click button "Continue"
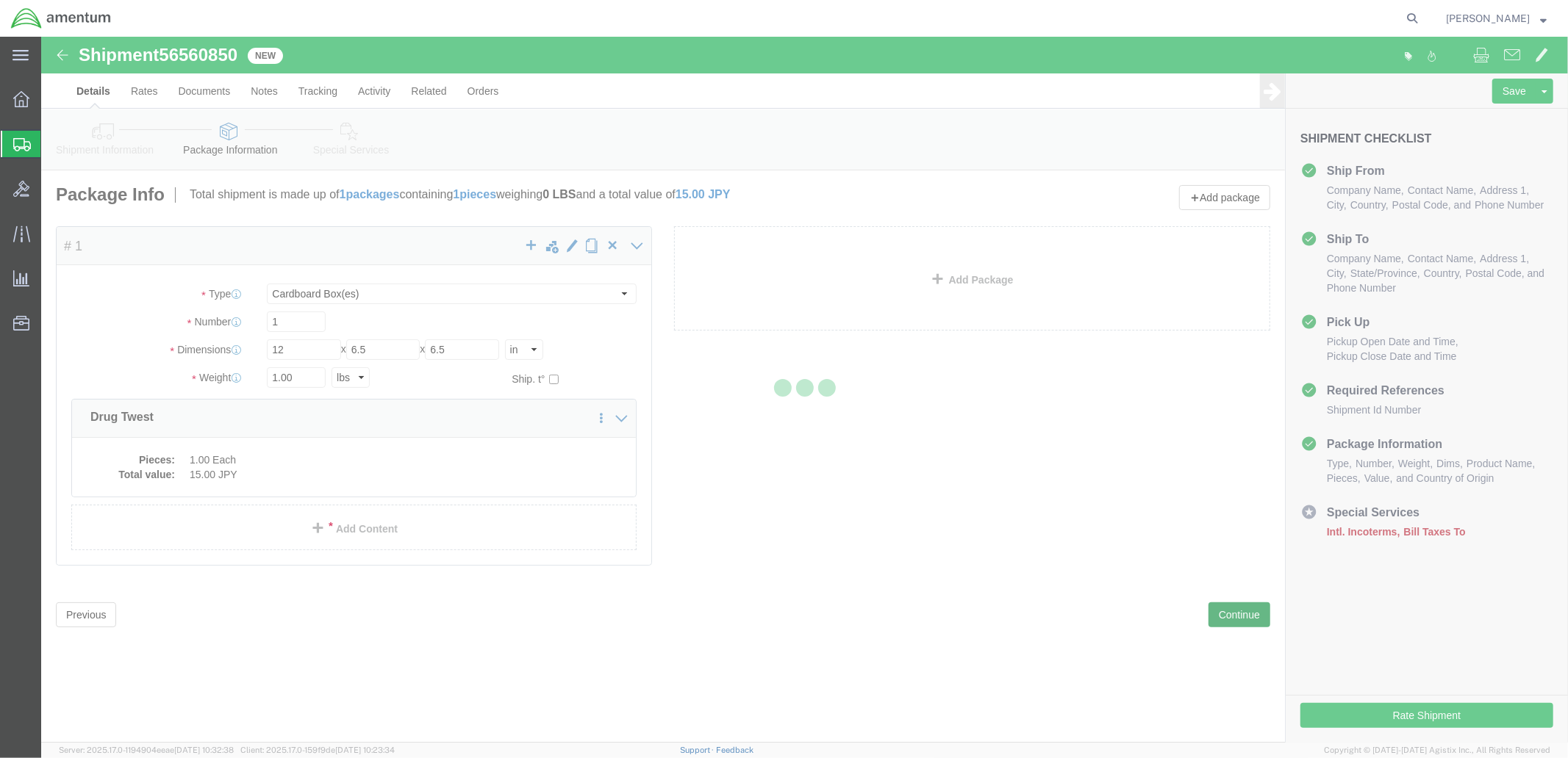
select select
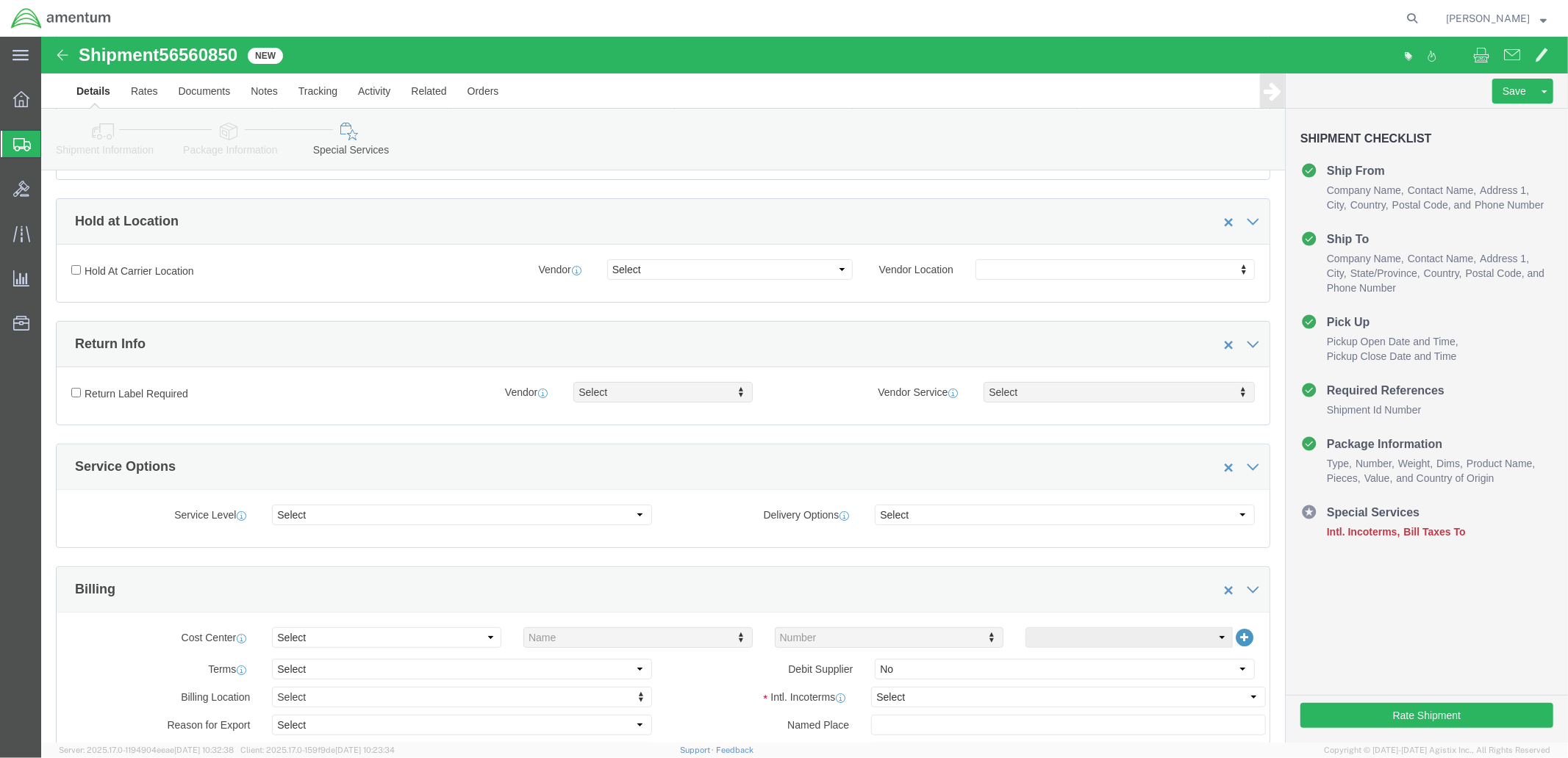
scroll to position [326, 0]
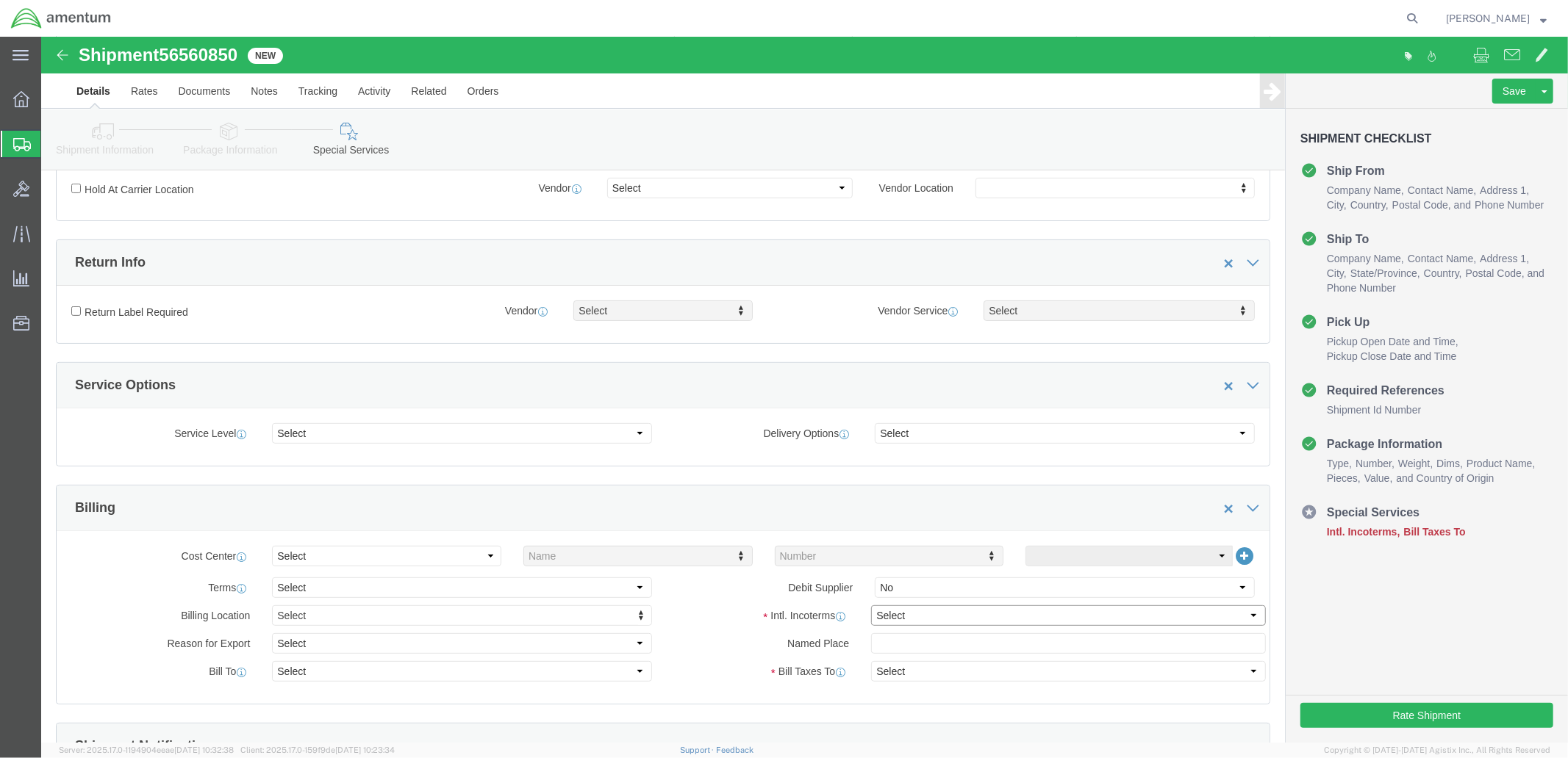
click select "Select Carriage Insurance Paid Carriage Paid To Cost and Freight Cost Insurance…"
select select "DDP"
click select "Select Carriage Insurance Paid Carriage Paid To Cost and Freight Cost Insurance…"
select select "SHIP"
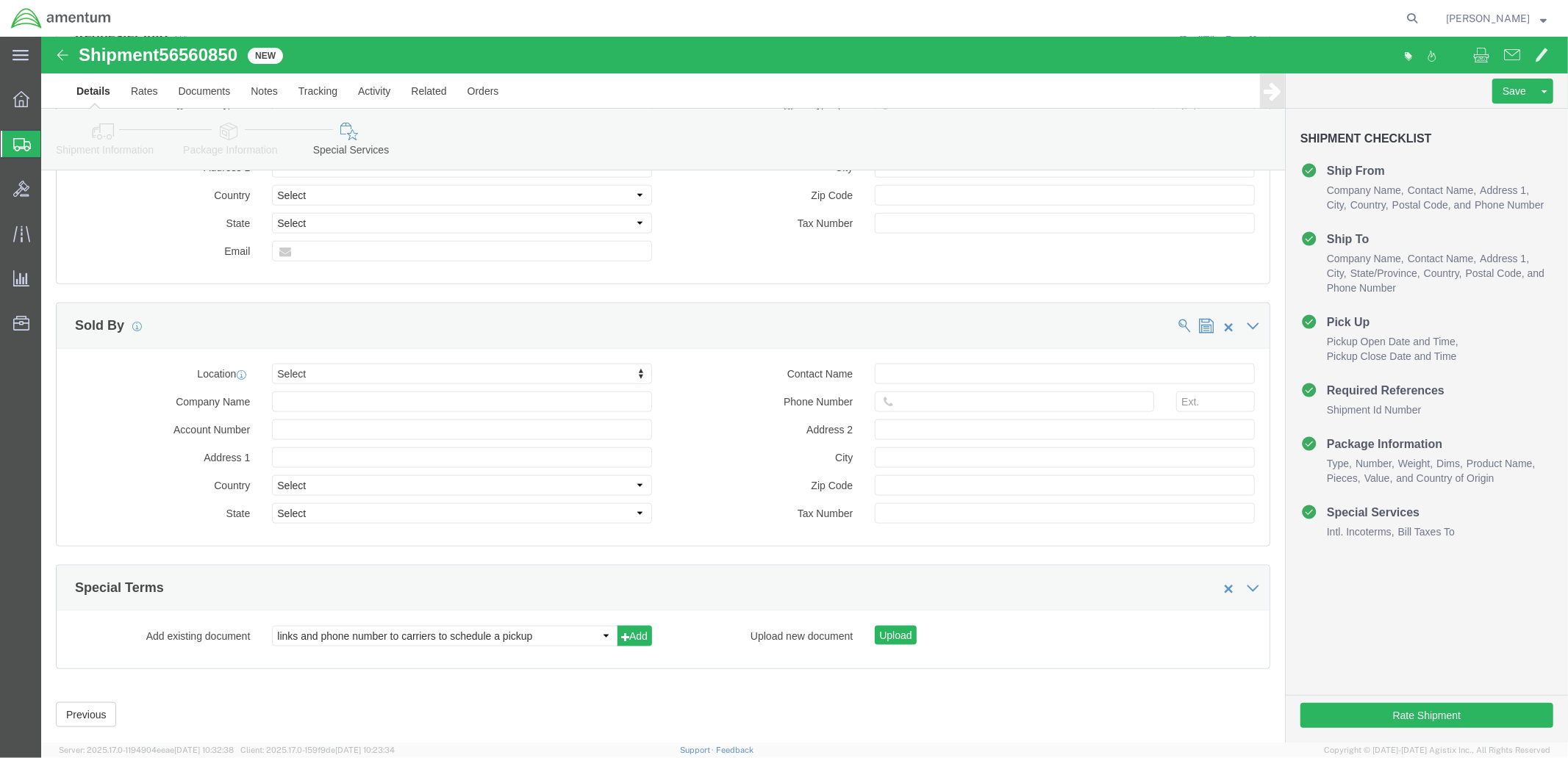
scroll to position [1414, 0]
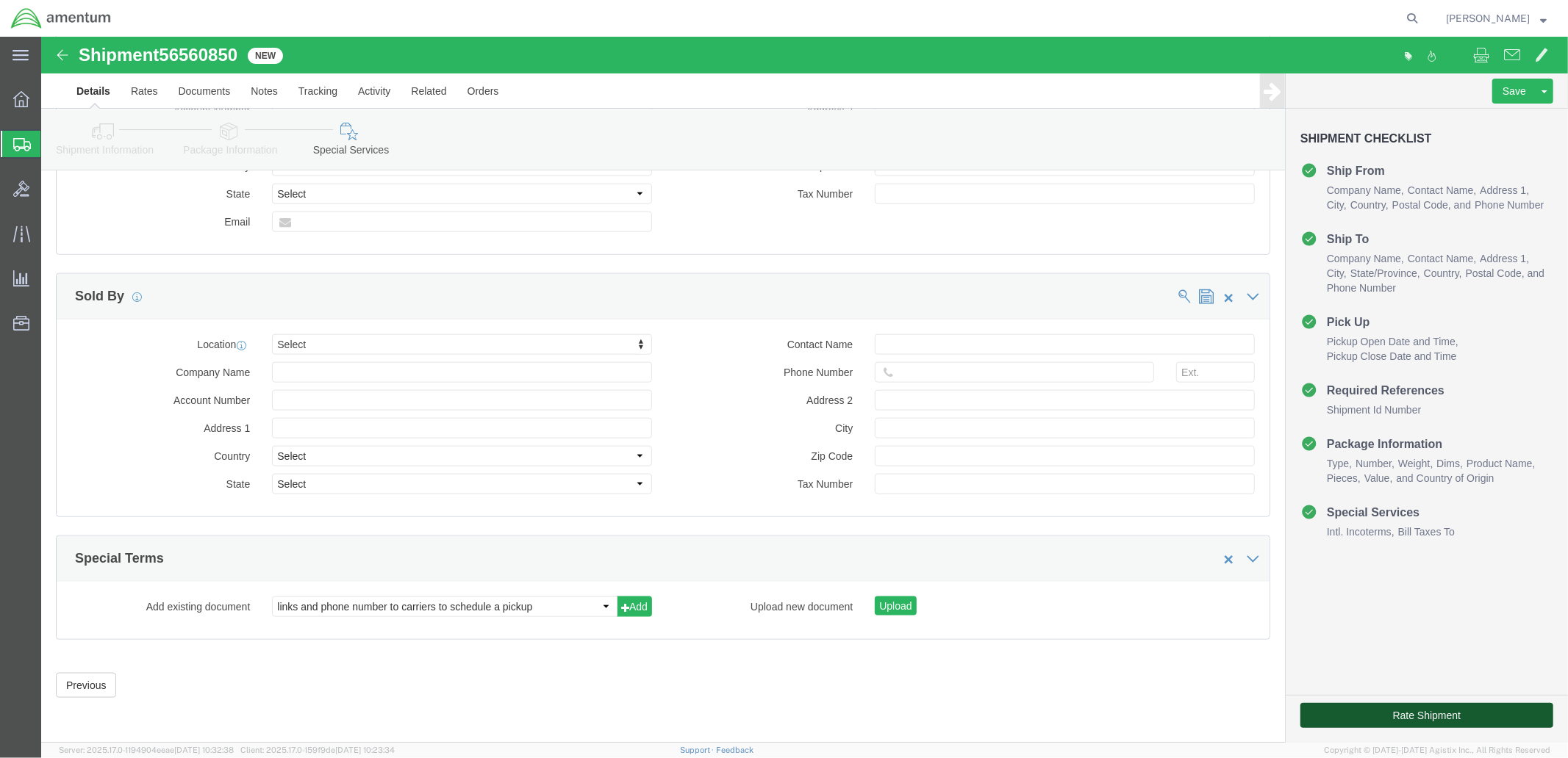
click button "Rate Shipment"
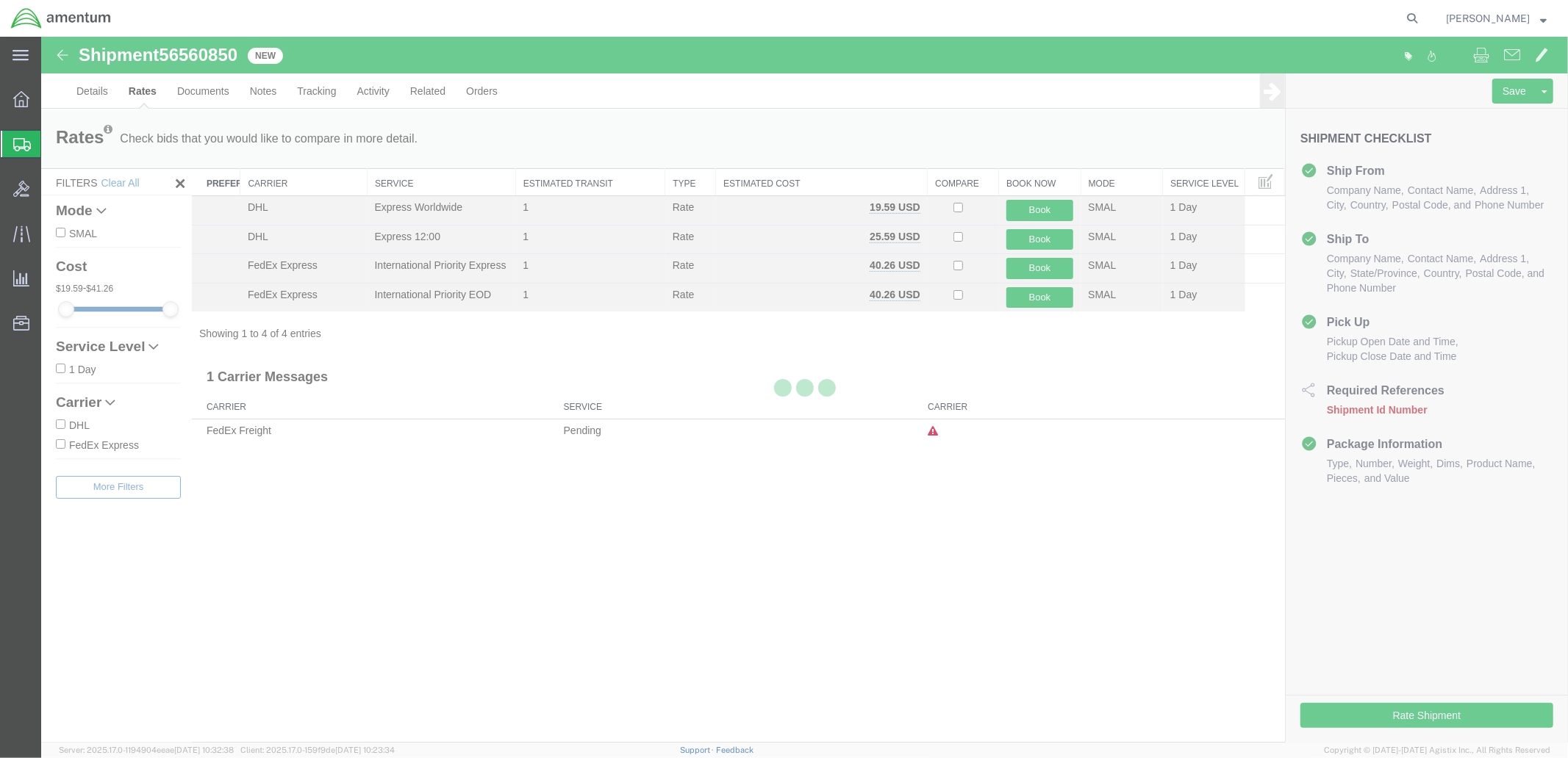
scroll to position [0, 0]
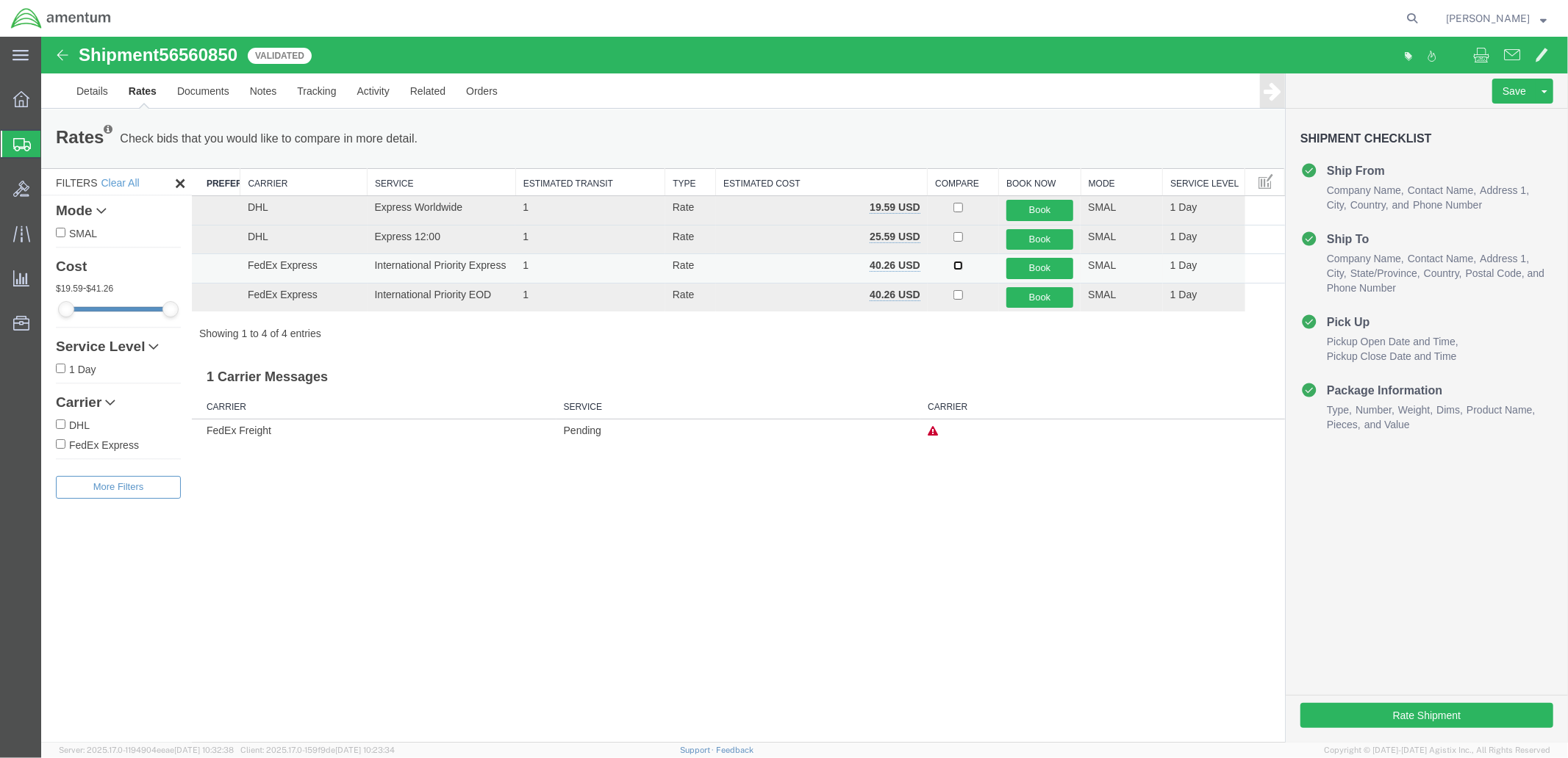
click at [959, 268] on input "checkbox" at bounding box center [957, 265] width 10 height 10
click at [957, 266] on input "checkbox" at bounding box center [957, 265] width 10 height 10
checkbox input "false"
click at [1030, 266] on button "Book" at bounding box center [1039, 268] width 68 height 21
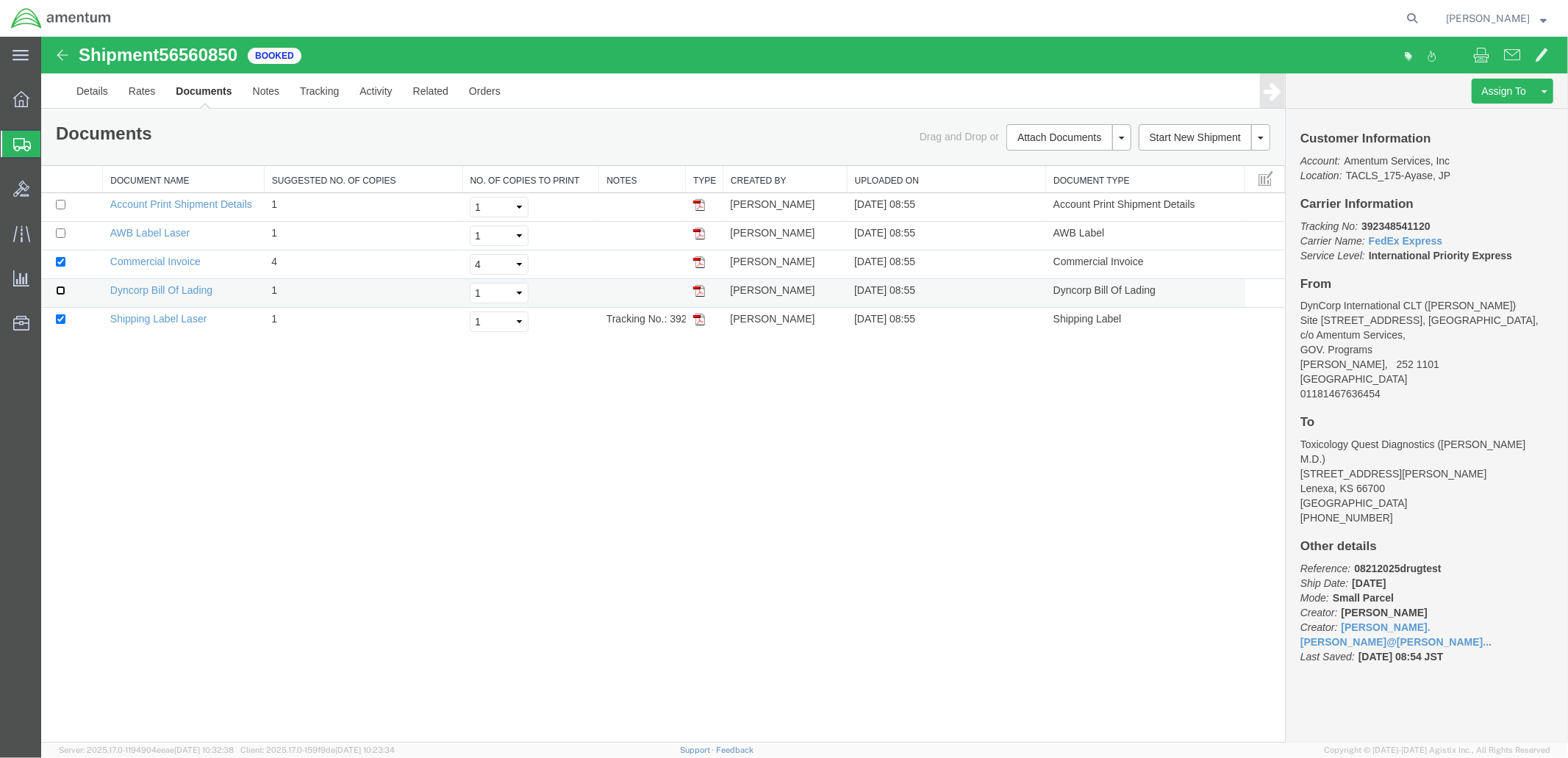
click at [61, 289] on input "checkbox" at bounding box center [59, 290] width 10 height 10
checkbox input "true"
click at [61, 230] on input "checkbox" at bounding box center [59, 232] width 10 height 10
checkbox input "true"
click at [519, 320] on select "Select 1 2 3 4 5" at bounding box center [499, 320] width 59 height 20
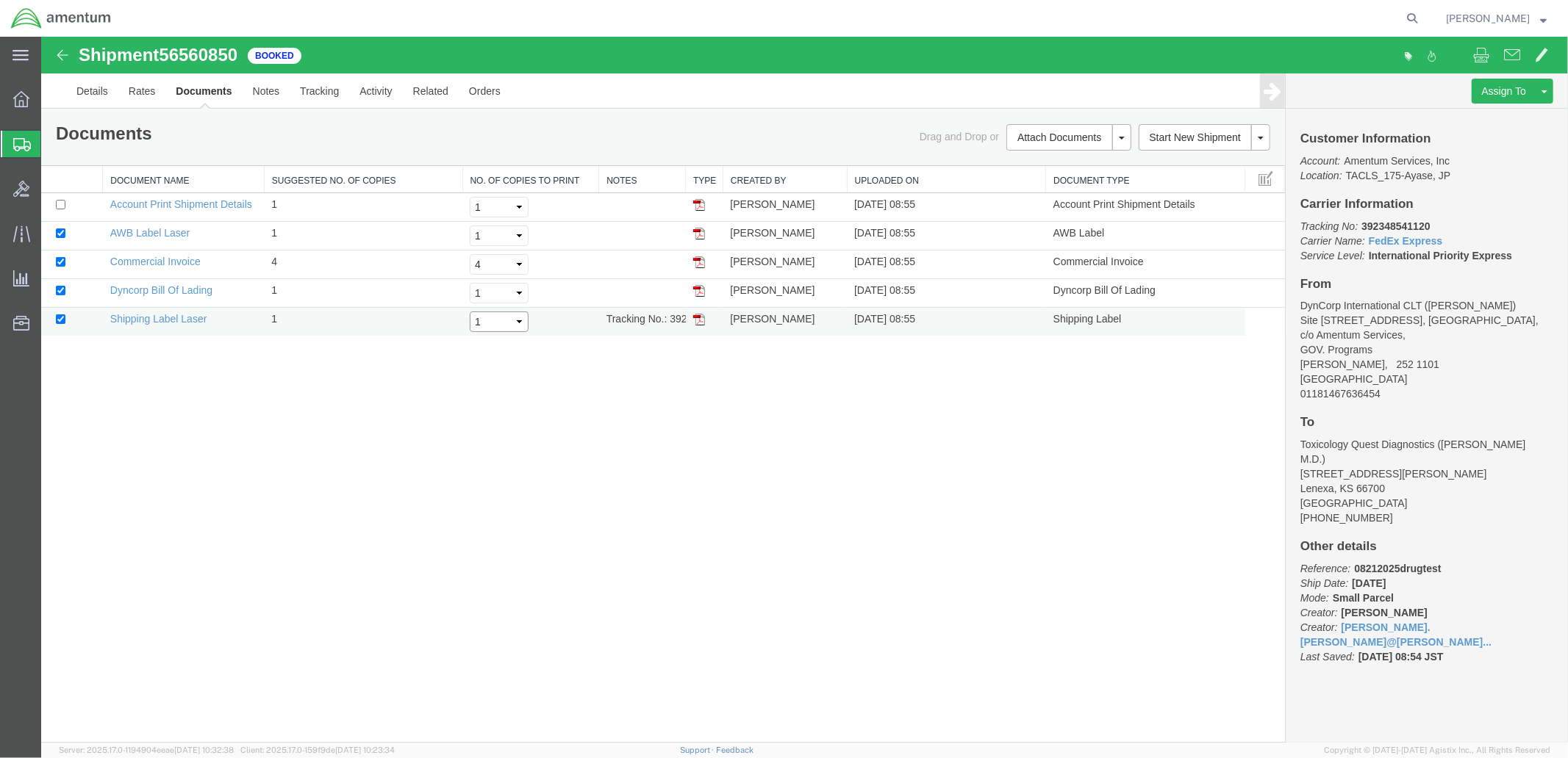
select select "2"
click at [469, 311] on select "Select 1 2 3 4 5" at bounding box center [499, 320] width 59 height 20
click at [520, 292] on select "Select 1 2 3 4 5" at bounding box center [499, 292] width 59 height 20
select select "3"
click at [469, 282] on select "Select 1 2 3 4 5" at bounding box center [499, 292] width 59 height 20
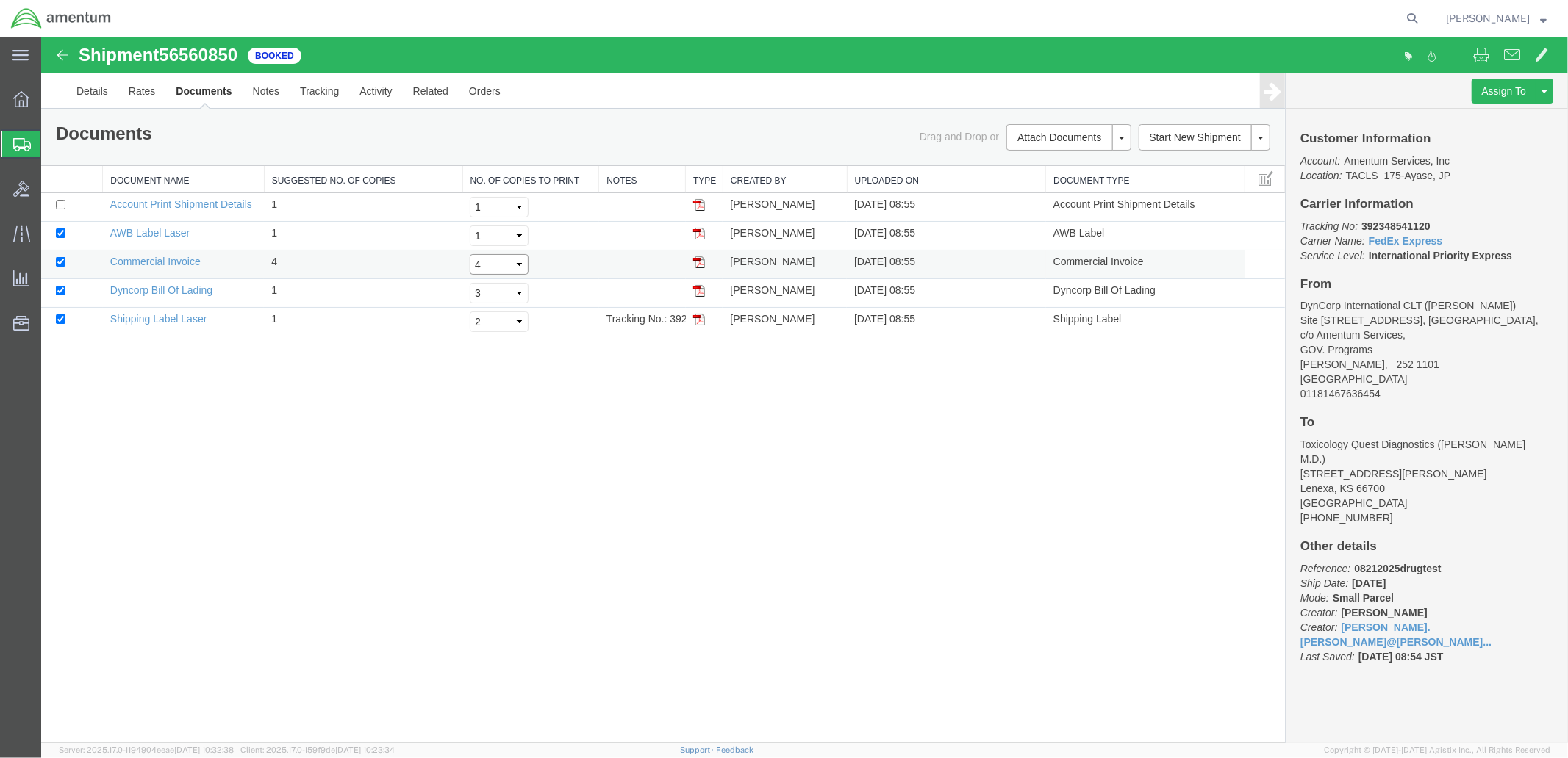
click at [517, 263] on select "Select 1 2 3 4 5" at bounding box center [499, 263] width 59 height 20
select select "3"
click at [469, 254] on select "Select 1 2 3 4 5" at bounding box center [499, 263] width 59 height 20
click at [516, 233] on select "Select 1 2 3 4 5" at bounding box center [499, 235] width 59 height 20
select select "2"
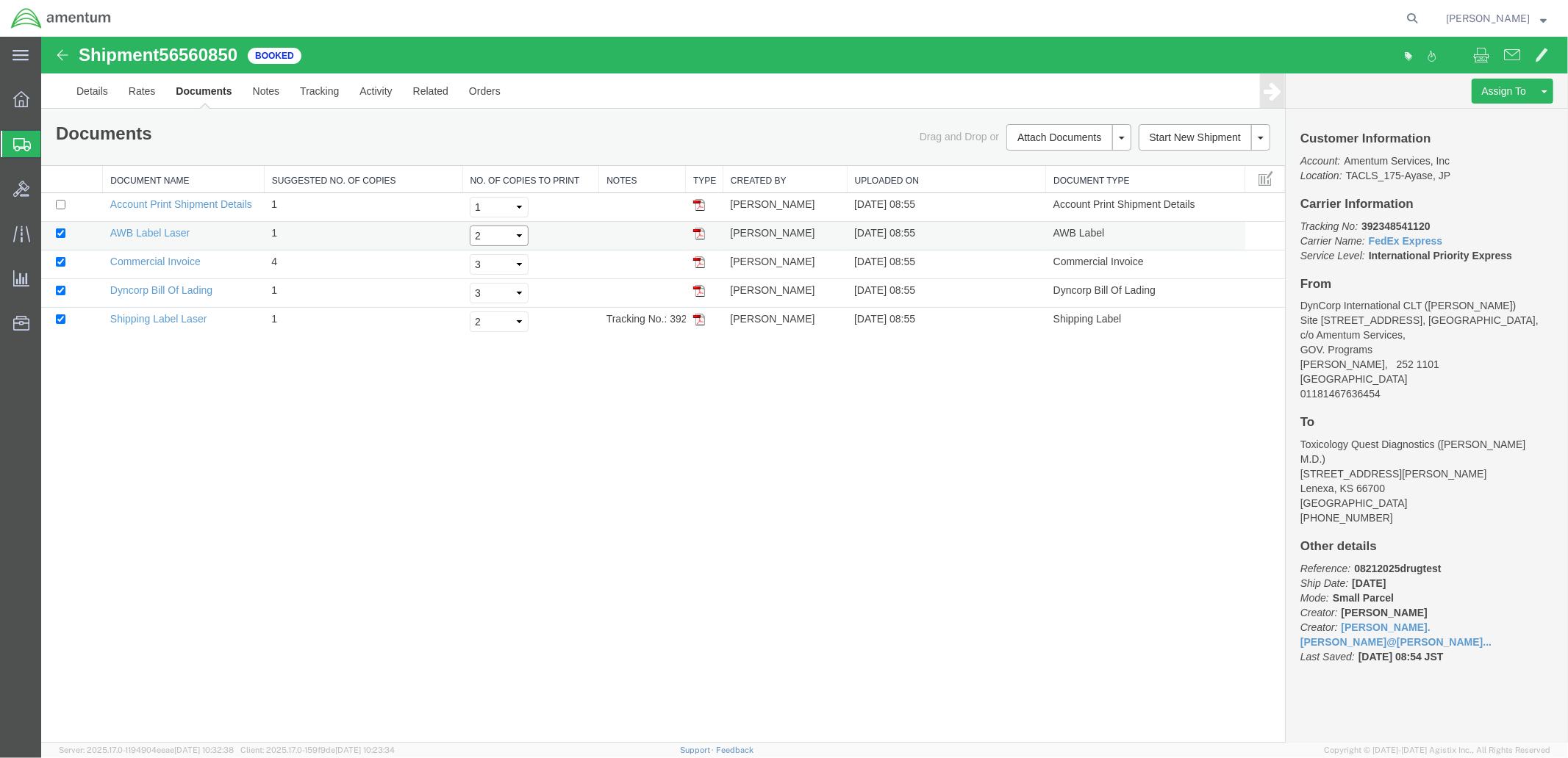
click at [469, 225] on select "Select 1 2 3 4 5" at bounding box center [499, 235] width 59 height 20
click at [1481, 49] on span at bounding box center [1481, 53] width 17 height 17
click at [152, 230] on link "AWB Label Laser" at bounding box center [149, 233] width 80 height 12
click at [122, 261] on link "Commercial Invoice" at bounding box center [155, 261] width 90 height 12
click at [737, 264] on td "Michael Jones" at bounding box center [783, 264] width 124 height 29
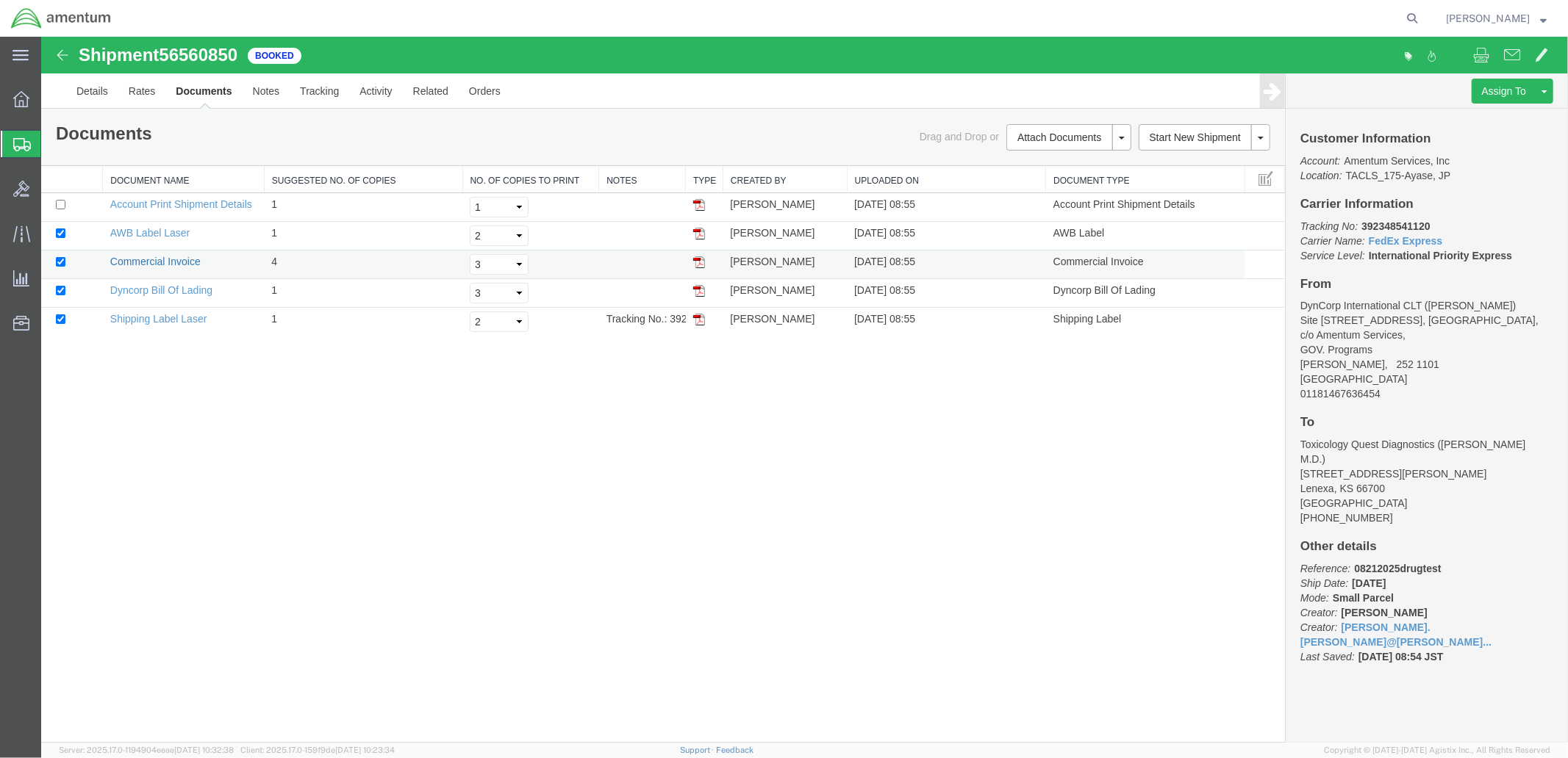
click at [182, 262] on link "Commercial Invoice" at bounding box center [155, 261] width 90 height 12
click at [173, 292] on link "Dyncorp Bill Of Lading" at bounding box center [161, 290] width 102 height 12
click at [179, 289] on link "Dyncorp Bill Of Lading" at bounding box center [161, 290] width 102 height 12
click at [165, 318] on link "Shipping Label Laser" at bounding box center [158, 318] width 97 height 12
click at [1509, 56] on span at bounding box center [1512, 53] width 17 height 17
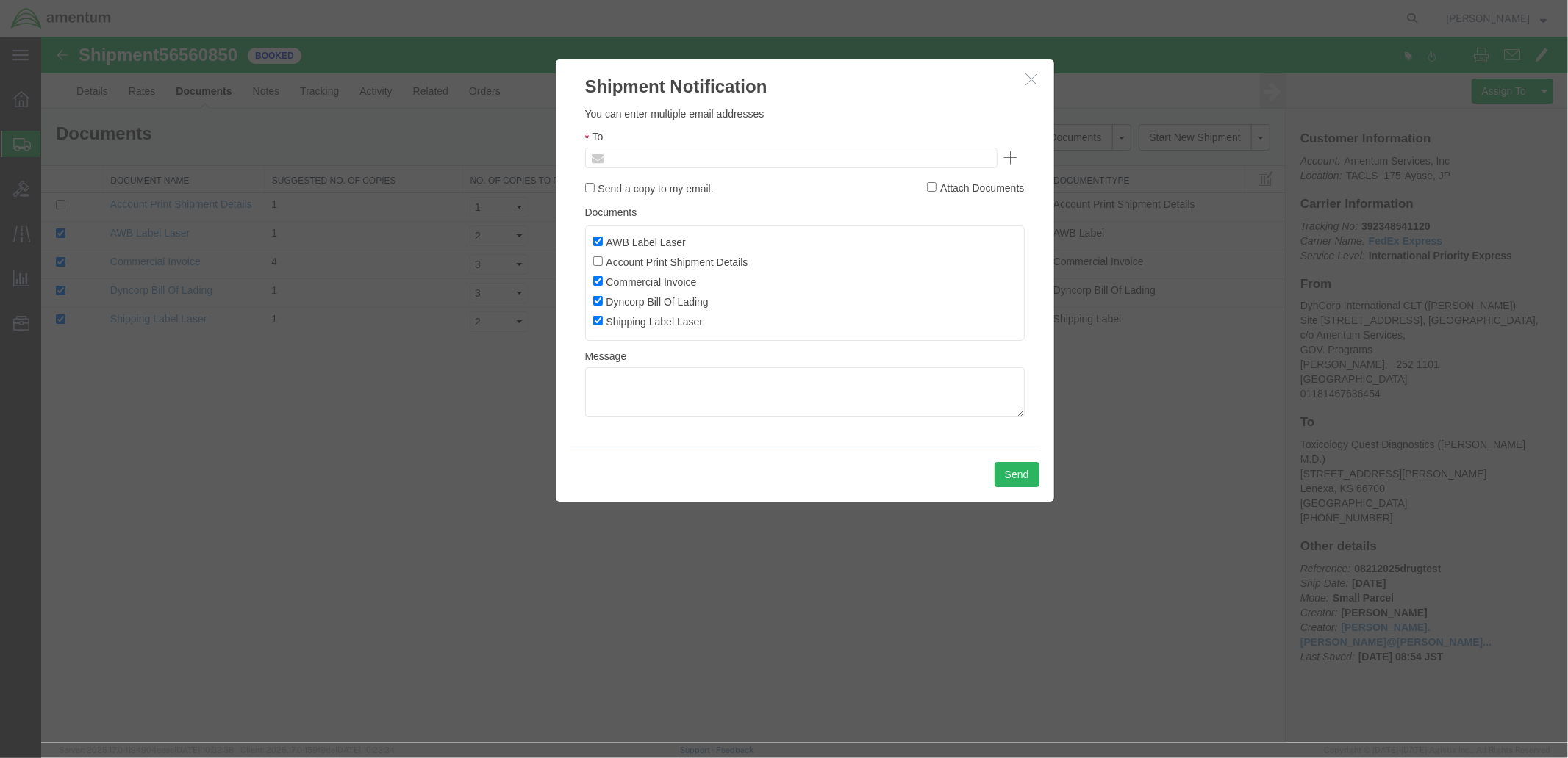
click at [636, 158] on input "text" at bounding box center [691, 157] width 172 height 19
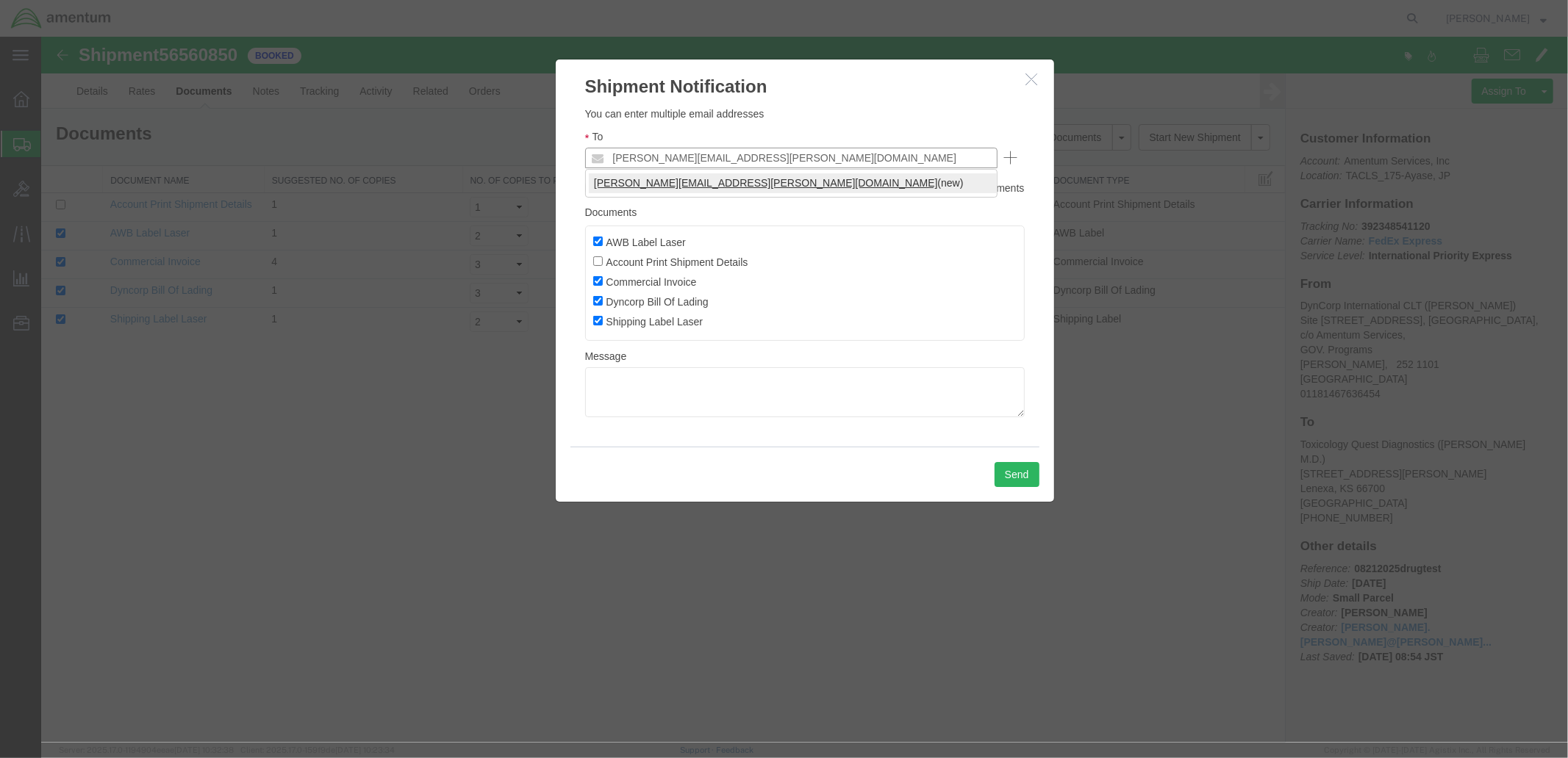
type input "michael.jones@amentum.com"
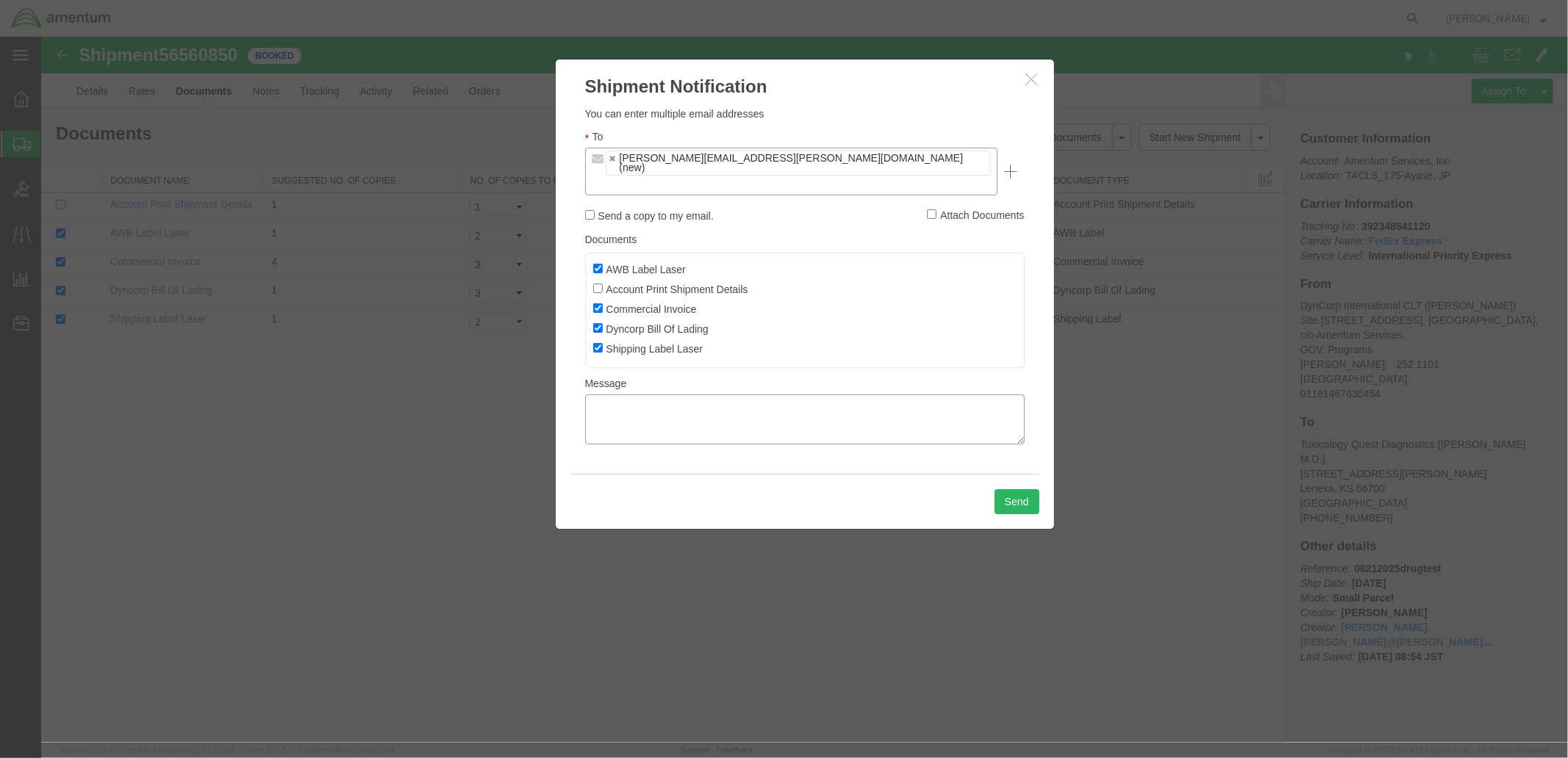
click at [663, 394] on textarea at bounding box center [804, 419] width 439 height 50
type textarea "Malcohms drug test"
click at [1019, 489] on button "Send" at bounding box center [1017, 501] width 45 height 25
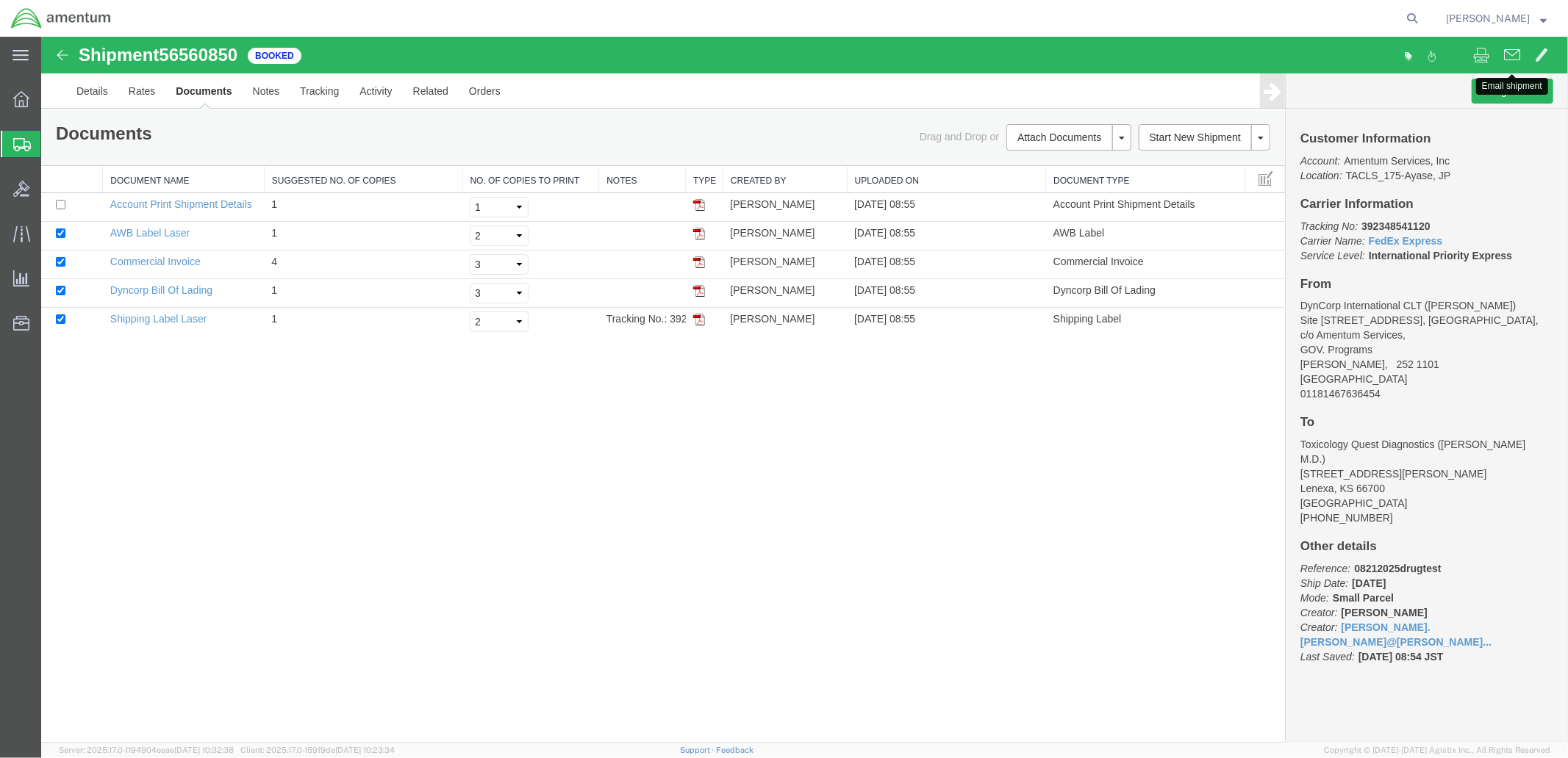
click at [1506, 52] on span at bounding box center [1512, 53] width 17 height 17
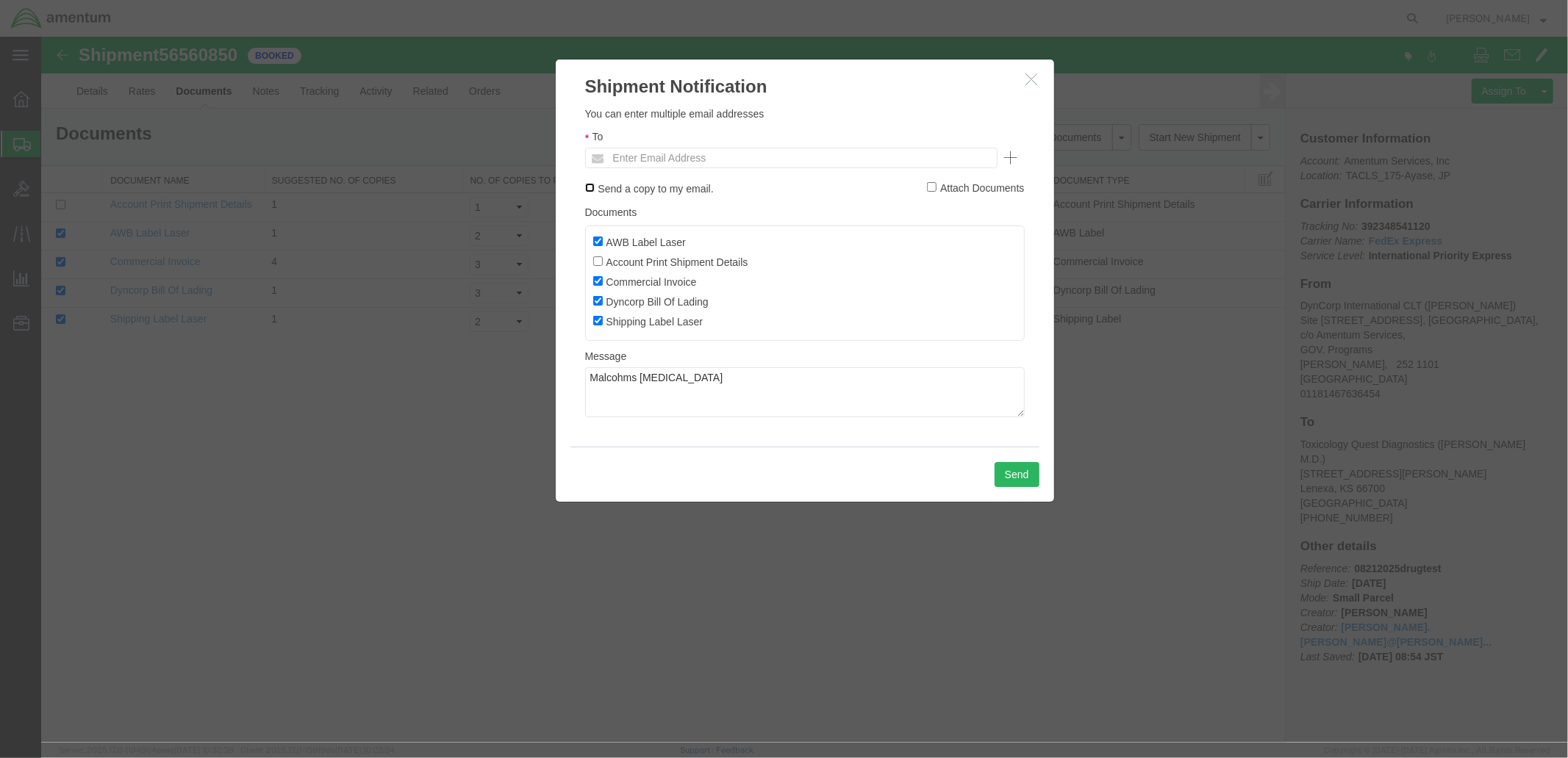
click at [590, 191] on input "Send a copy to my email." at bounding box center [589, 187] width 10 height 10
checkbox input "true"
click at [659, 157] on input "text" at bounding box center [691, 157] width 172 height 19
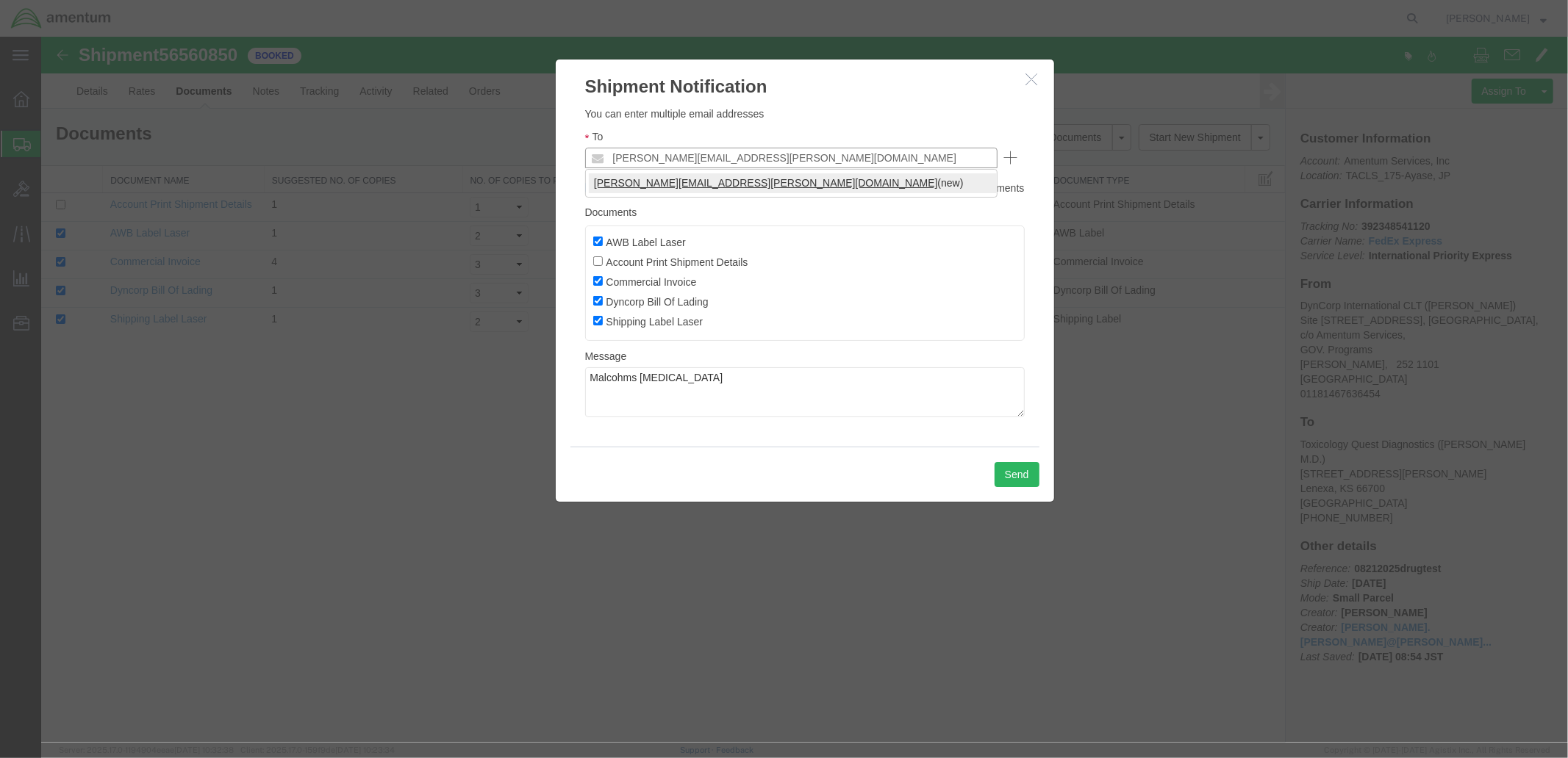
type input "michael.jones@amentum.com"
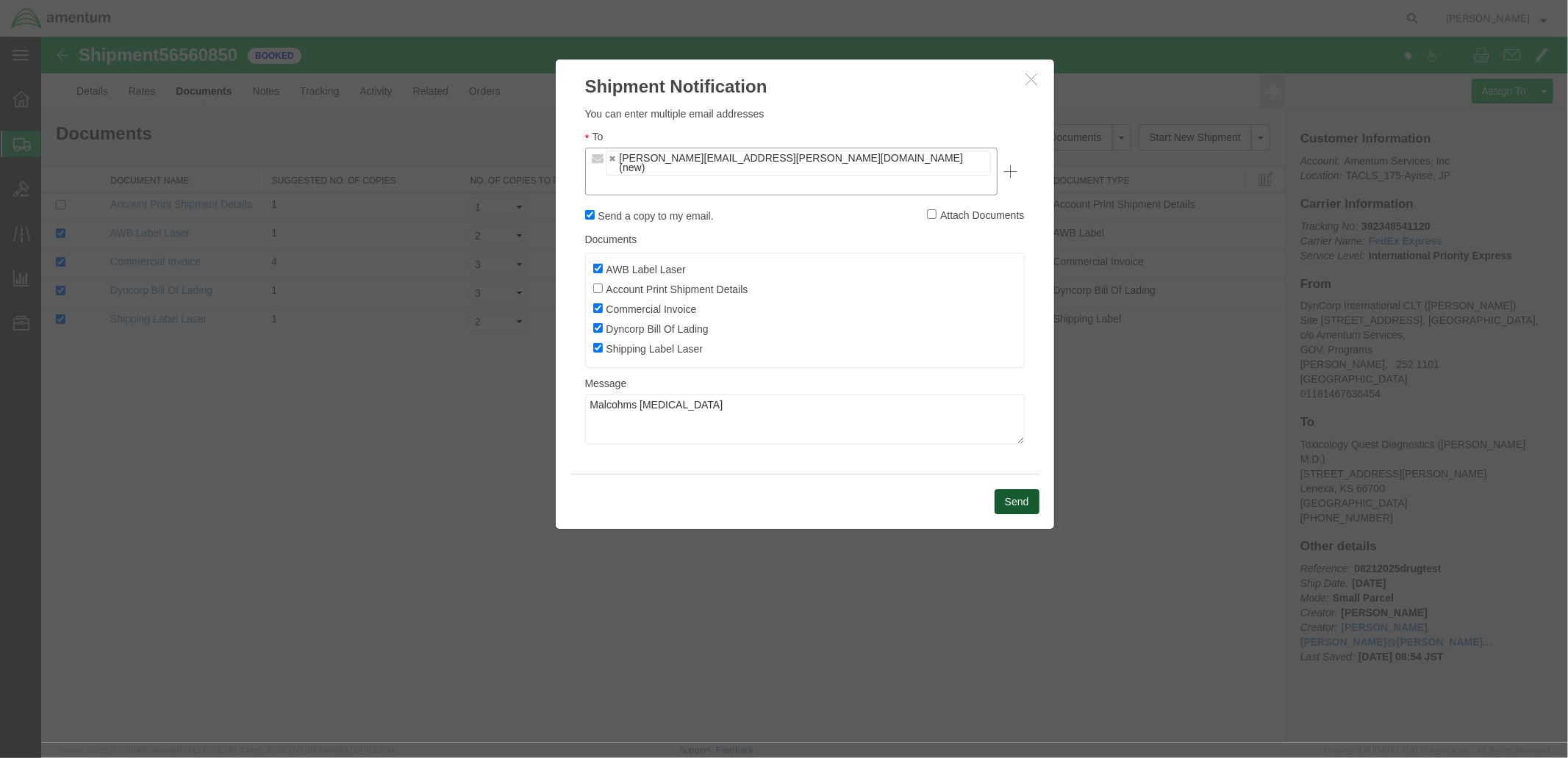
click at [1021, 489] on button "Send" at bounding box center [1017, 501] width 45 height 25
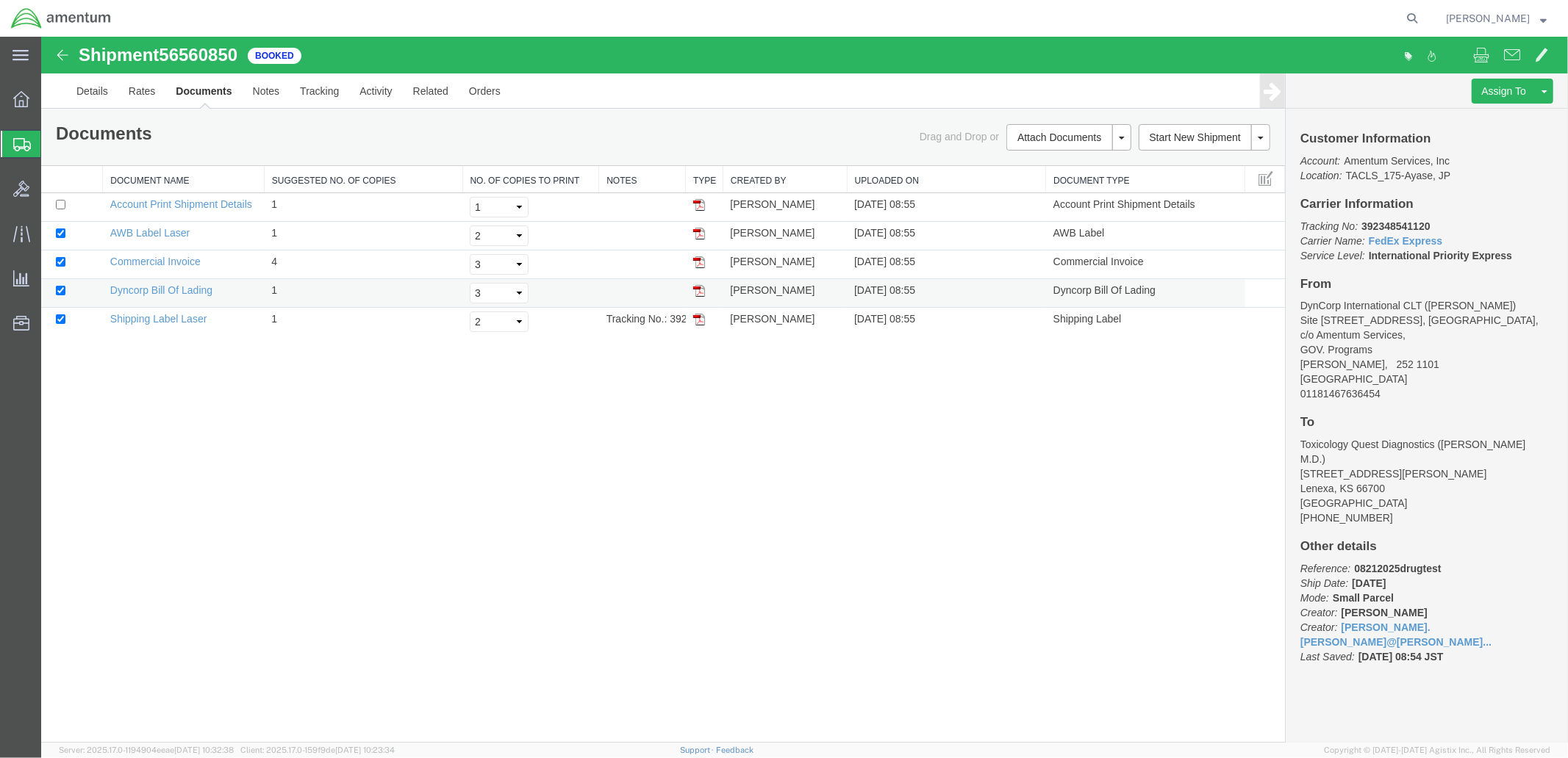
click at [137, 281] on td "Dyncorp Bill Of Lading" at bounding box center [182, 293] width 161 height 29
click at [140, 290] on link "Dyncorp Bill Of Lading" at bounding box center [161, 290] width 102 height 12
click at [161, 257] on link "Commercial Invoice" at bounding box center [155, 261] width 90 height 12
click at [150, 231] on link "AWB Label Laser" at bounding box center [149, 233] width 80 height 12
click at [20, 98] on icon at bounding box center [22, 99] width 17 height 17
